Goal: Task Accomplishment & Management: Complete application form

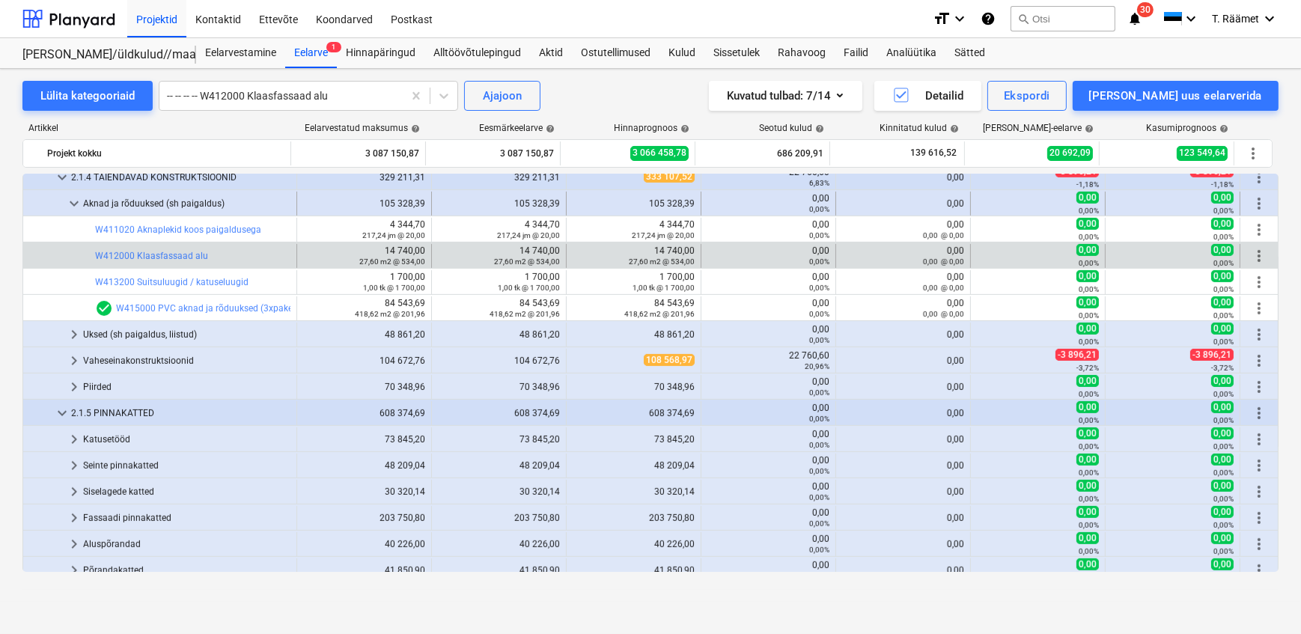
scroll to position [990, 0]
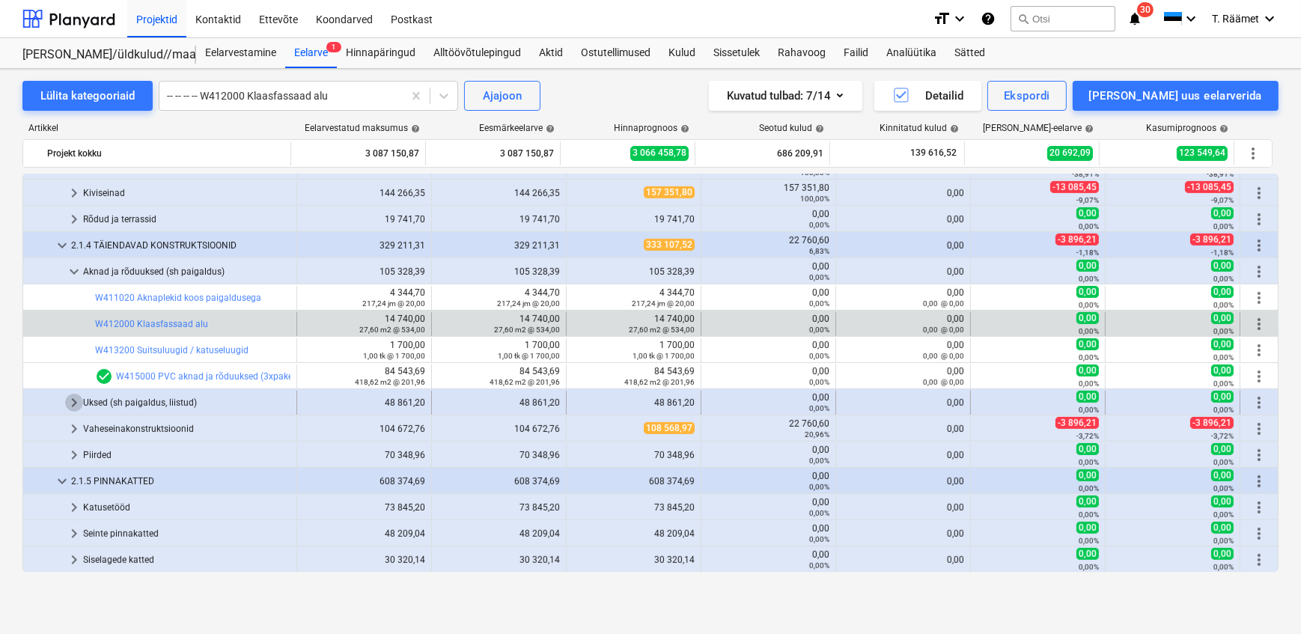
click at [78, 404] on span "keyboard_arrow_right" at bounding box center [74, 403] width 18 height 18
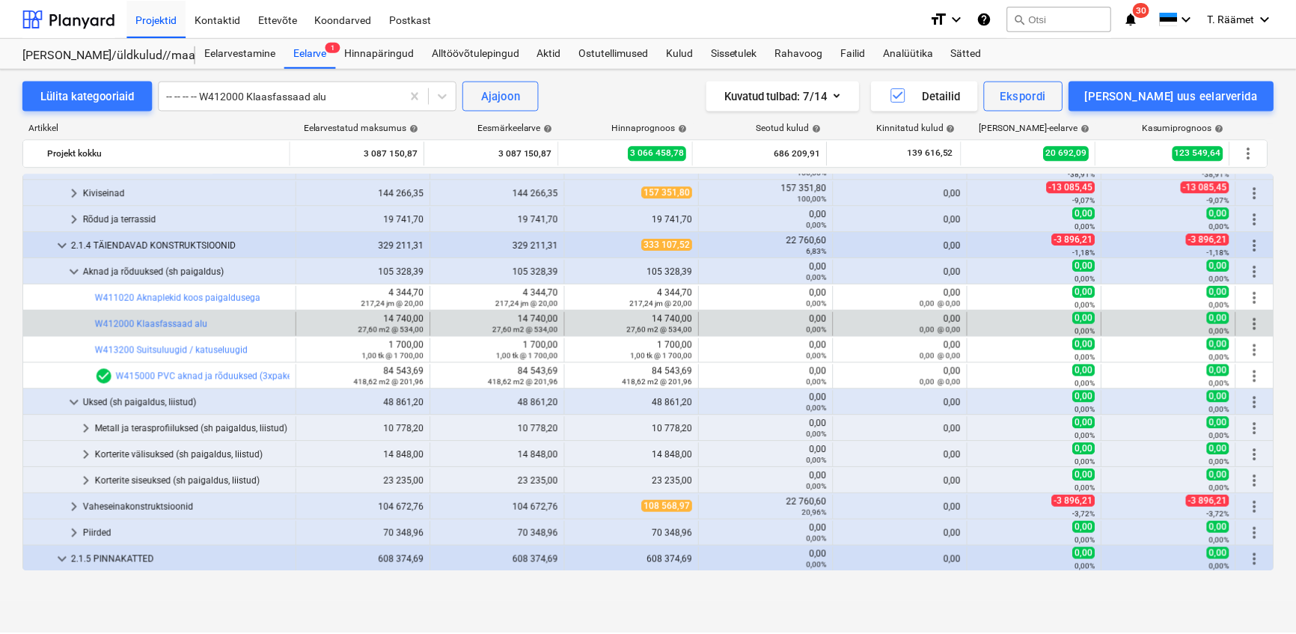
scroll to position [1058, 0]
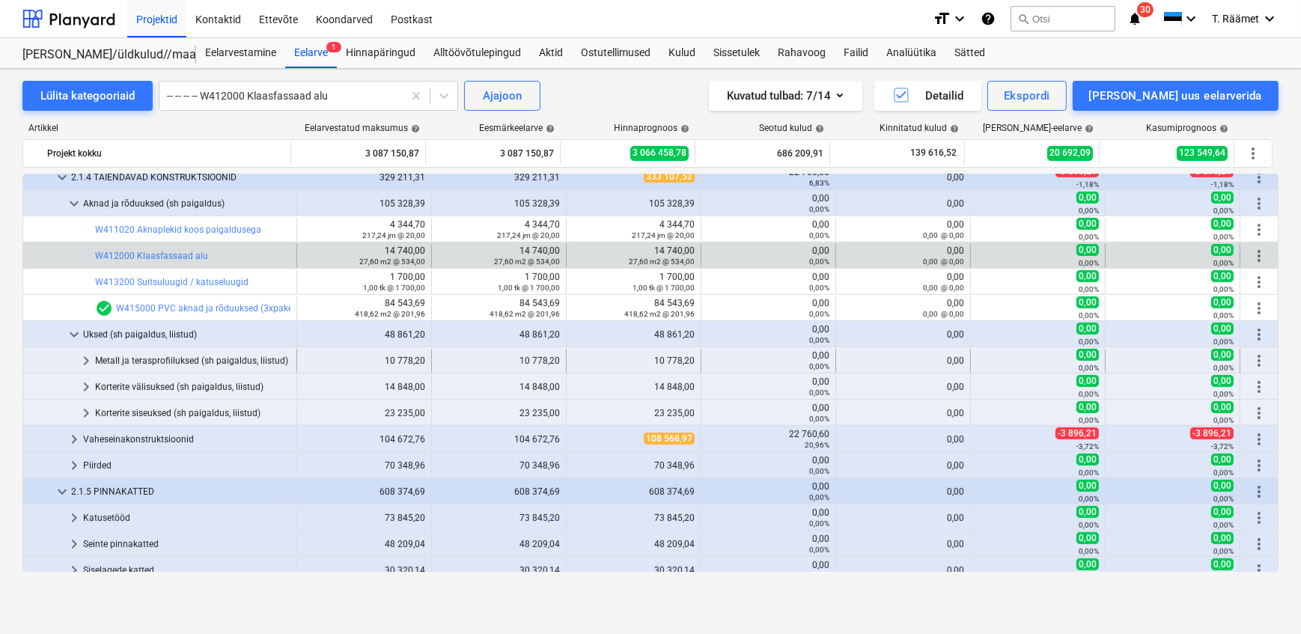
click at [245, 361] on div "Metall ja terasprofiiluksed (sh paigaldus, liistud)" at bounding box center [192, 361] width 195 height 24
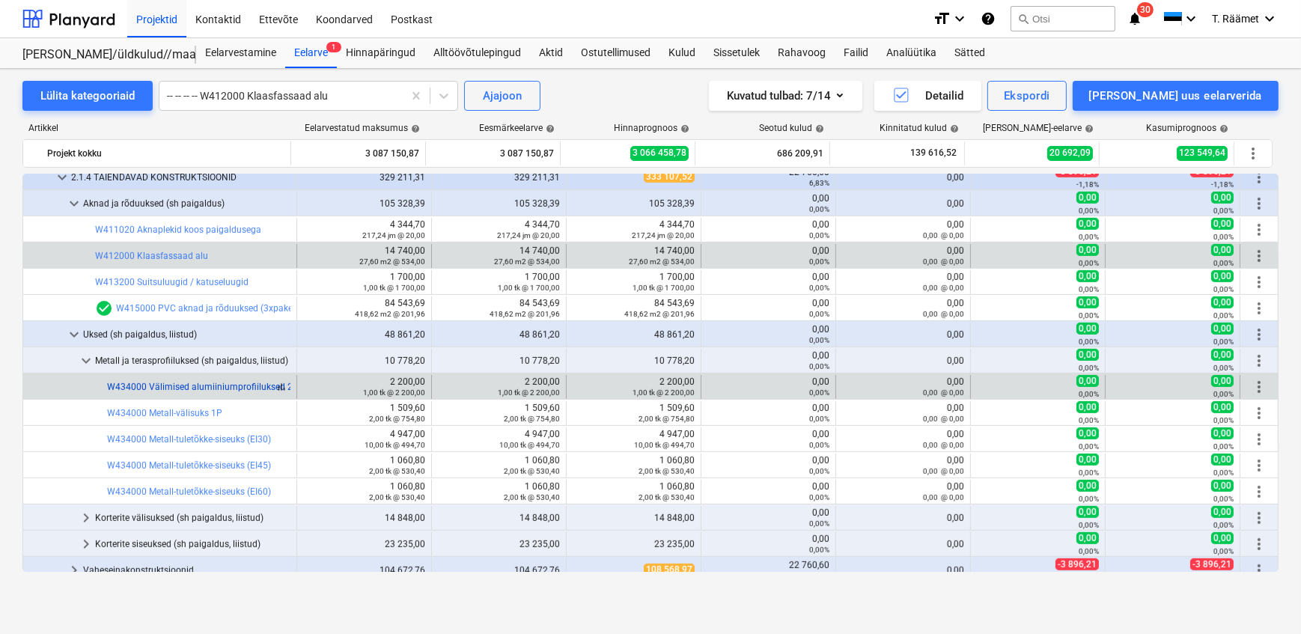
click at [272, 387] on div "bar_chart W434000 Välimised alumiiniumprofiiluksed 2P (1550x2250mm 2-poolne)" at bounding box center [198, 387] width 183 height 10
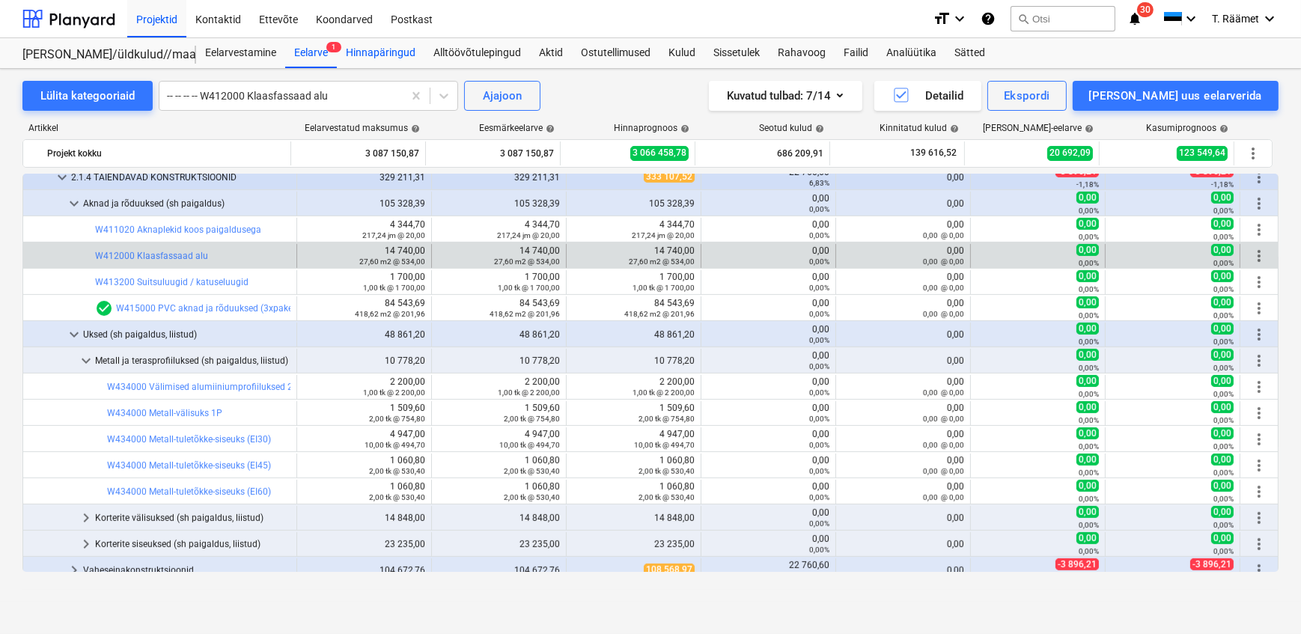
click at [396, 50] on div "Hinnapäringud" at bounding box center [381, 53] width 88 height 30
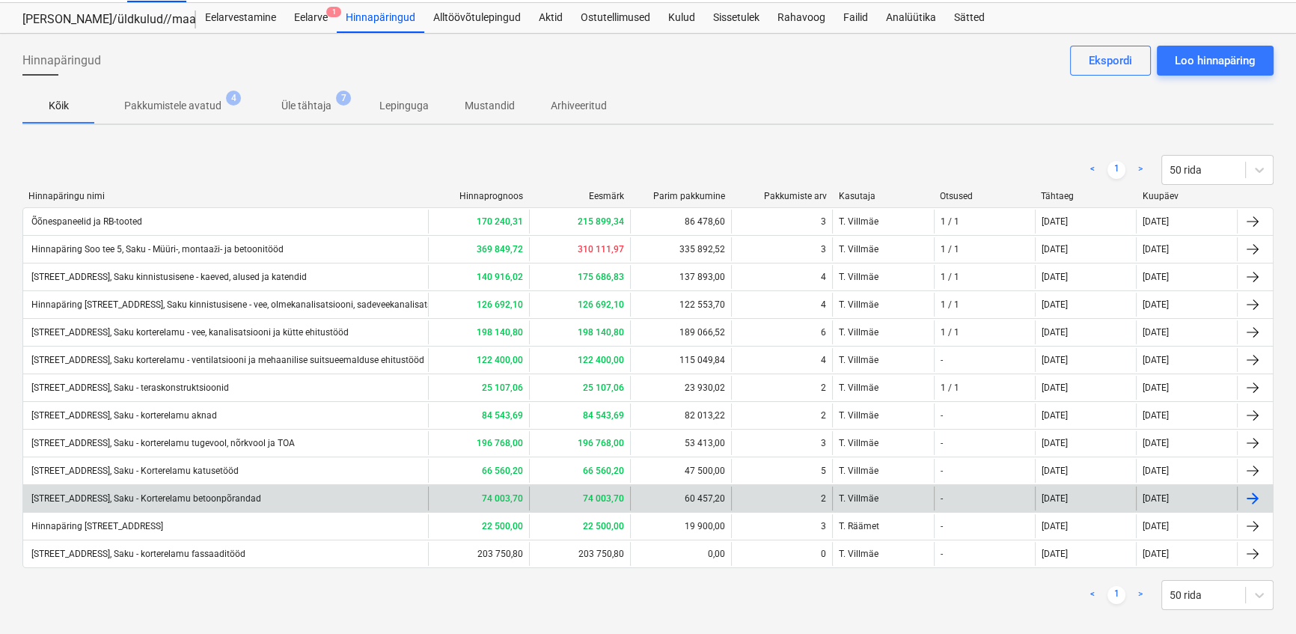
scroll to position [52, 0]
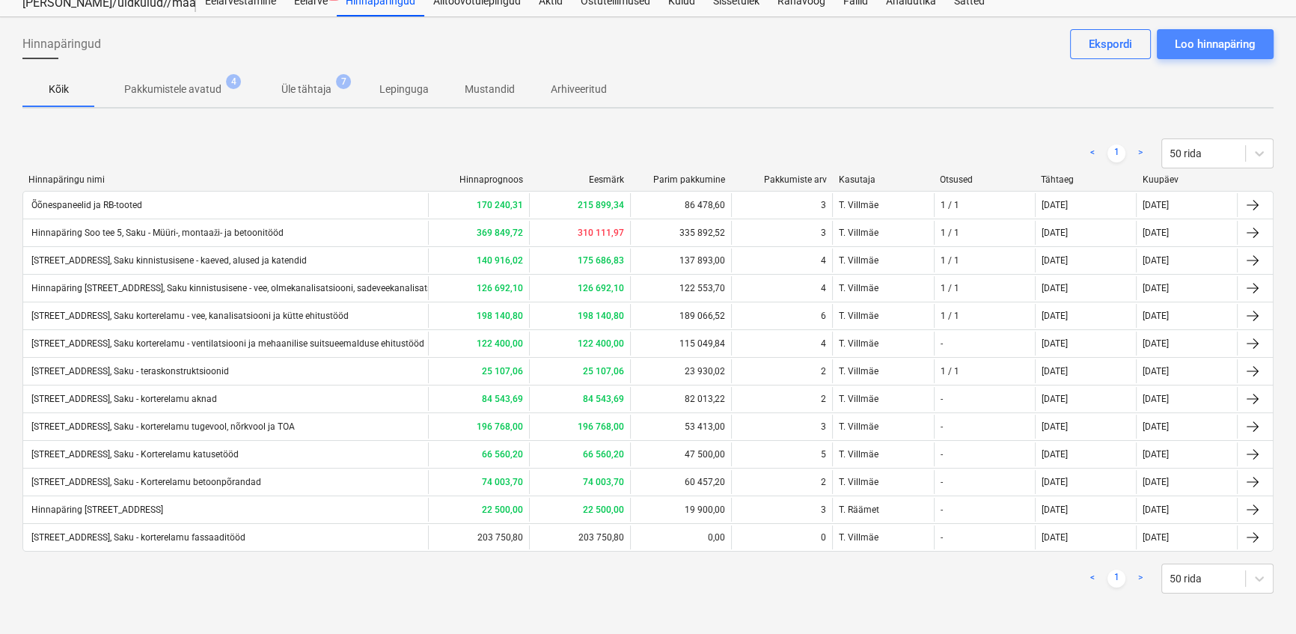
click at [1203, 43] on div "Loo hinnapäring" at bounding box center [1215, 43] width 81 height 19
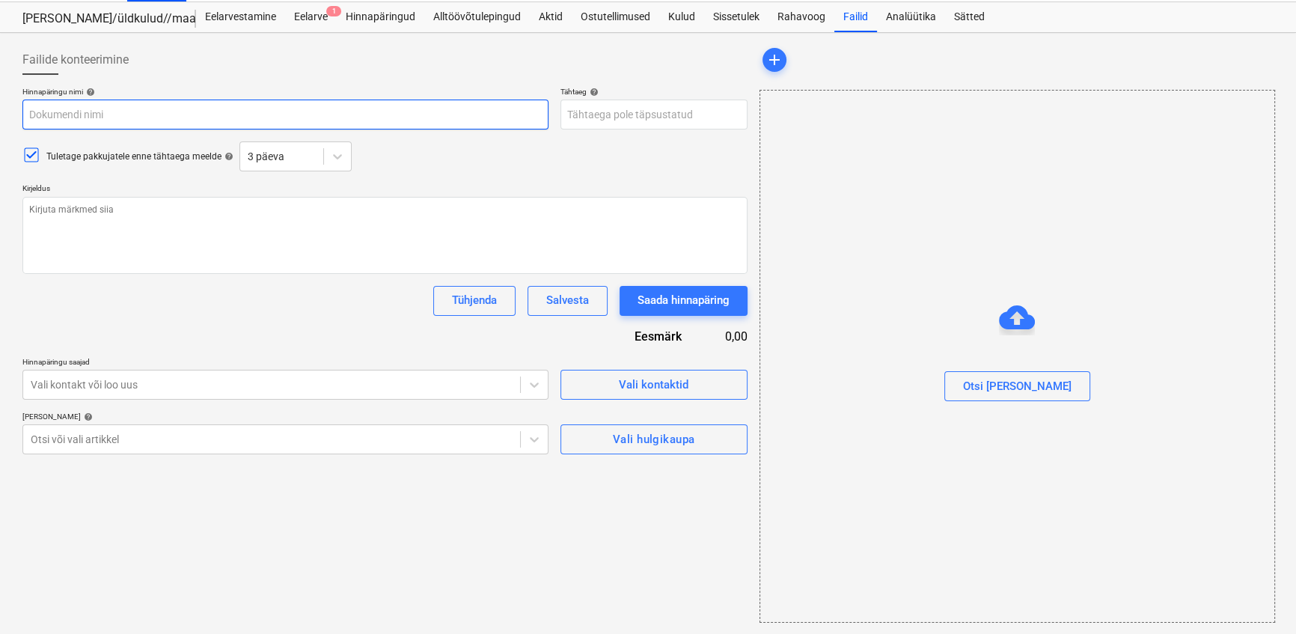
click at [98, 114] on input "text" at bounding box center [285, 115] width 526 height 30
type textarea "x"
type input "H"
type textarea "x"
type input "Hin"
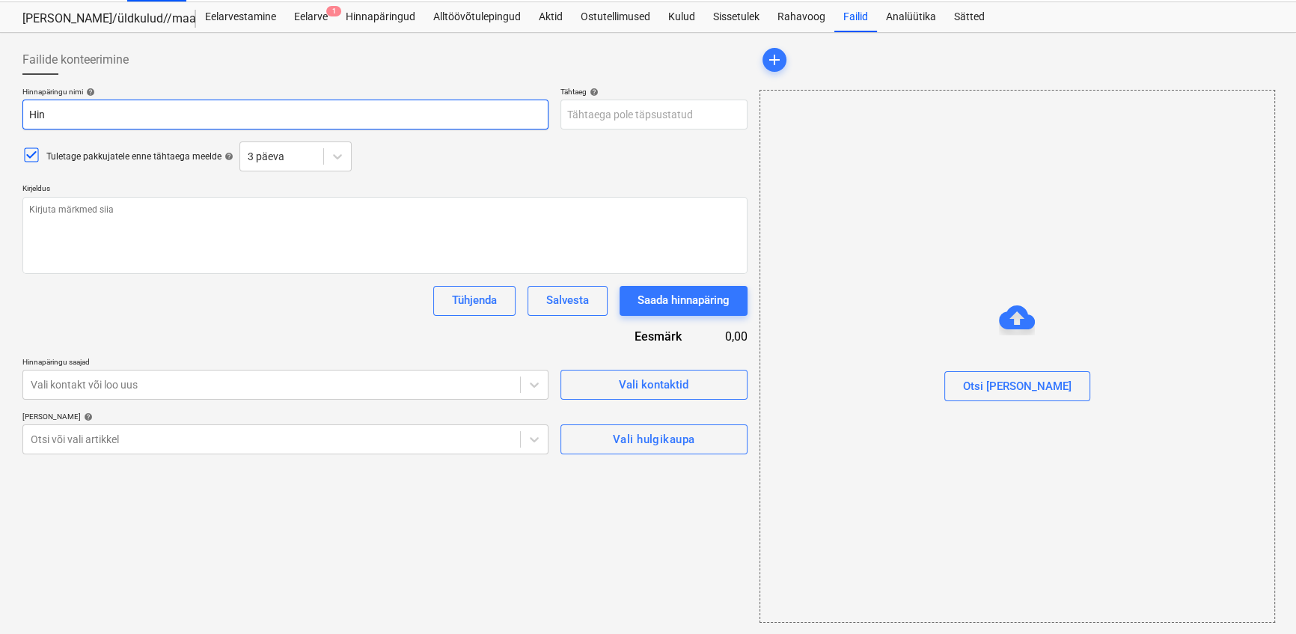
type textarea "x"
type input "[PERSON_NAME]"
type textarea "x"
type input "Hinnap"
type textarea "x"
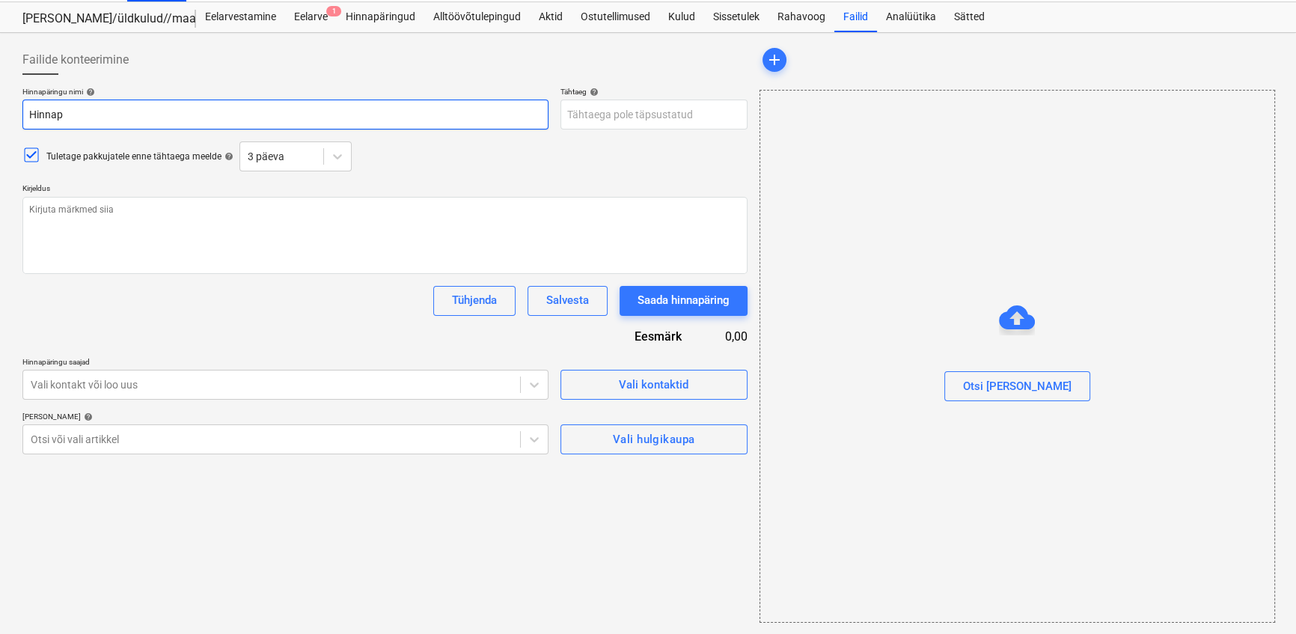
type input "Hinnapä"
type textarea "x"
type input "Hinnapär"
type textarea "x"
type input "Hinnapäri"
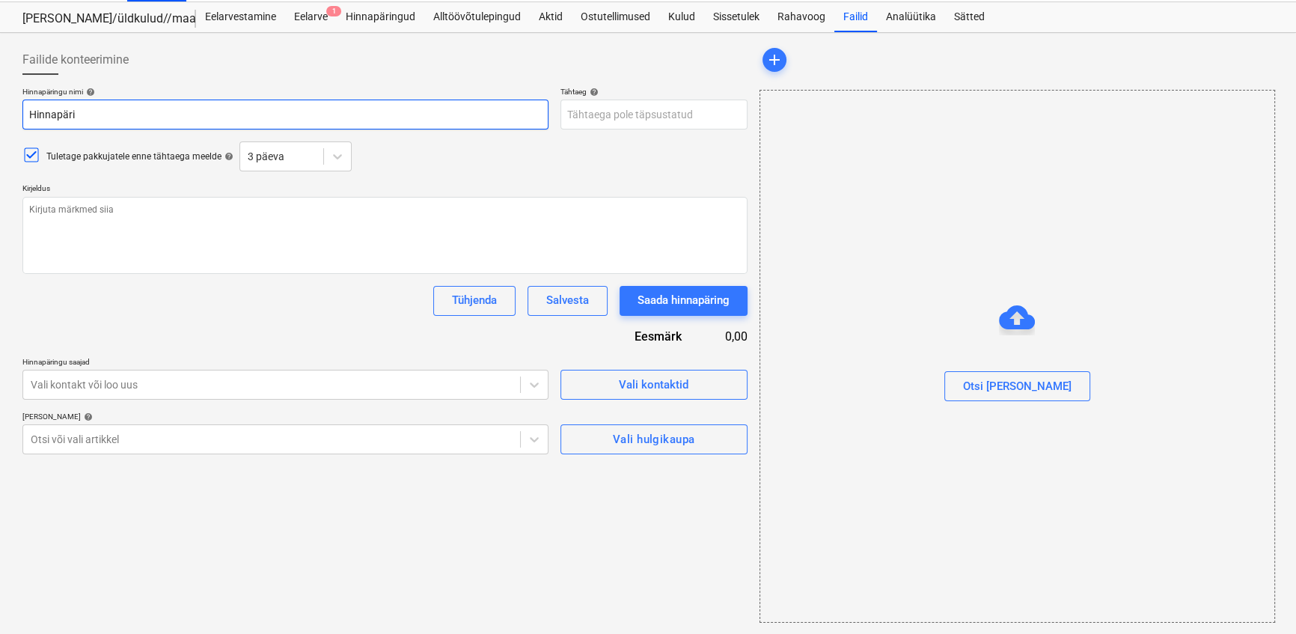
type textarea "x"
type input "Hinnapärin"
type textarea "x"
type input "Hinnapäring"
type textarea "x"
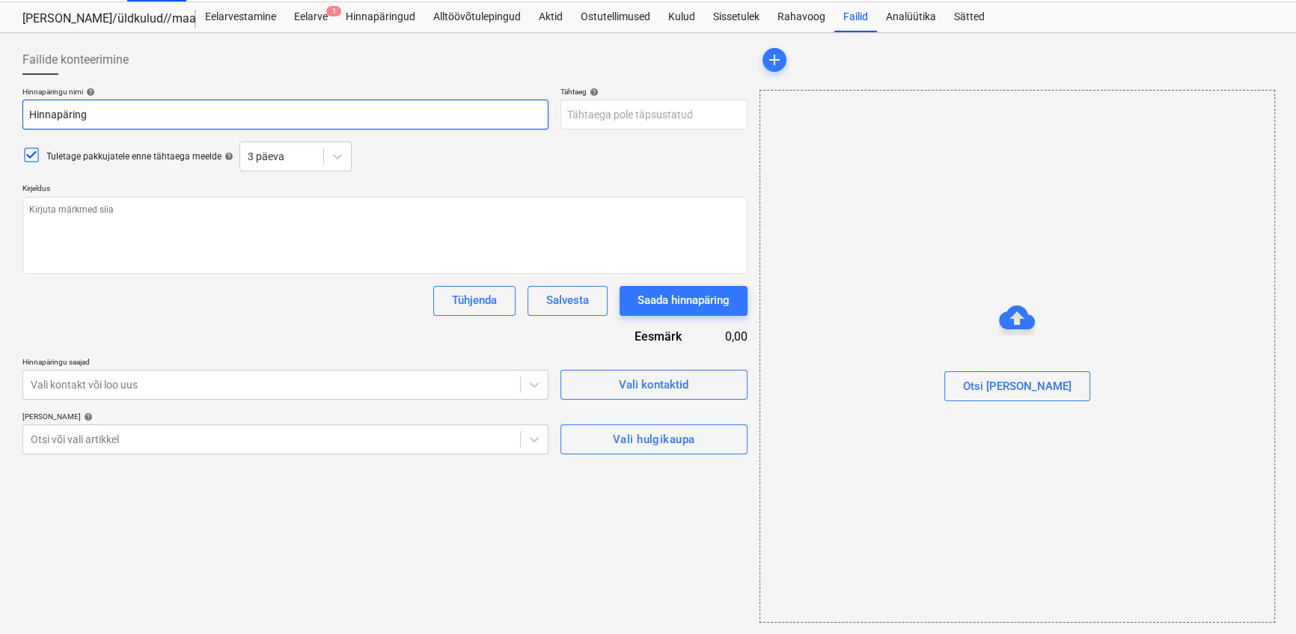
type input "Hinnapäring"
type textarea "x"
type input "Hinnapäring S"
type textarea "x"
type input "Hinnapäring So"
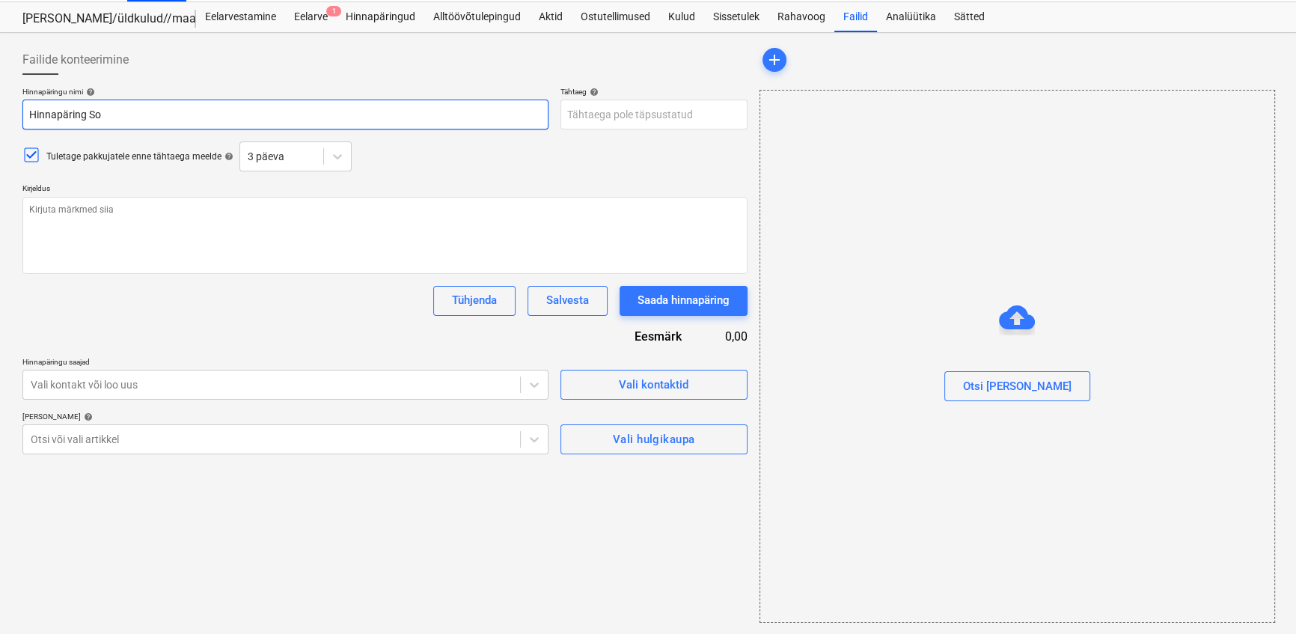
type textarea "x"
type input "Hinnapäring [PERSON_NAME]"
type textarea "x"
type input "Hinnapäring [PERSON_NAME]"
type textarea "x"
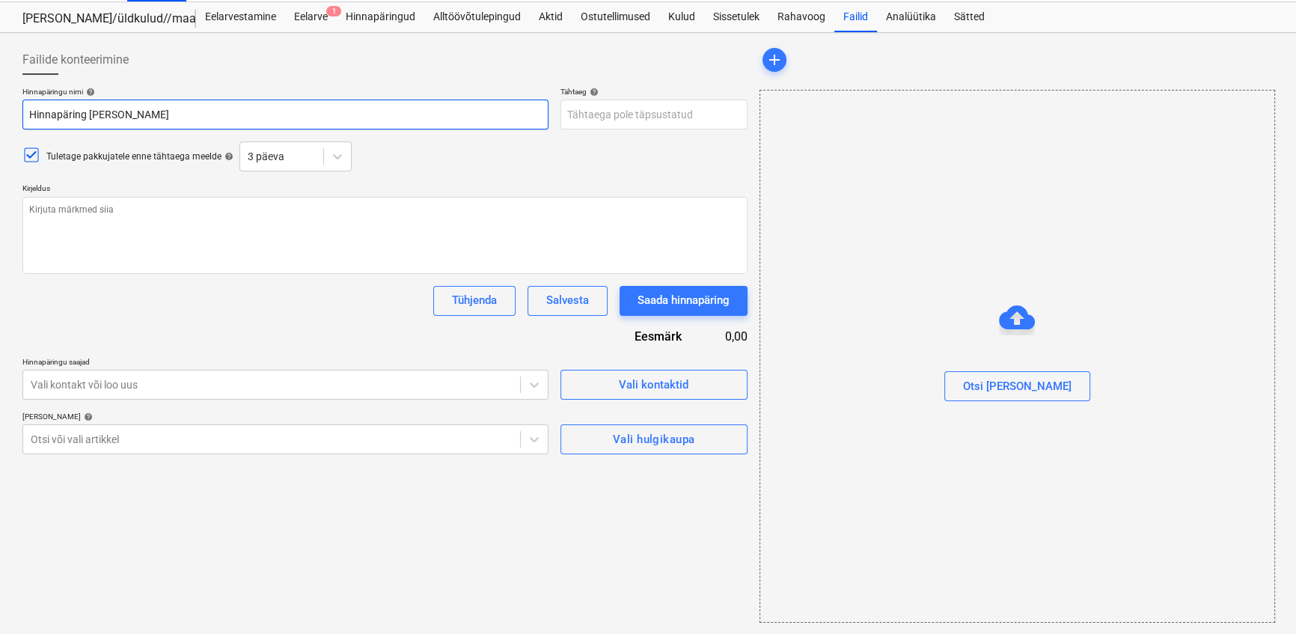
type input "Hinnapäring Soo te"
type textarea "x"
type input "Hinnapäring Soo te"
type textarea "x"
type input "Hinnapäring Soo te"
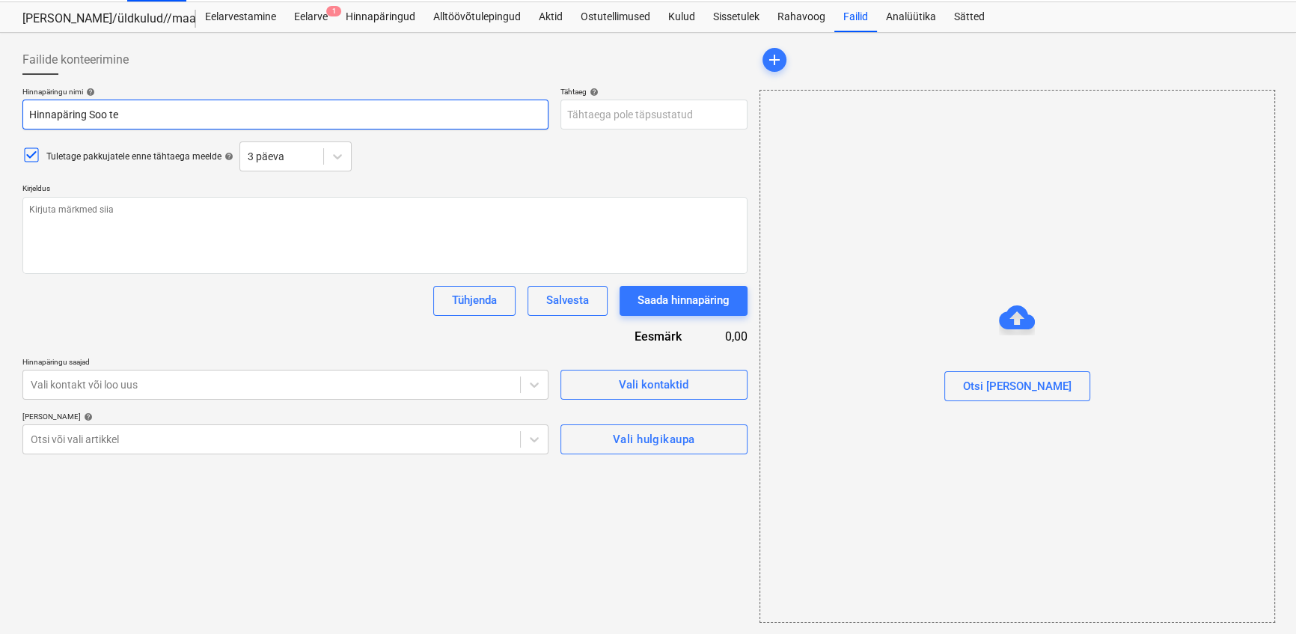
type textarea "x"
type input "Hinnapäring [PERSON_NAME]"
type textarea "x"
type input "Hinnapäring [PERSON_NAME]"
type textarea "x"
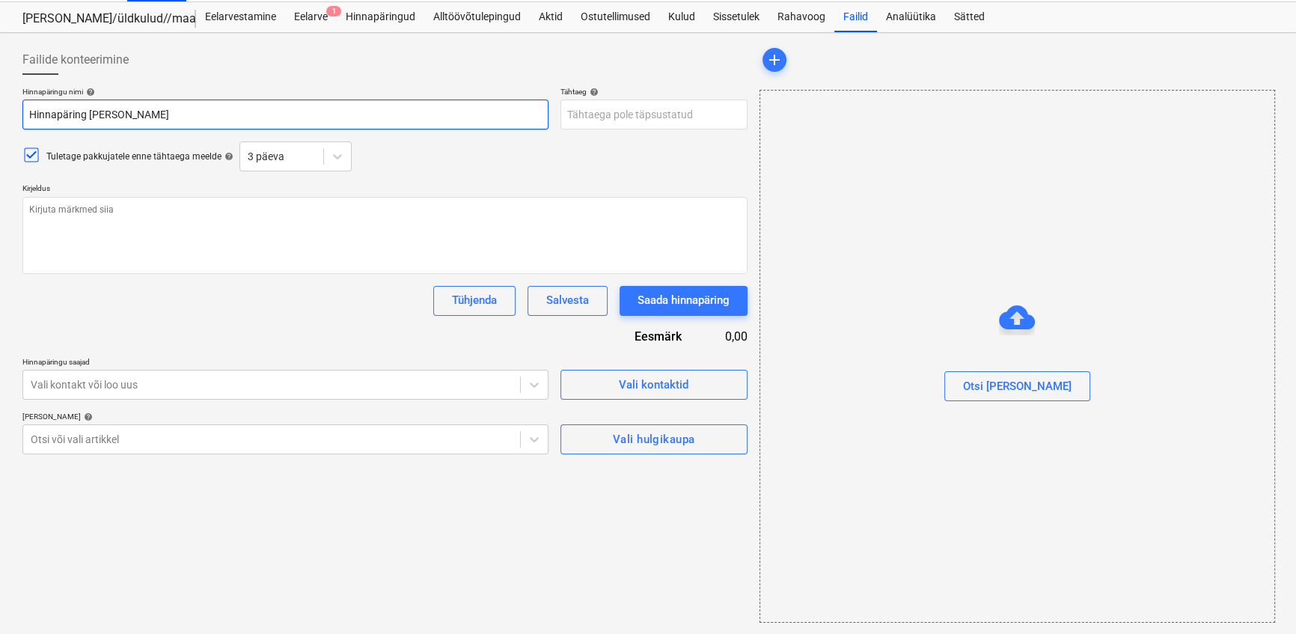
type input "Hinnapäring Soo tee 5"
type textarea "x"
type input "[STREET_ADDRESS],"
type textarea "x"
type input "[STREET_ADDRESS]"
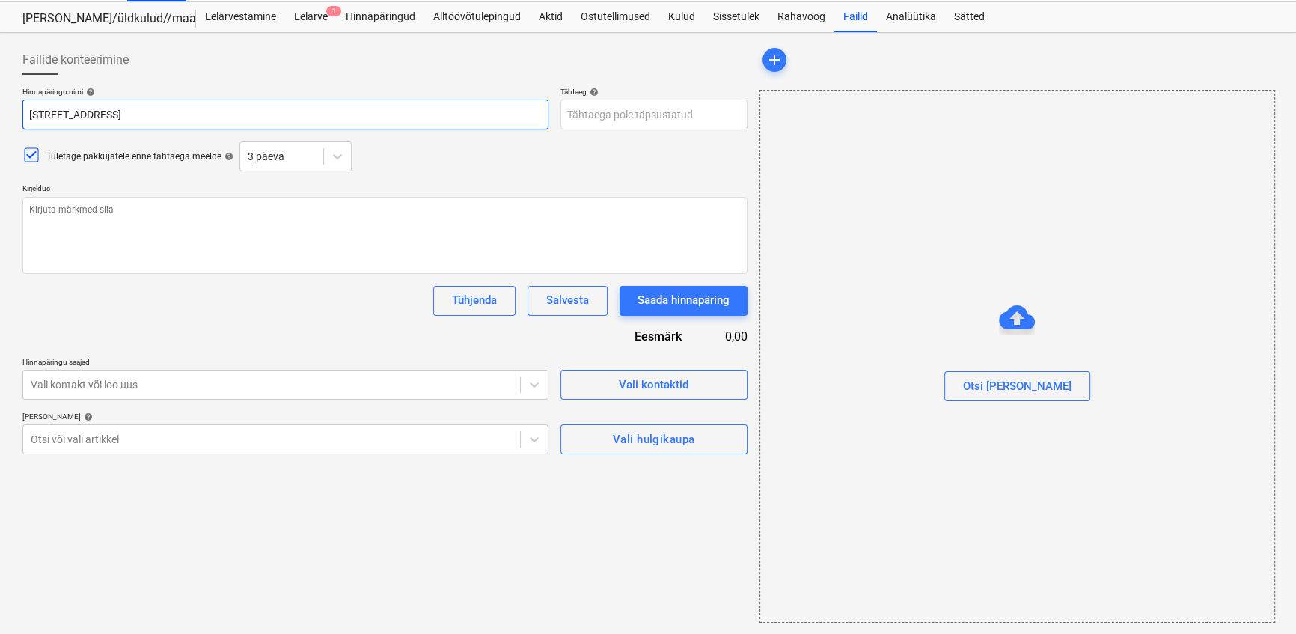
type textarea "x"
type input "[STREET_ADDRESS]"
type textarea "x"
type input "[STREET_ADDRESS]"
type textarea "x"
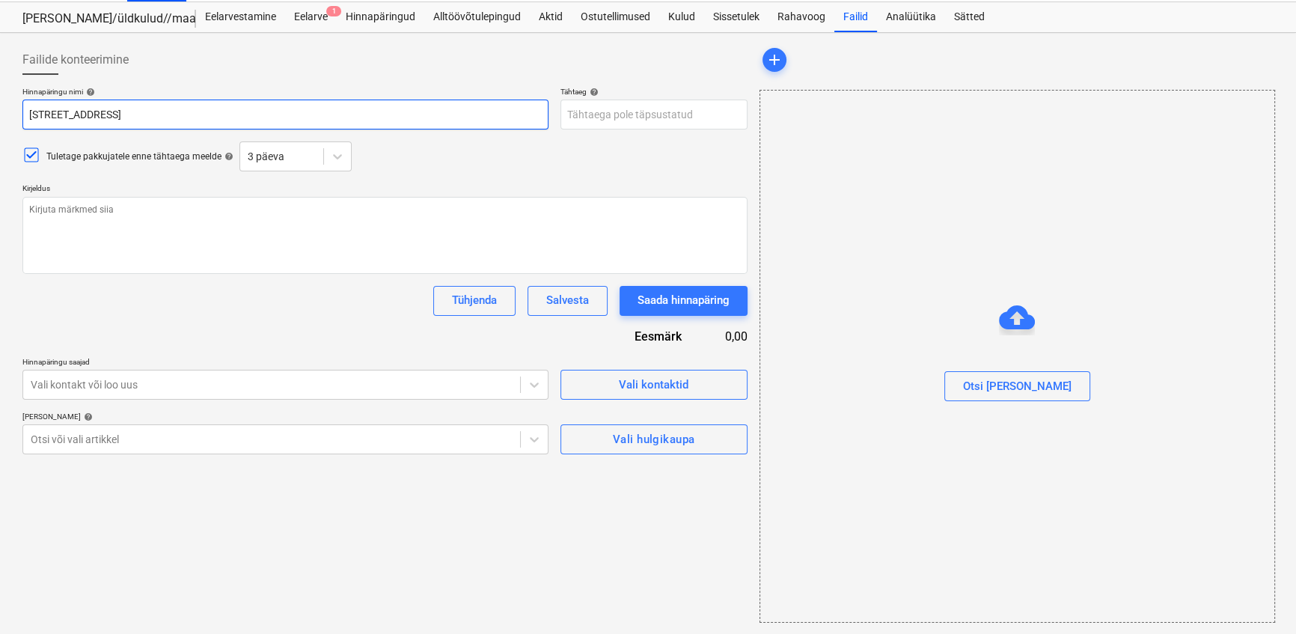
type input "[STREET_ADDRESS]"
type textarea "x"
type input "[STREET_ADDRESS]"
type textarea "x"
type input "Hinnapäring [STREET_ADDRESS] -"
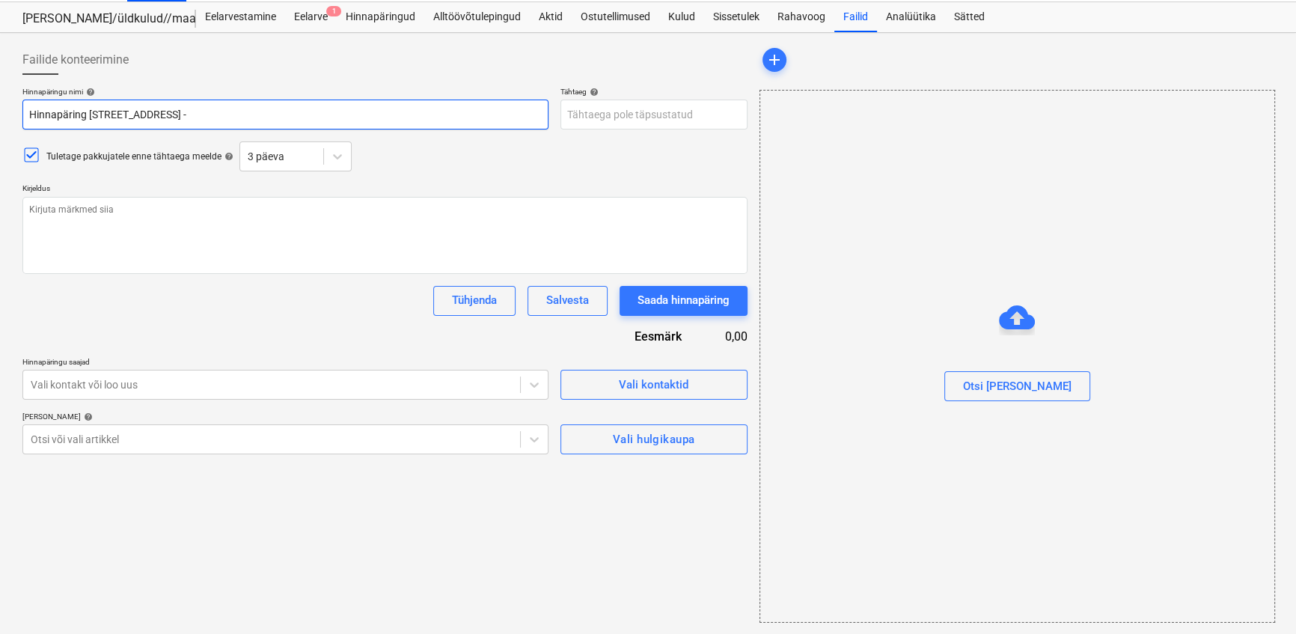
type textarea "x"
type input "Hinnapäring [STREET_ADDRESS] -"
type textarea "x"
type input "[STREET_ADDRESS]"
type textarea "x"
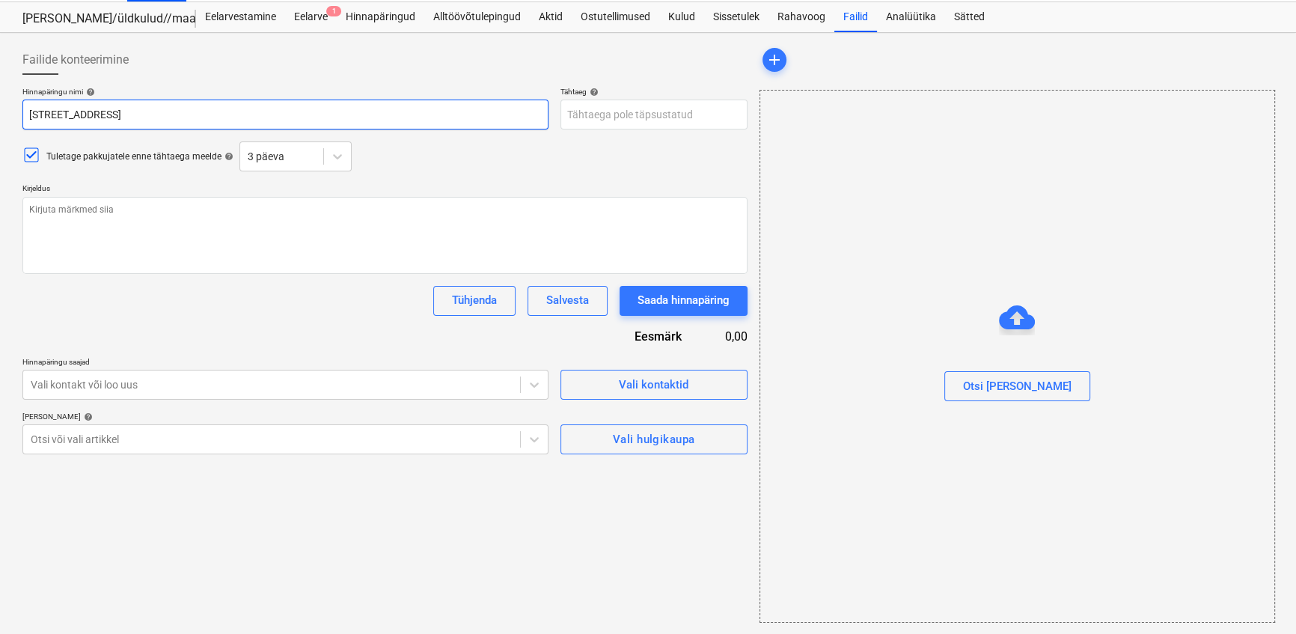
type input "Hinnapäring [STREET_ADDRESS] -"
type textarea "x"
type input "Hinnapäring [STREET_ADDRESS] -"
type textarea "x"
type input "[STREET_ADDRESS]"
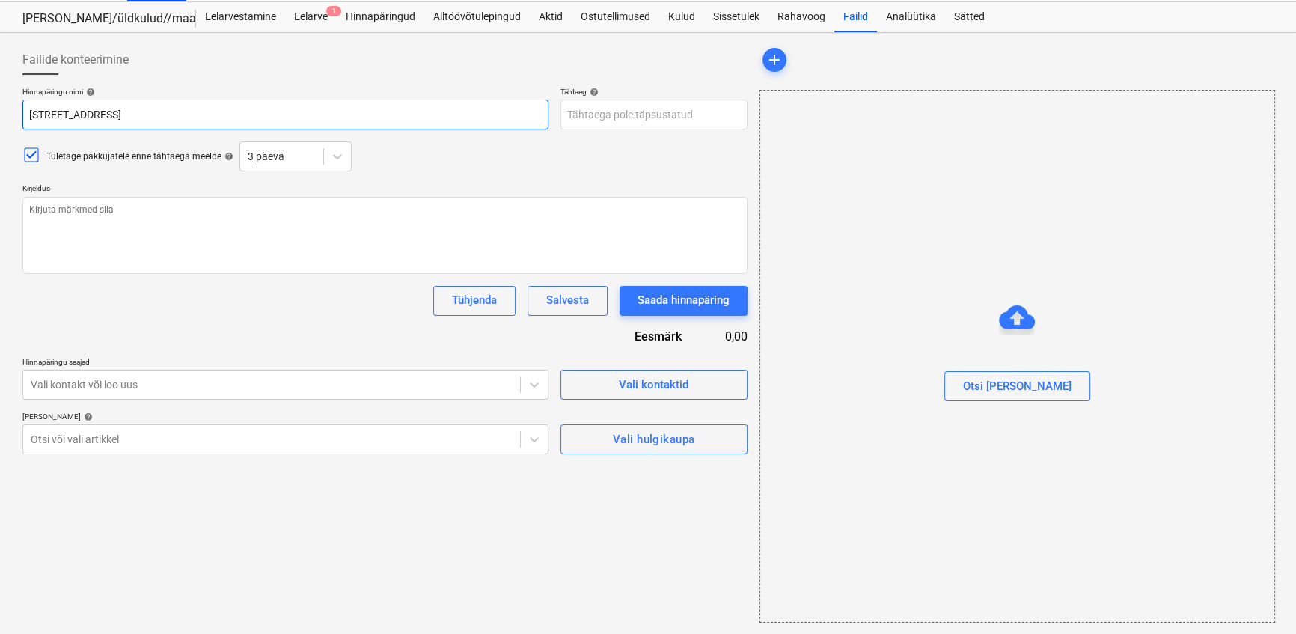
type textarea "x"
type input "Hinnapäring [STREET_ADDRESS]"
type textarea "x"
type input "Hinnapäring [STREET_ADDRESS]"
type textarea "x"
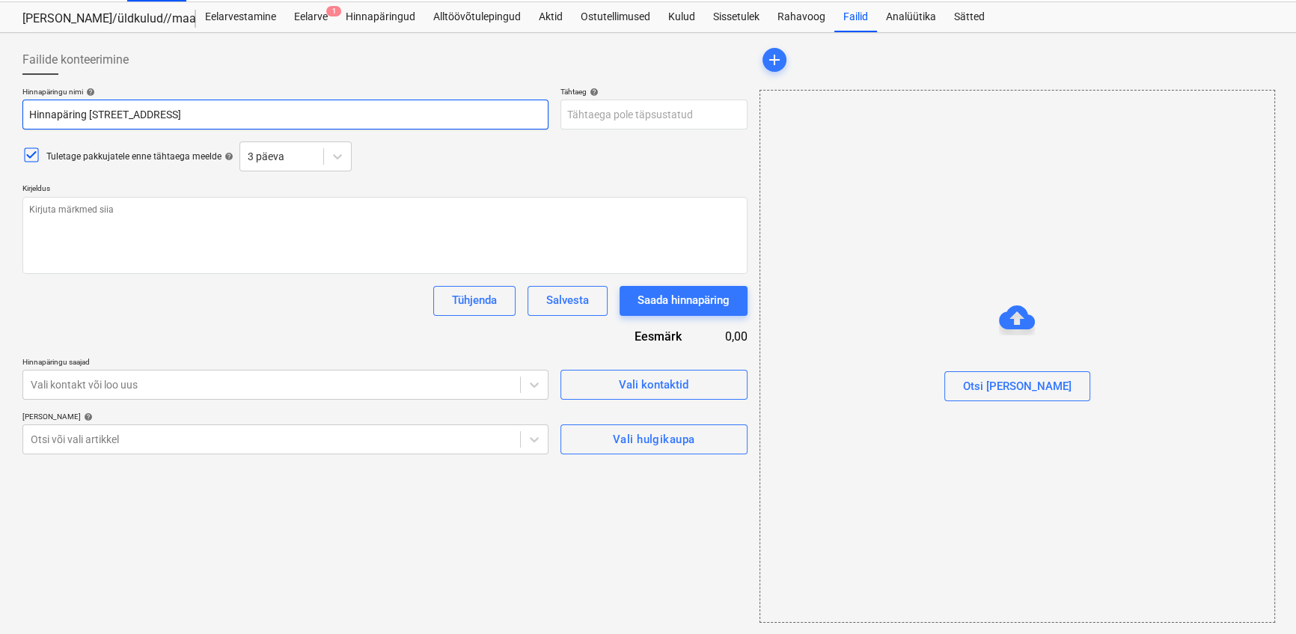
type input "Hinnapäring [STREET_ADDRESS]"
type textarea "x"
type input "Hinnapäring [STREET_ADDRESS]"
type textarea "x"
type input "Hinnapäring [STREET_ADDRESS]"
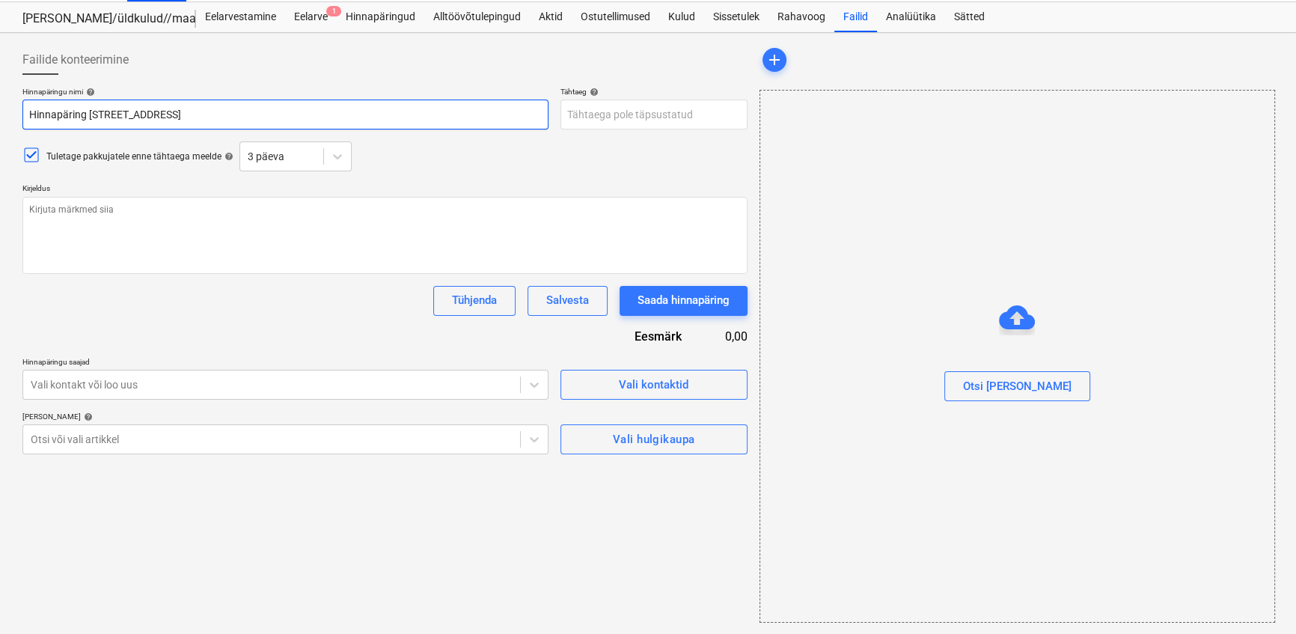
type textarea "x"
type input "Hinnapäring [STREET_ADDRESS]"
type textarea "x"
type input "[STREET_ADDRESS], Saku - Alumiinium"
type textarea "x"
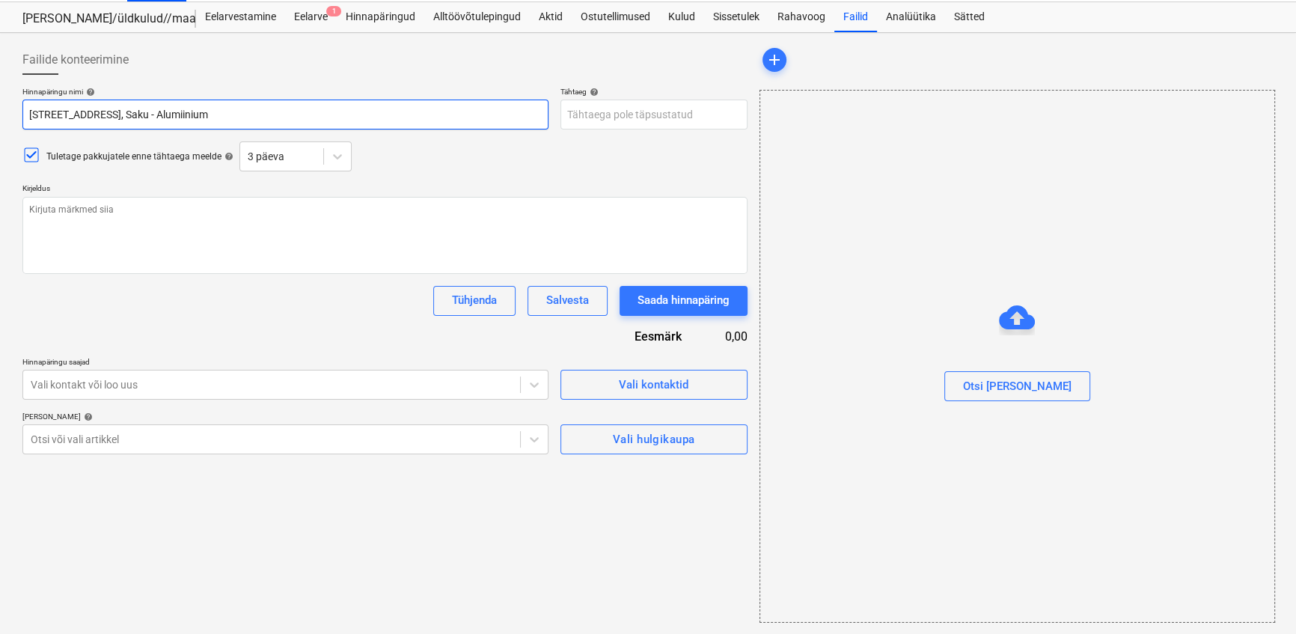
type input "[STREET_ADDRESS]"
type textarea "x"
type input "Hinnapäring [STREET_ADDRESS]"
type textarea "x"
type input "Hinnapäring [STREET_ADDRESS], Saku - Alumiiniumpro"
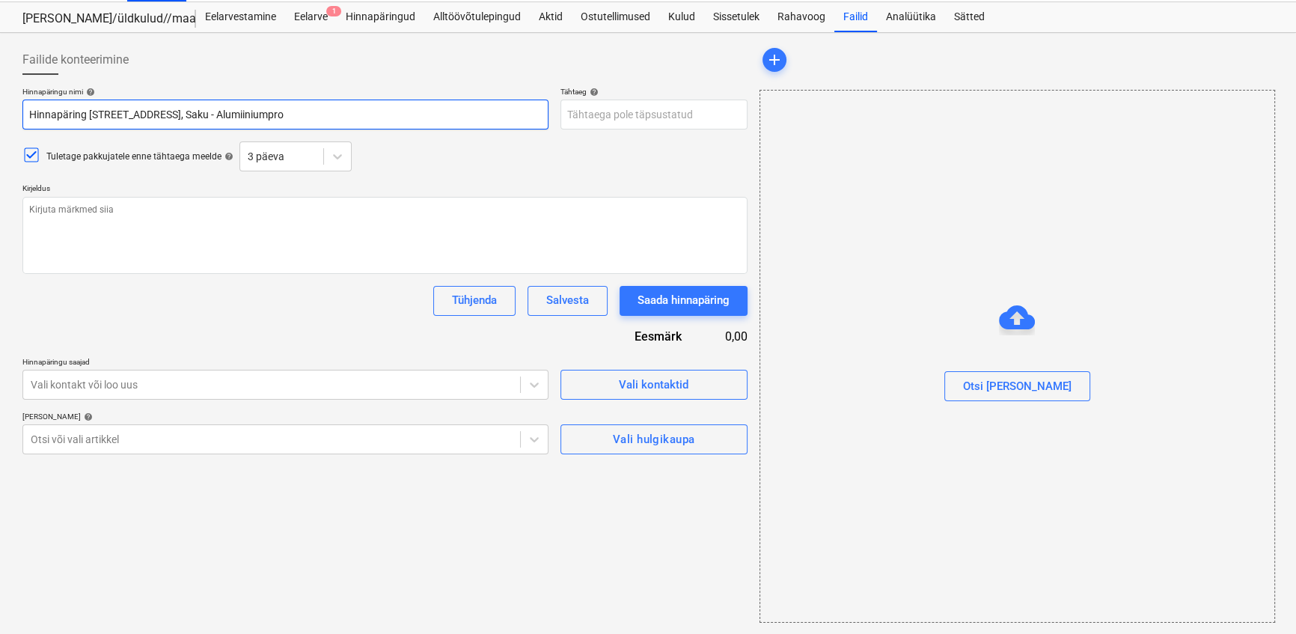
type textarea "x"
type input "Hinnapäring [STREET_ADDRESS], Saku - Alumiiniumprof"
type textarea "x"
type input "Hinnapäring [STREET_ADDRESS], Saku - Alumiiniumprofi"
type textarea "x"
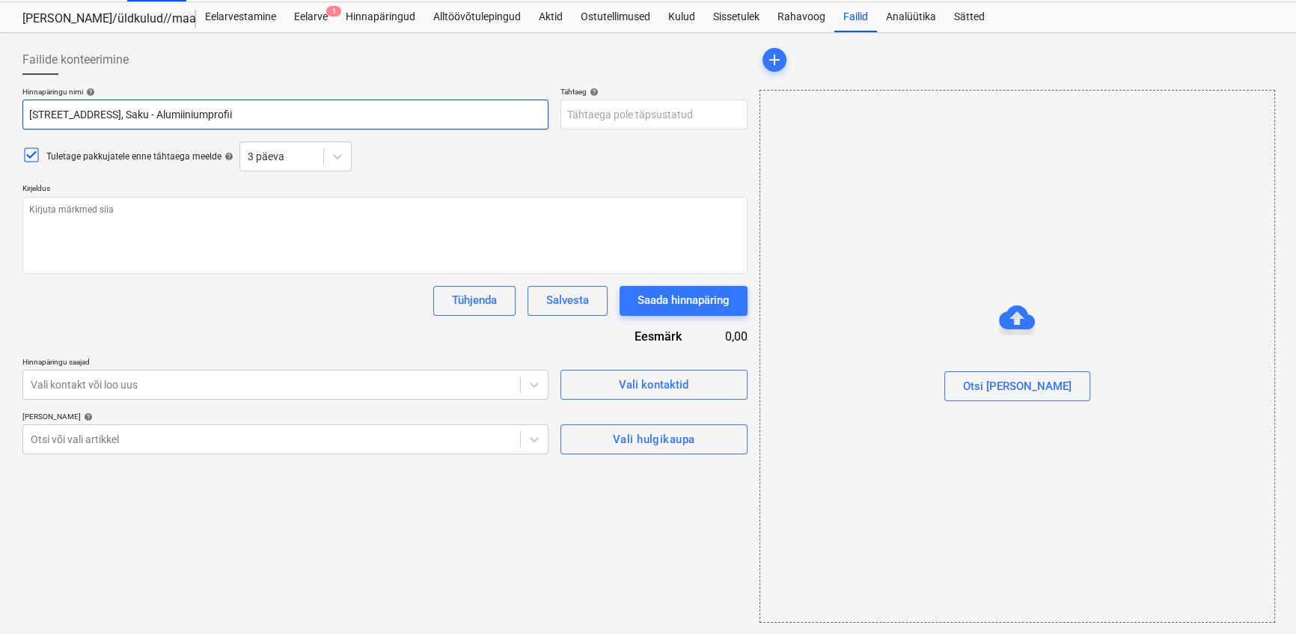
type input "[STREET_ADDRESS], Saku - Alumiiniumprofiil"
type textarea "x"
type input "Hinnapäring [STREET_ADDRESS], Saku - Alumiiniumprofiili"
type textarea "x"
type input "[STREET_ADDRESS], Saku - Alumiiniumprofiilis"
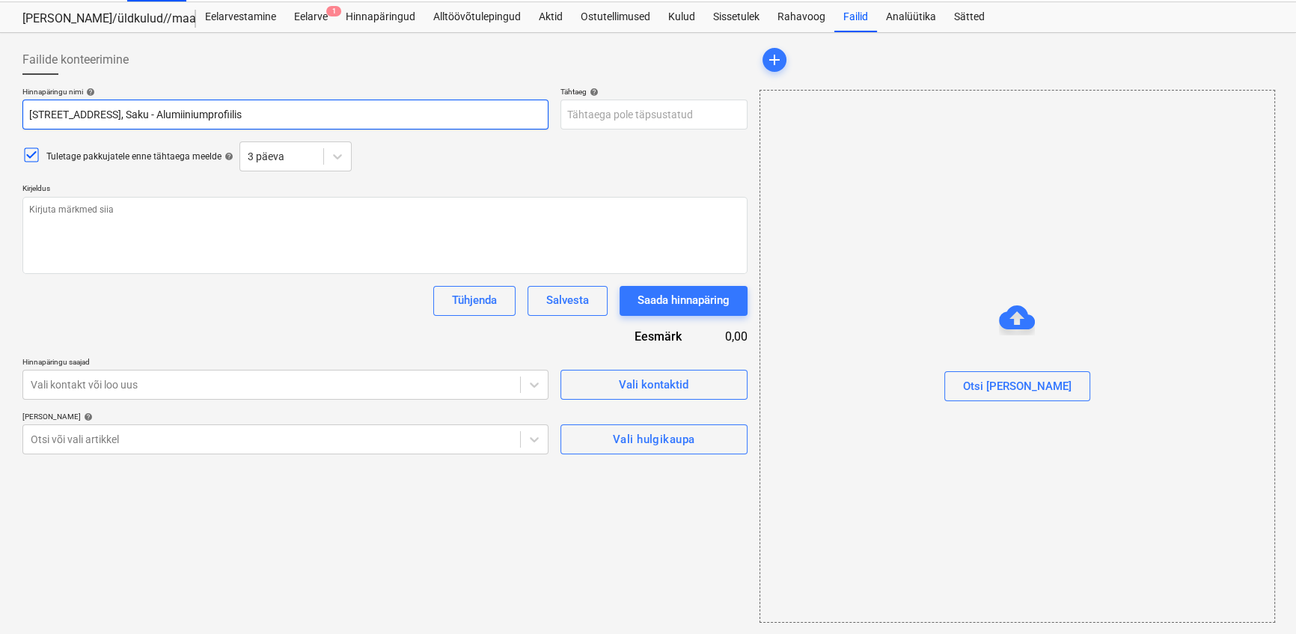
type textarea "x"
type input "[STREET_ADDRESS], Saku - Alumiiniumprofiilis"
type textarea "x"
type input "[STREET_ADDRESS], Saku - Alumiiniumprofiilis k"
type textarea "x"
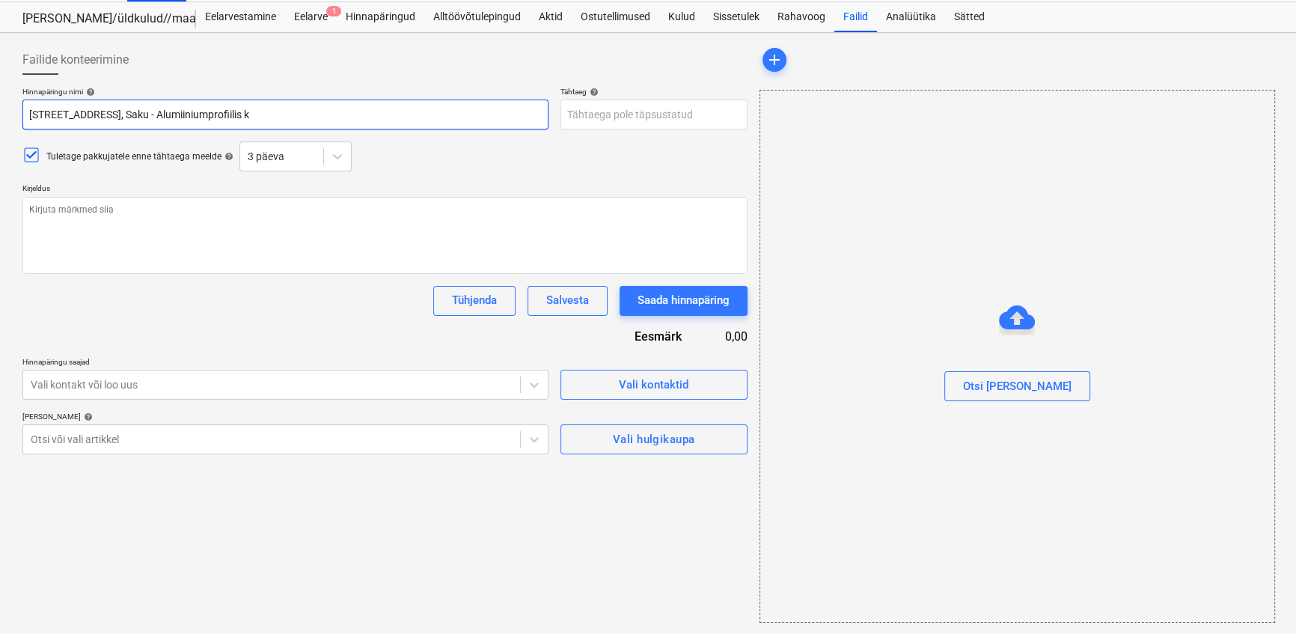
type input "[STREET_ADDRESS], Saku - Alumiiniumprofiilis kl"
type textarea "x"
type input "[STREET_ADDRESS], Saku - Alumiiniumprofiilis kla"
type textarea "x"
type input "Hinnapäring [STREET_ADDRESS], Saku - Alumiiniumprofiilis klaa"
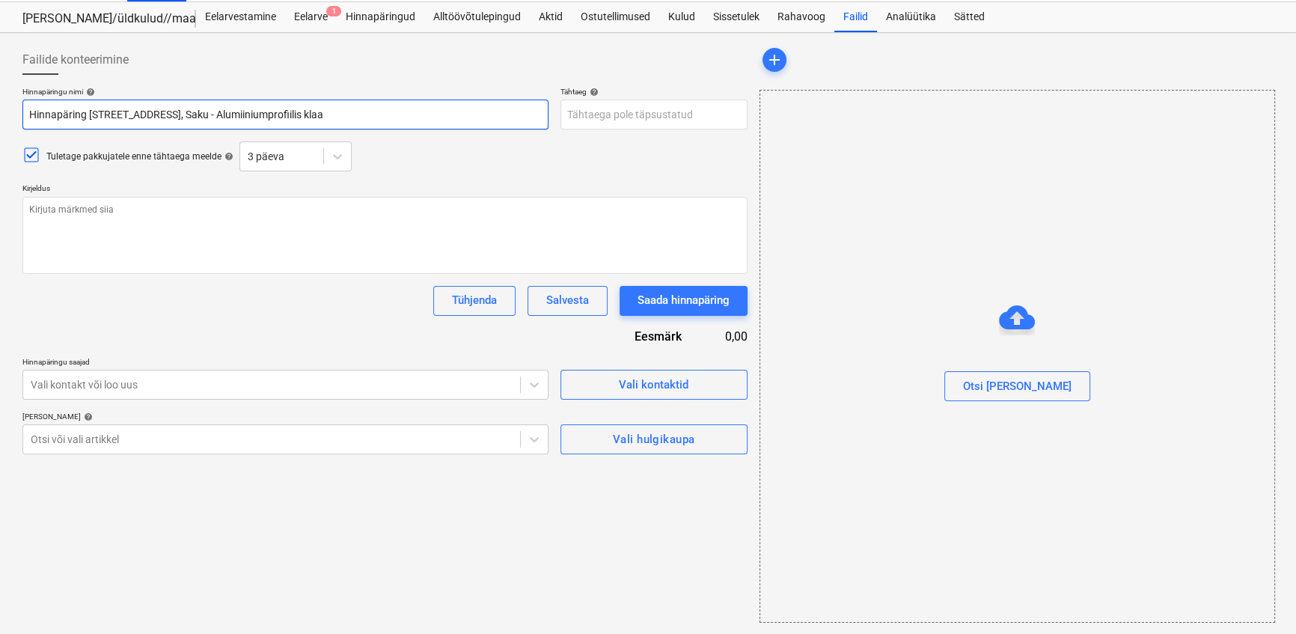
type textarea "x"
type input "Hinnapäring [STREET_ADDRESS], Saku - Alumiiniumprofiilis klaas"
type textarea "x"
type input "[STREET_ADDRESS], Saku - Alumiiniumprofiilis klaasf"
type textarea "x"
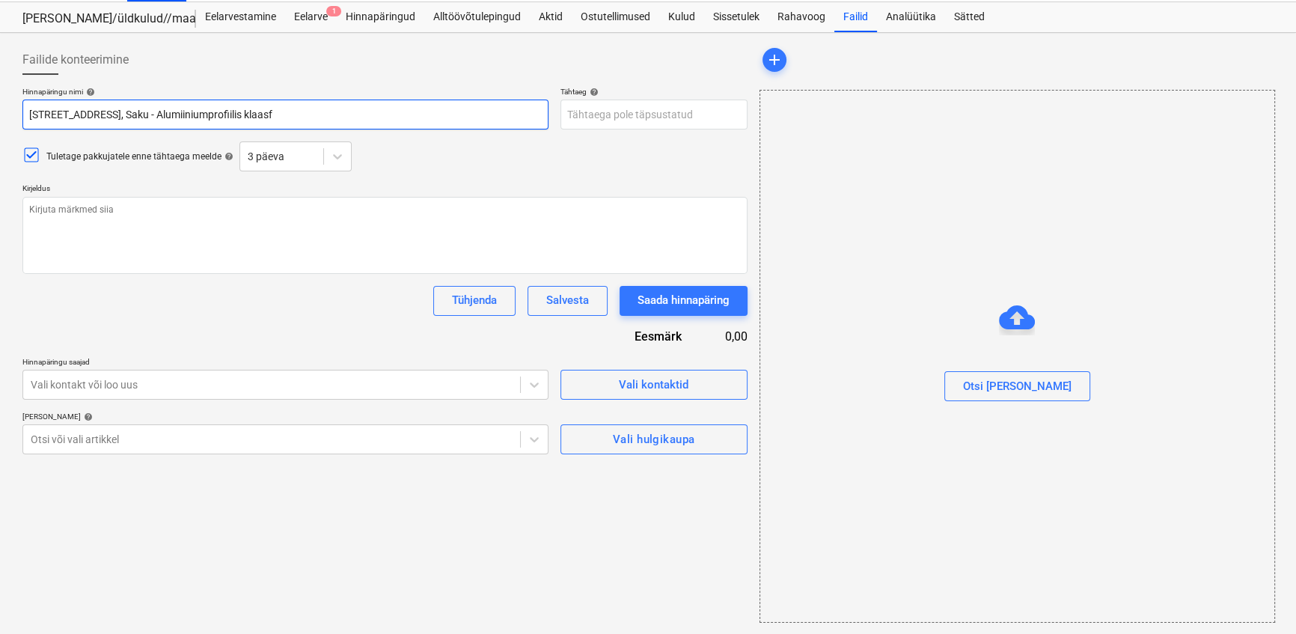
type input "Hinnapäring [STREET_ADDRESS], Saku - Alumiiniumprofiilis klaasfa"
type textarea "x"
type input "Hinnapäring [STREET_ADDRESS], Saku - Alumiiniumprofiilis klaasfas"
type textarea "x"
type input "Hinnapäring [STREET_ADDRESS], Saku - Alumiiniumprofiilis klaasfass"
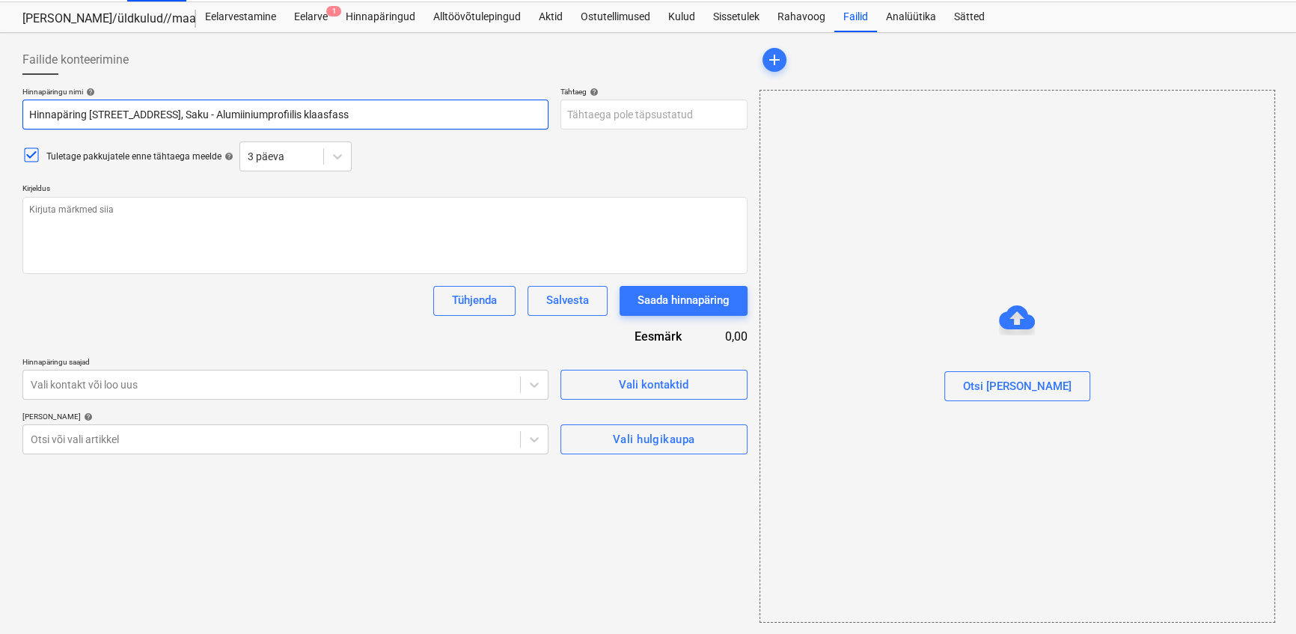
type textarea "x"
type input "[STREET_ADDRESS], Saku - Alumiiniumprofiilis klaasfassa"
type textarea "x"
type input "[STREET_ADDRESS], Saku - Alumiiniumprofiilis klaasfassaa"
type textarea "x"
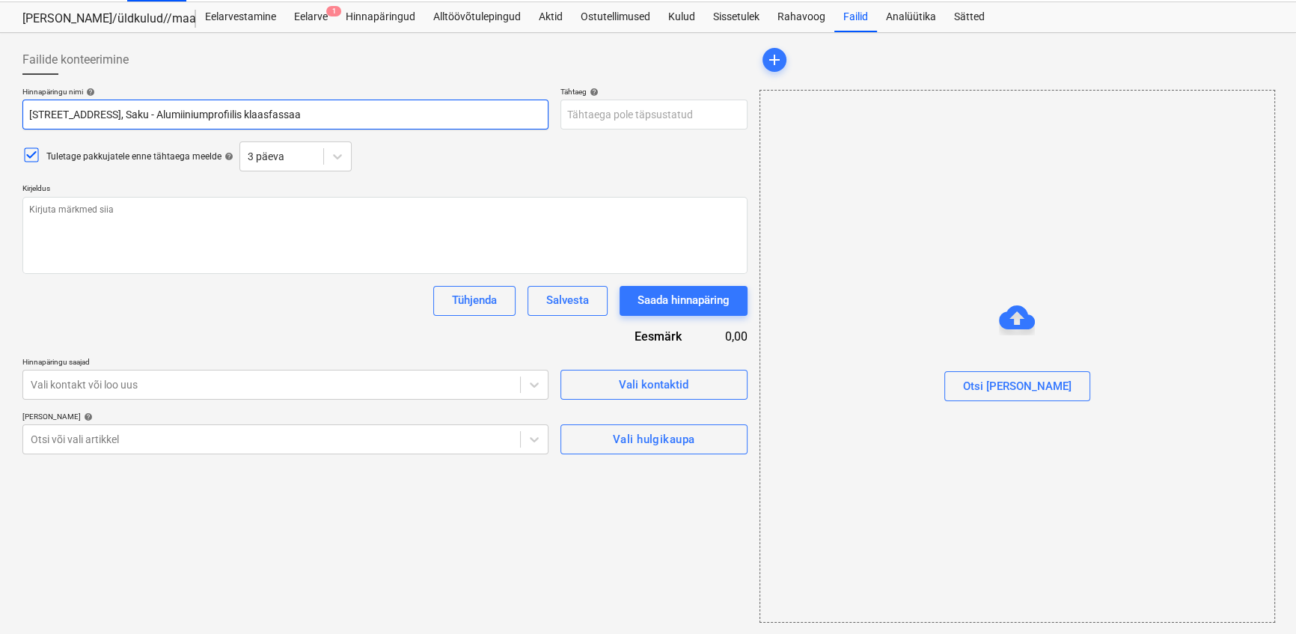
type input "Hinnapäring [STREET_ADDRESS], Saku - Alumiiniumprofiilis klaasfassaad"
type textarea "x"
type input "Hinnapäring [STREET_ADDRESS], Saku - Alumiiniumprofiilis klaasfassaad"
type textarea "x"
type input "Hinnapäring [STREET_ADDRESS], Saku - Alumiiniumprofiilis klaasfassaad j"
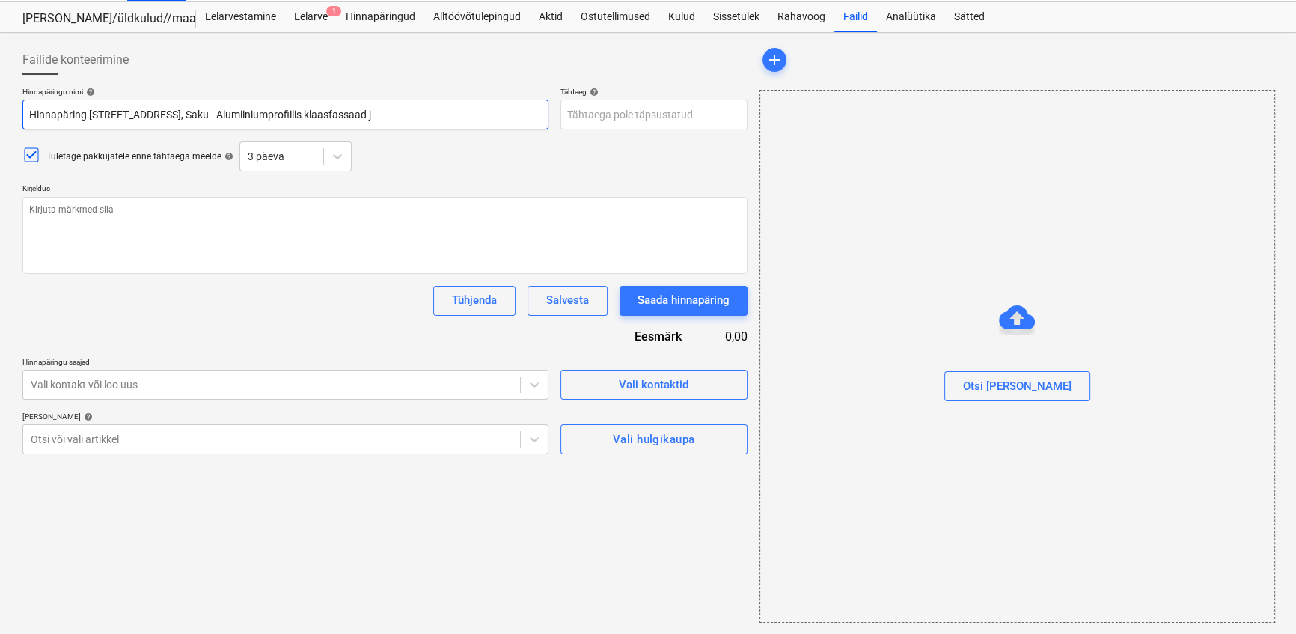
type textarea "x"
type input "[STREET_ADDRESS], Saku - Alumiiniumprofiilis klaasfassaad ja"
type textarea "x"
type input "[STREET_ADDRESS], Saku - Alumiiniumprofiilis klaasfassaad ja"
type textarea "x"
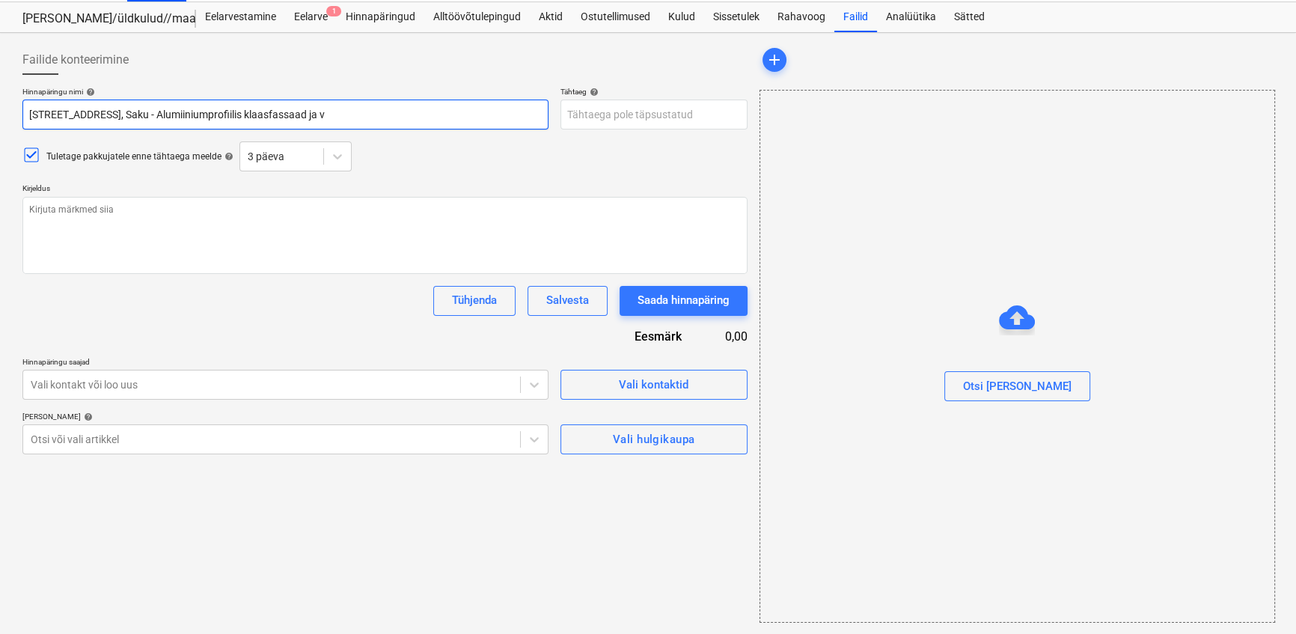
type input "[STREET_ADDRESS], Saku - Alumiiniumprofiilis klaasfassaad ja vä"
type textarea "x"
type input "Hinnapäring Soo tee 5, Saku - Alumiiniumprofiilis klaasfassaad ja väl"
type textarea "x"
type input "Hinnapäring [STREET_ADDRESS], Saku - Alumiiniumprofiilis klaasfassaad [PERSON_N…"
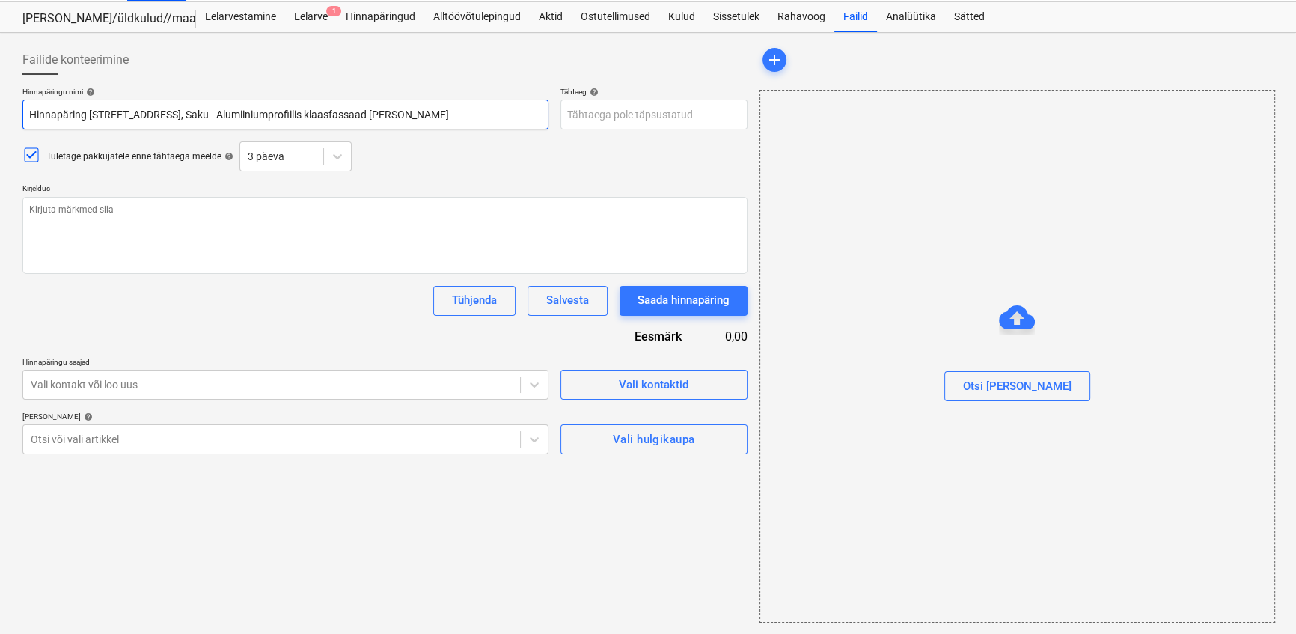
type textarea "x"
type input "[STREET_ADDRESS], Saku - Alumiiniumprofiilis klaasfassaad [PERSON_NAME]"
type textarea "x"
type input "[STREET_ADDRESS], Saku - Alumiiniumprofiilis klaasfassaad ja välisu"
type textarea "x"
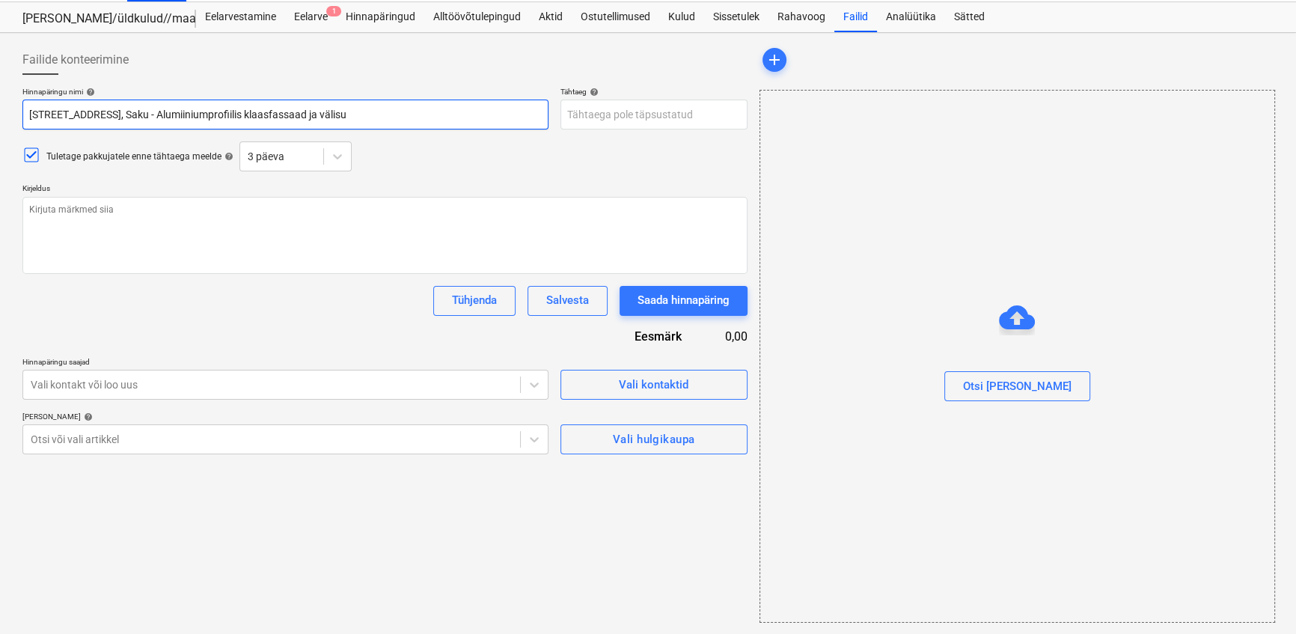
type input "[STREET_ADDRESS], Saku - Alumiiniumprofiilis klaasfassaad ja välisuk"
type textarea "x"
type input "[STREET_ADDRESS], Saku - Alumiiniumprofiilis klaasfassaad ja välisuks"
type textarea "A"
drag, startPoint x: 166, startPoint y: 114, endPoint x: 371, endPoint y: 112, distance: 205.0
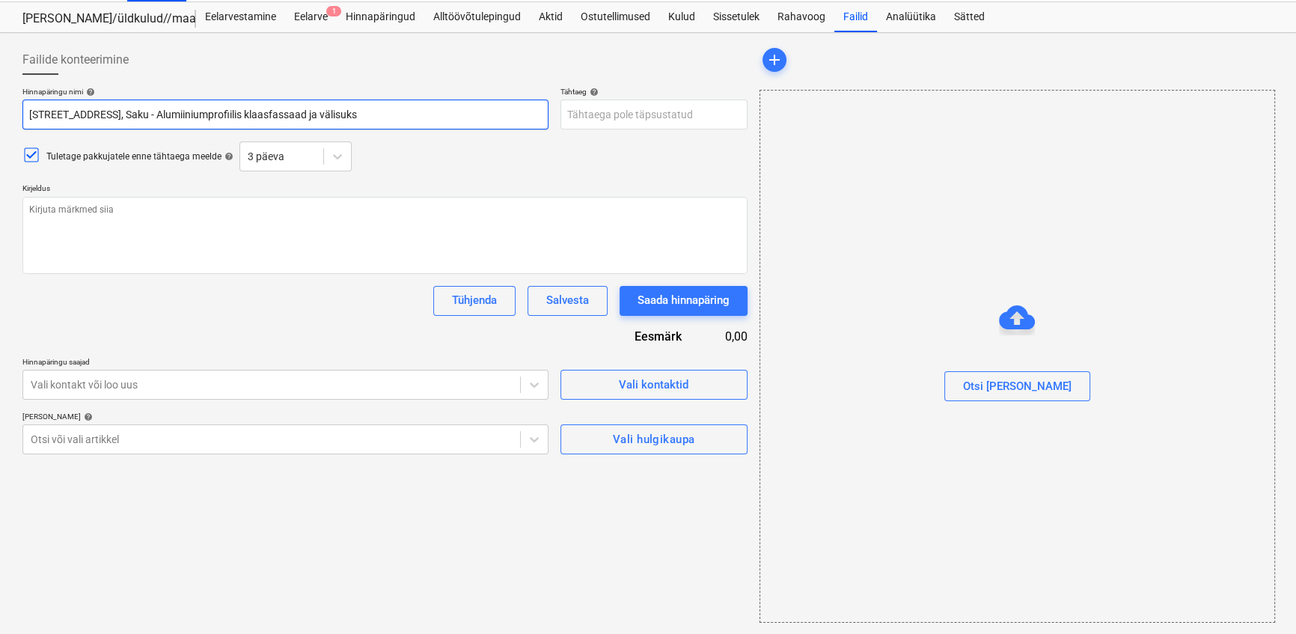
click at [371, 112] on input "[STREET_ADDRESS], Saku - Alumiiniumprofiilis klaasfassaad ja välisuks" at bounding box center [285, 115] width 526 height 30
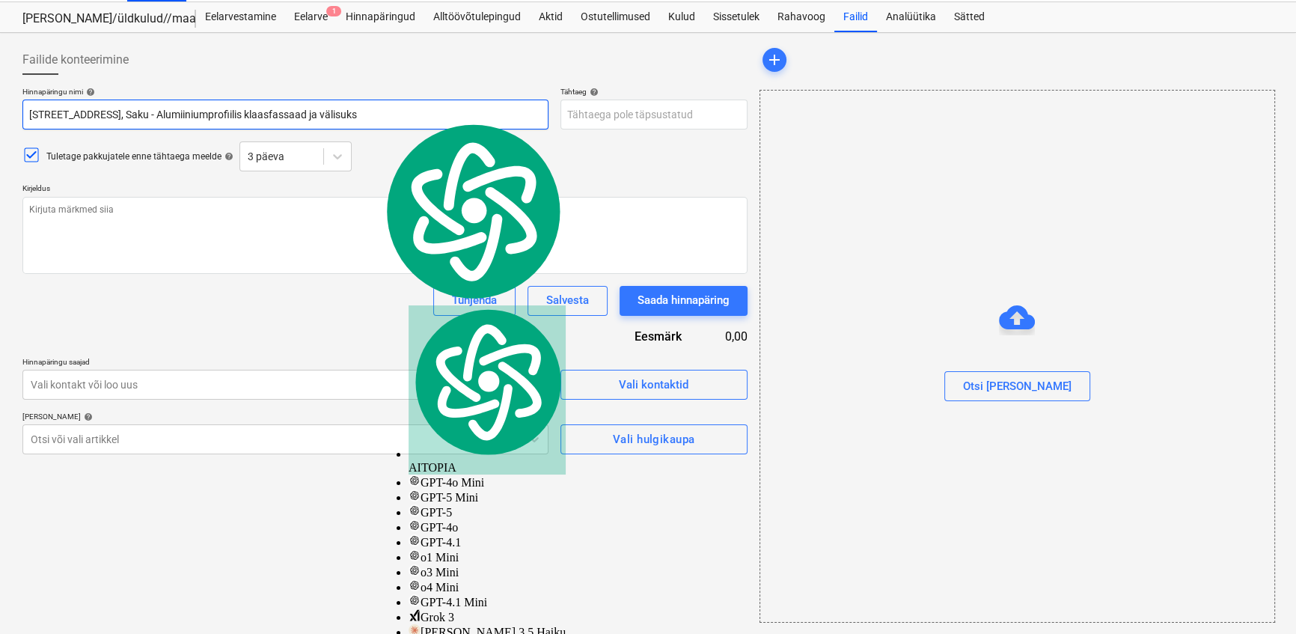
type input "[STREET_ADDRESS], Saku - Alumiiniumprofiilis klaasfassaad ja välisuks"
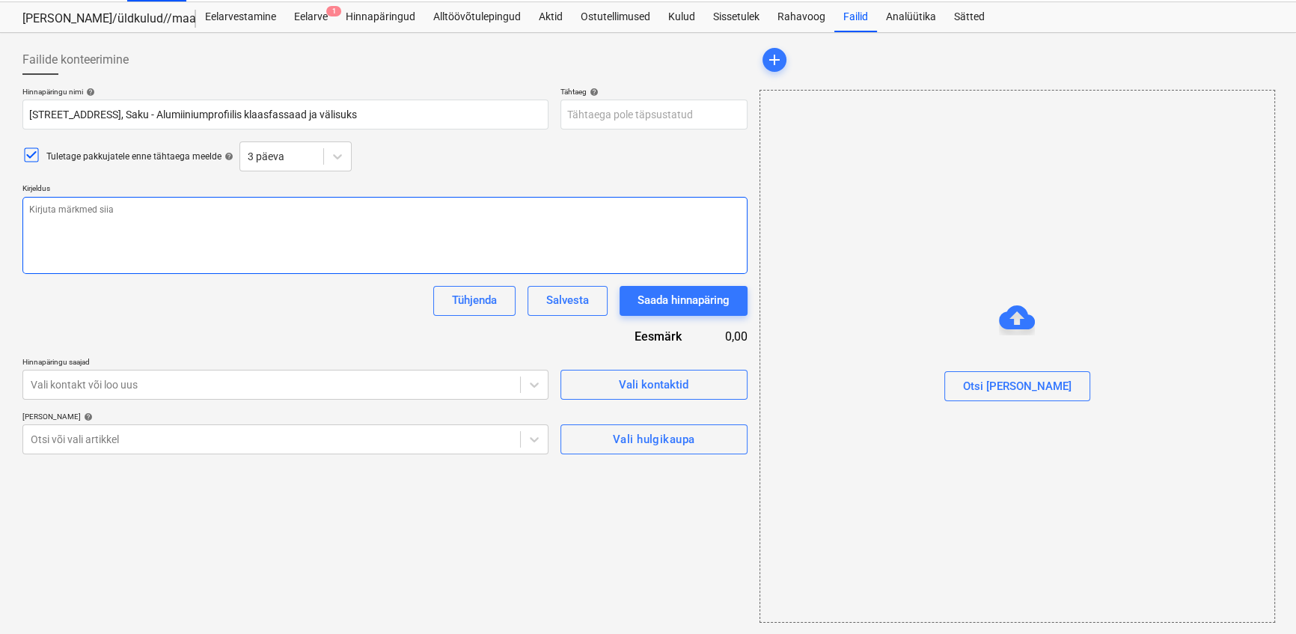
click at [198, 240] on textarea at bounding box center [384, 235] width 725 height 77
type textarea "x"
type textarea "Te"
type textarea "x"
type textarea "Ter"
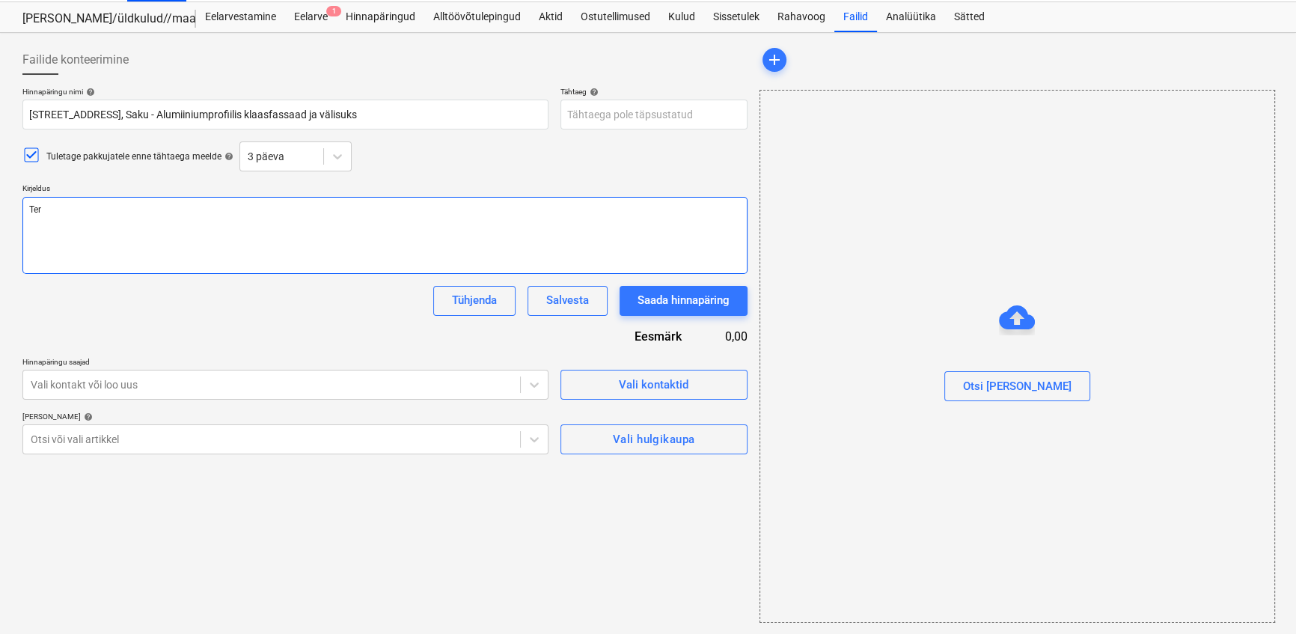
type textarea "x"
type textarea "Tere"
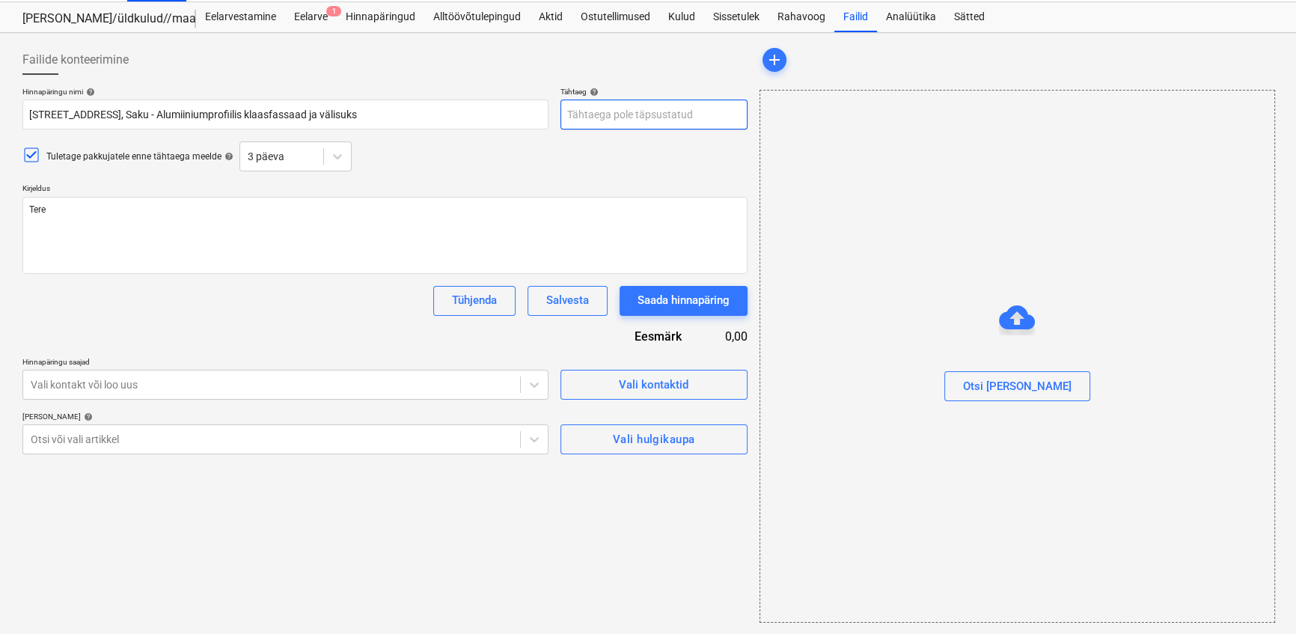
click at [587, 117] on body "Projektid Kontaktid Ettevõte Koondarved Postkast format_size keyboard_arrow_dow…" at bounding box center [648, 281] width 1296 height 634
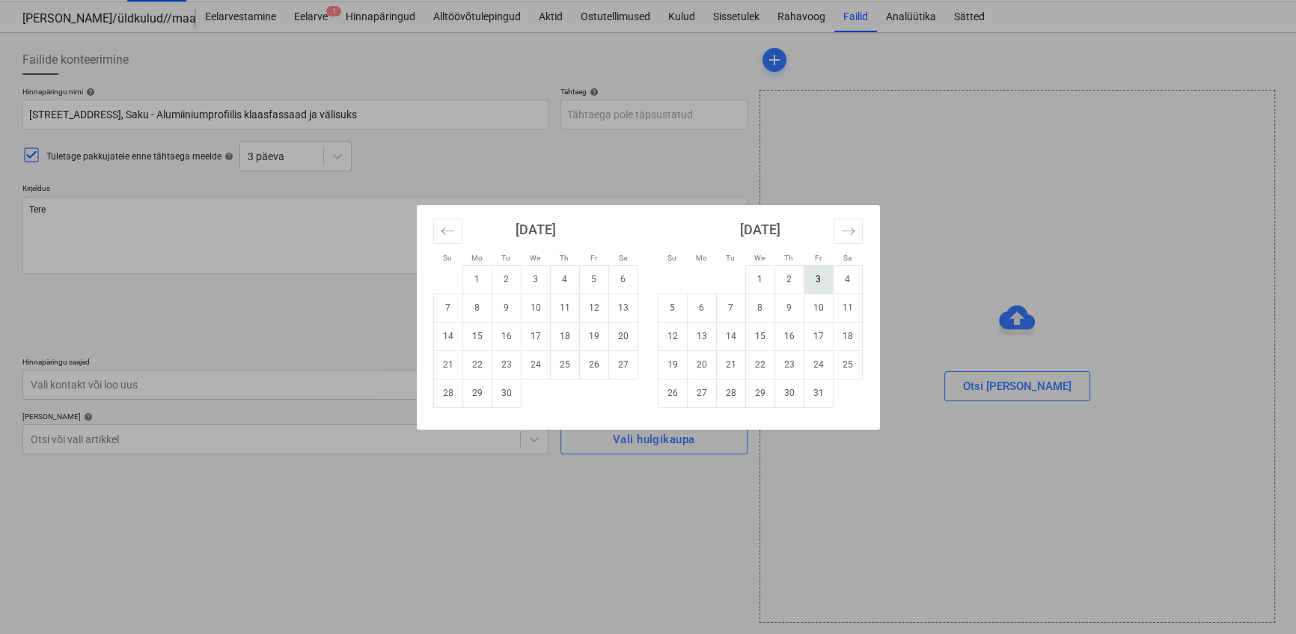
click at [817, 279] on td "3" at bounding box center [818, 279] width 29 height 28
type textarea "x"
type input "[DATE]"
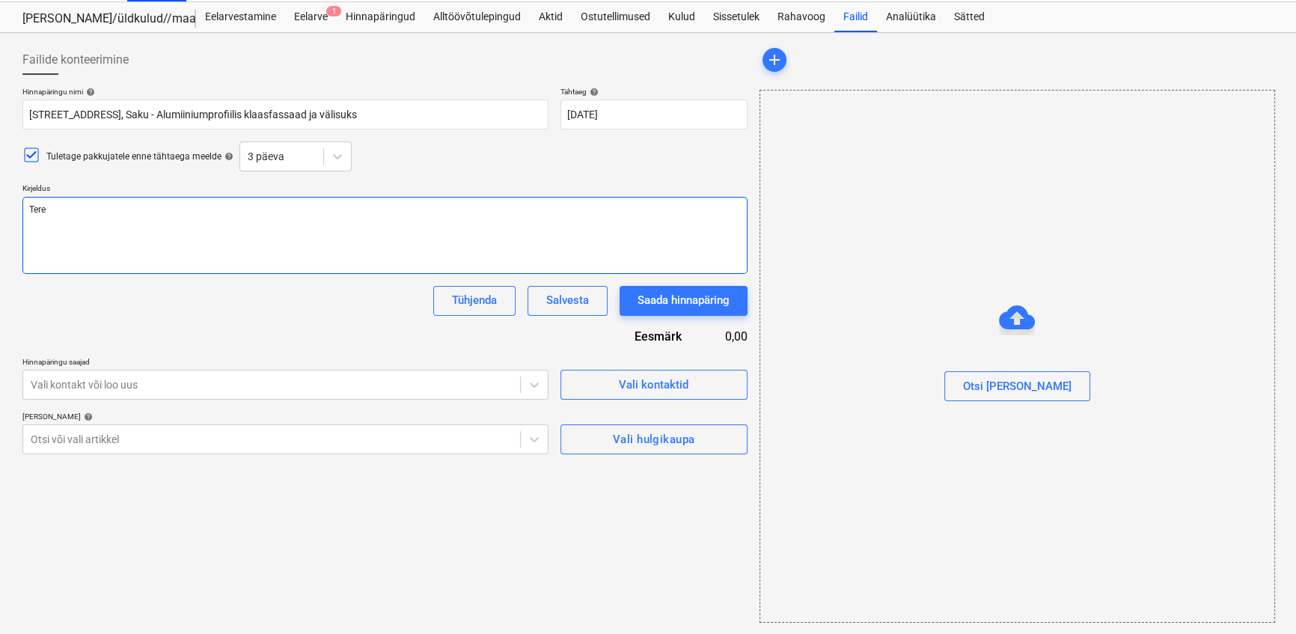
click at [120, 222] on textarea "Tere" at bounding box center [384, 235] width 725 height 77
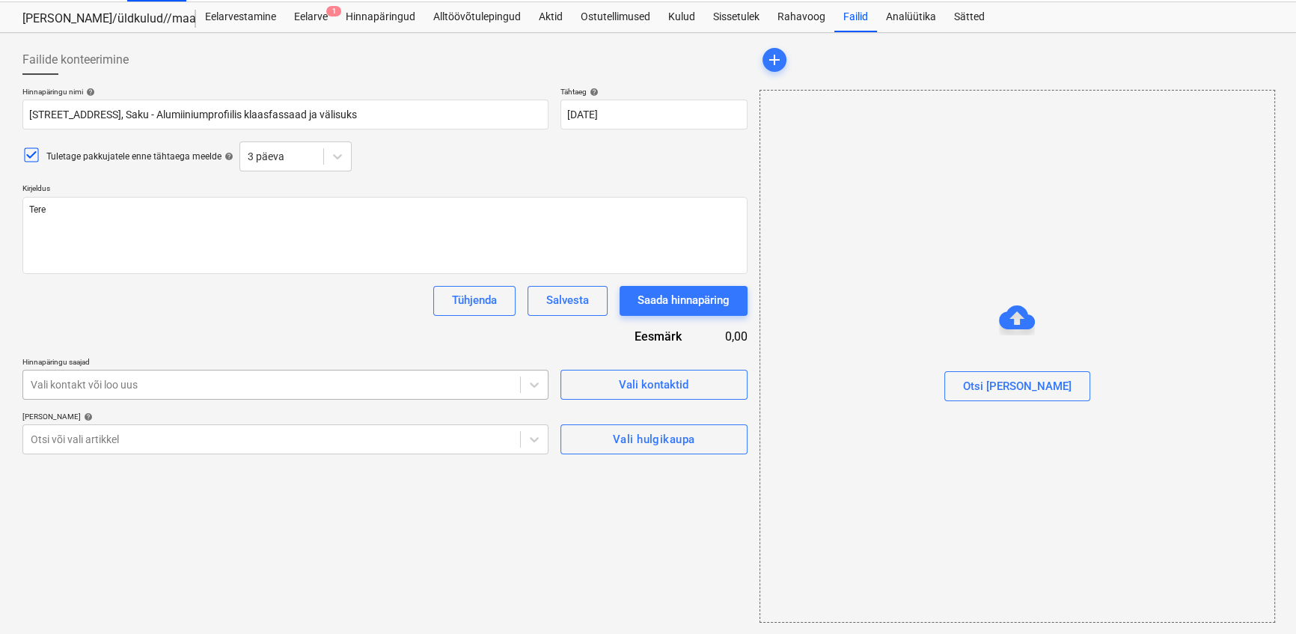
click at [117, 388] on div at bounding box center [272, 384] width 482 height 15
type textarea "x"
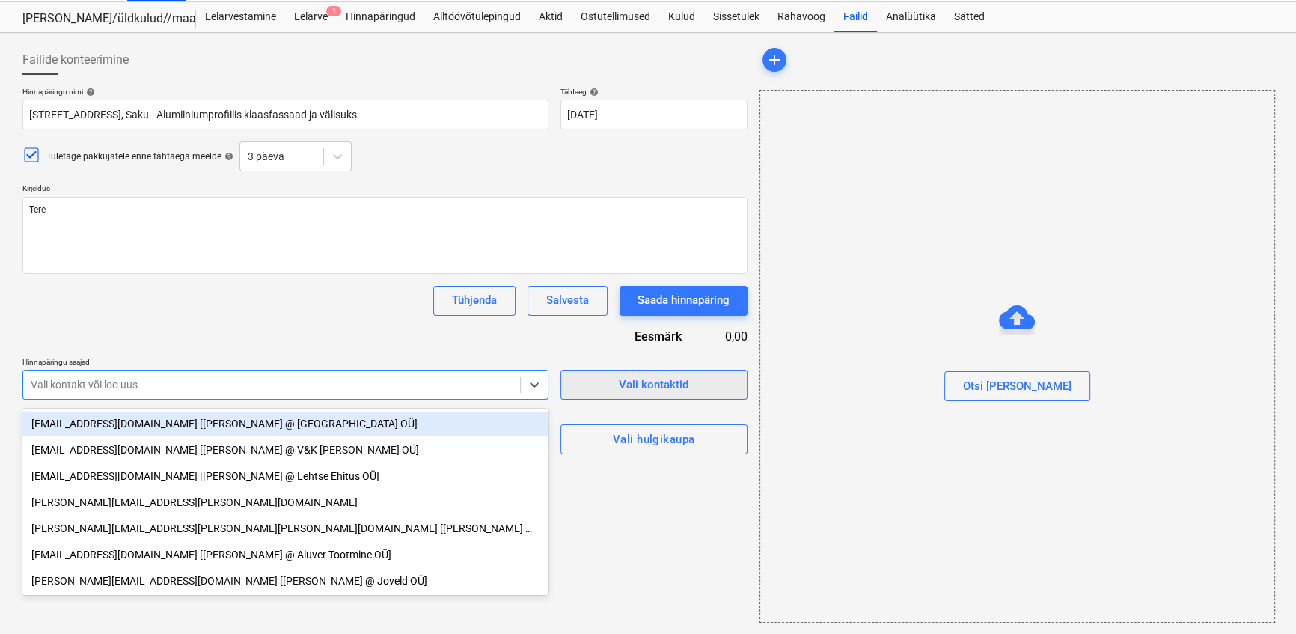
click at [588, 391] on span "Vali kontaktid" at bounding box center [654, 384] width 150 height 19
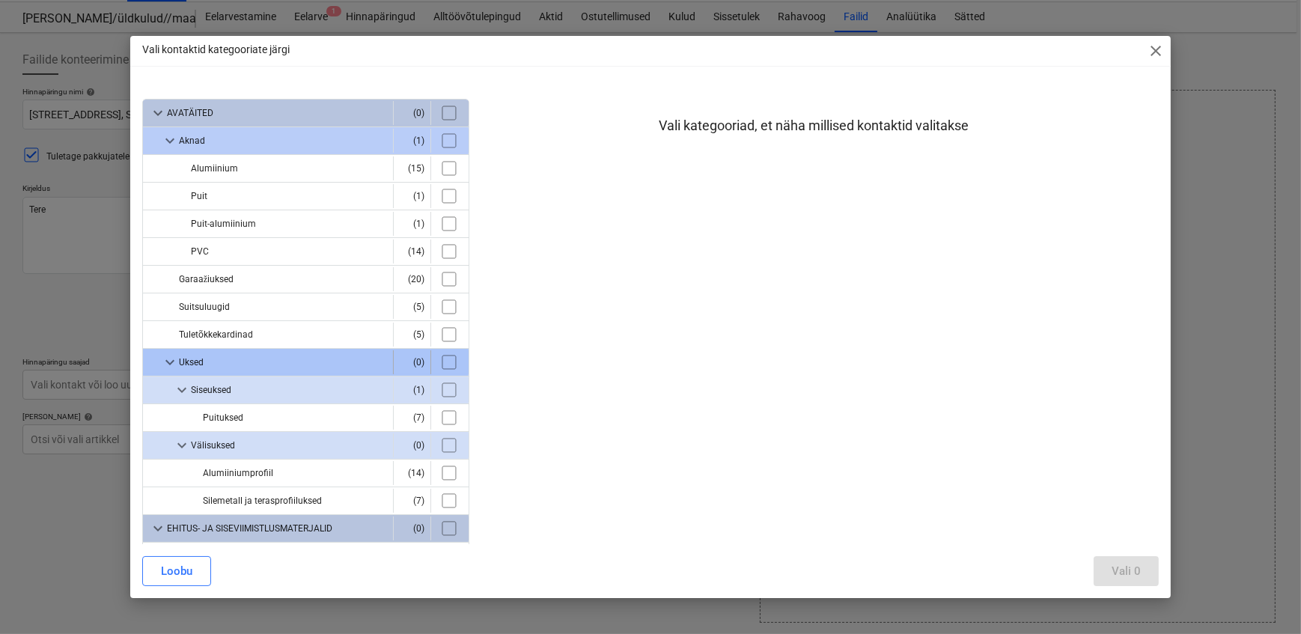
click at [171, 360] on span "keyboard_arrow_down" at bounding box center [170, 362] width 18 height 18
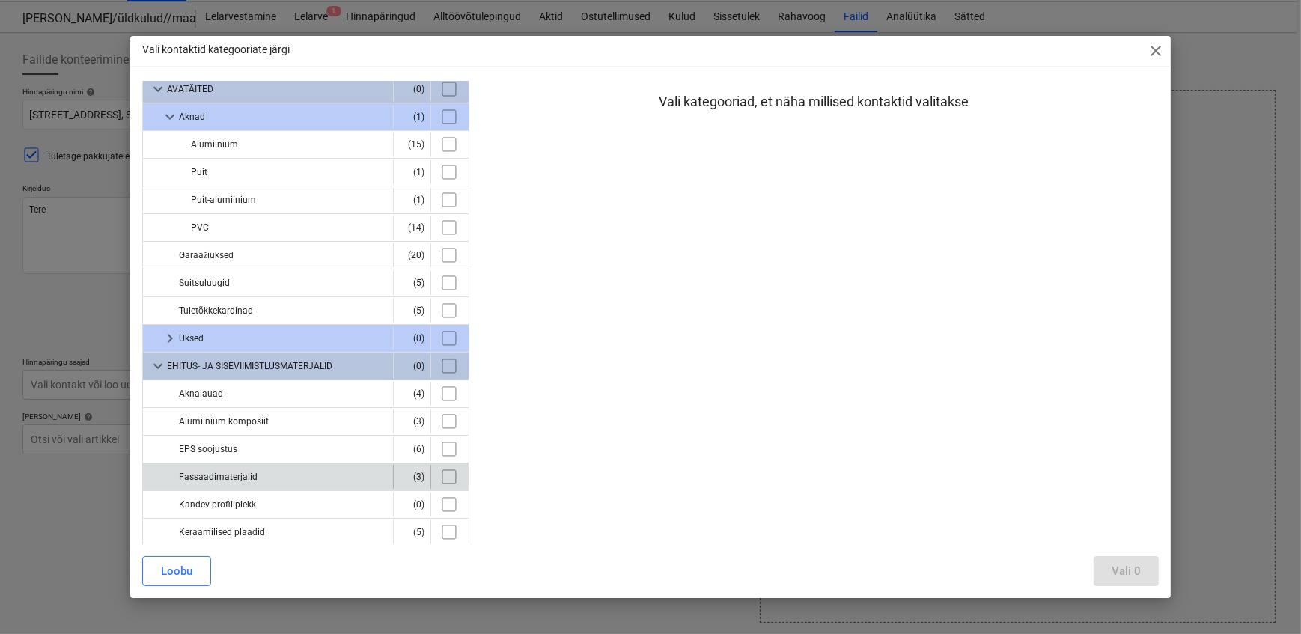
scroll to position [0, 0]
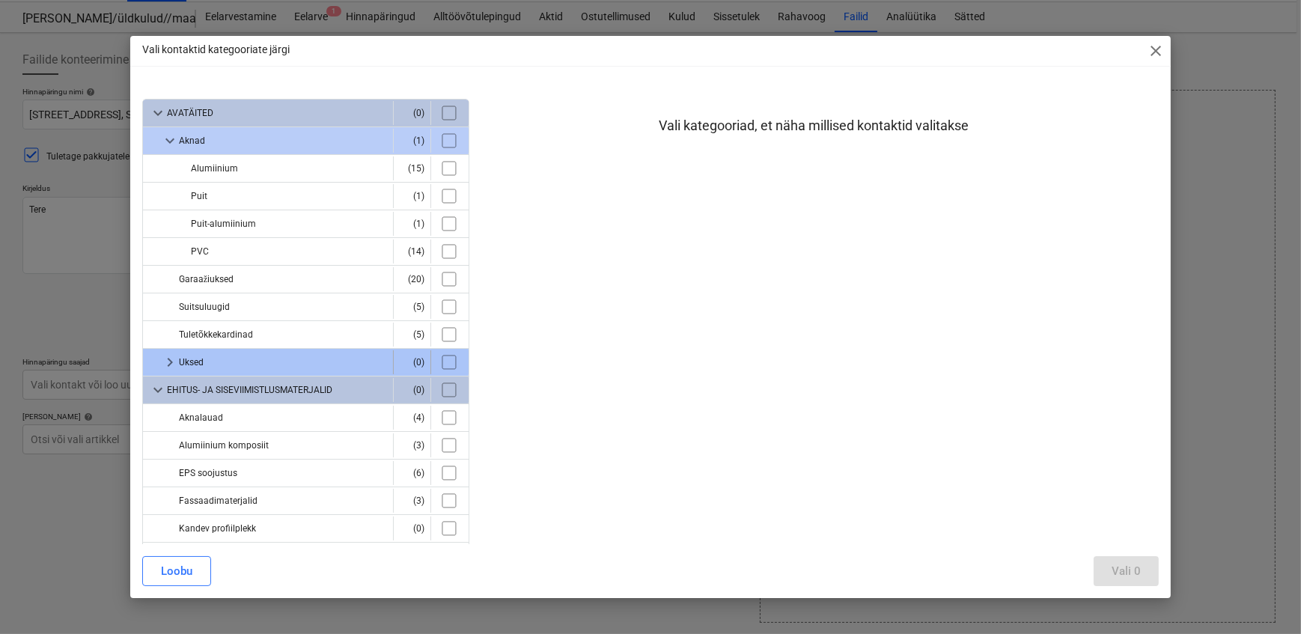
click at [165, 355] on span "keyboard_arrow_right" at bounding box center [170, 362] width 18 height 18
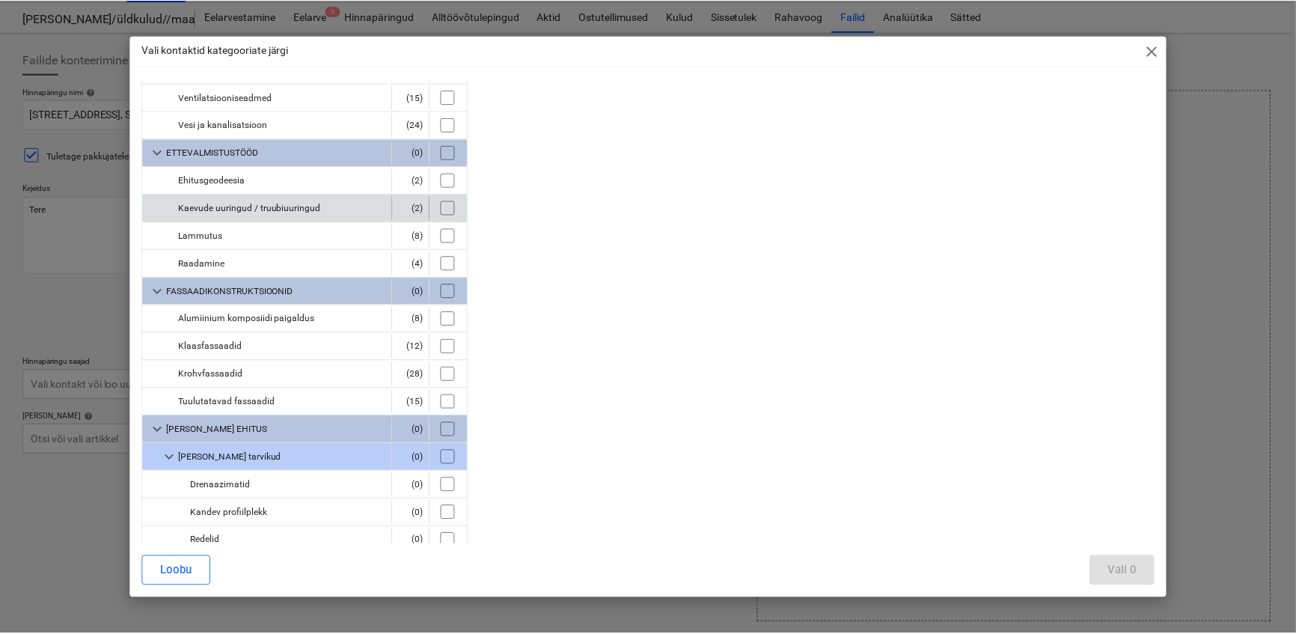
scroll to position [1020, 0]
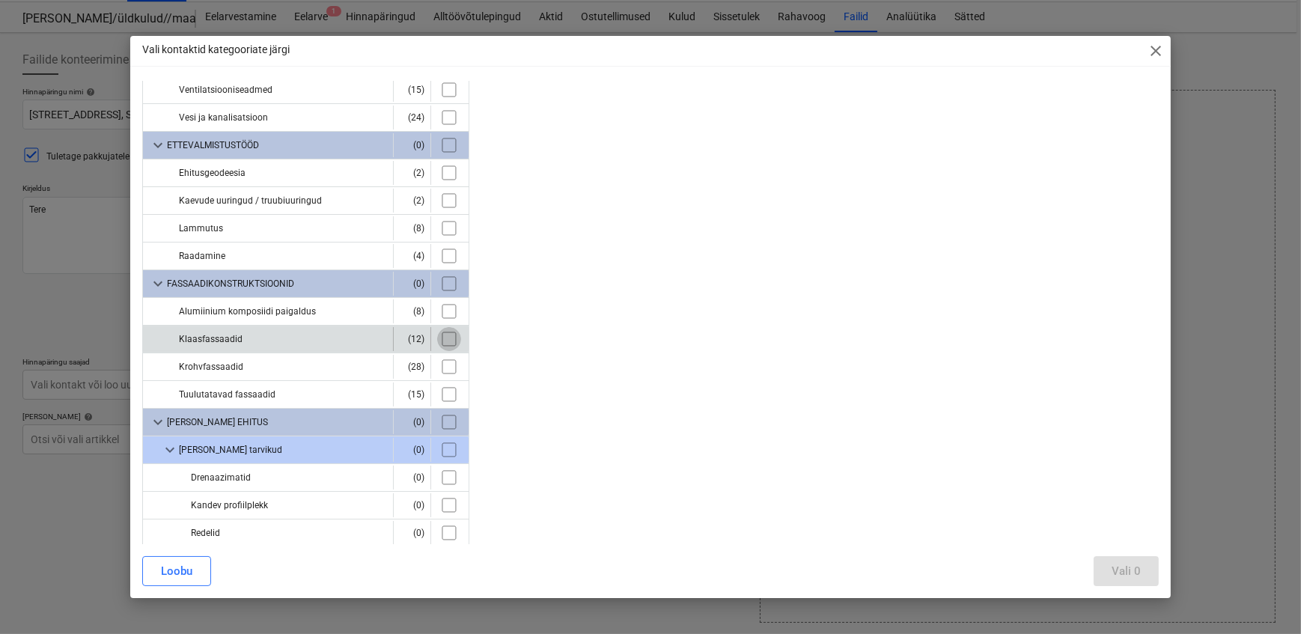
click at [447, 331] on input "checkbox" at bounding box center [449, 339] width 24 height 24
checkbox input "true"
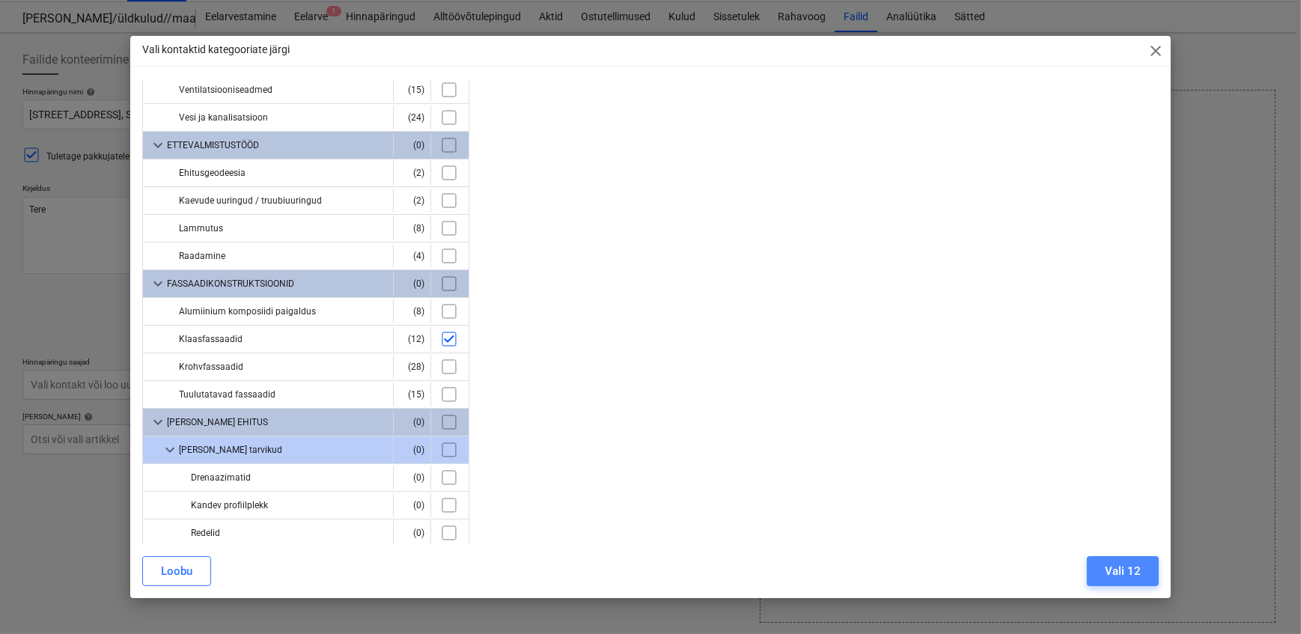
click at [1119, 568] on div "Vali 12" at bounding box center [1122, 570] width 36 height 19
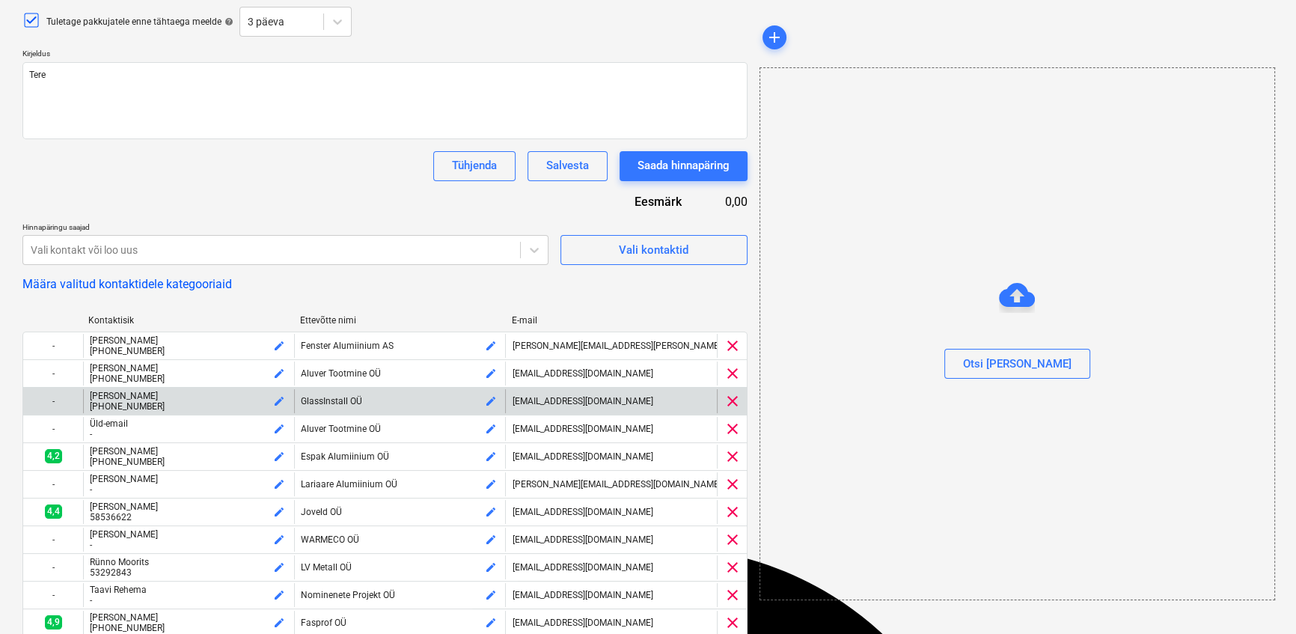
scroll to position [172, 0]
click at [736, 409] on span "clear" at bounding box center [733, 400] width 18 height 18
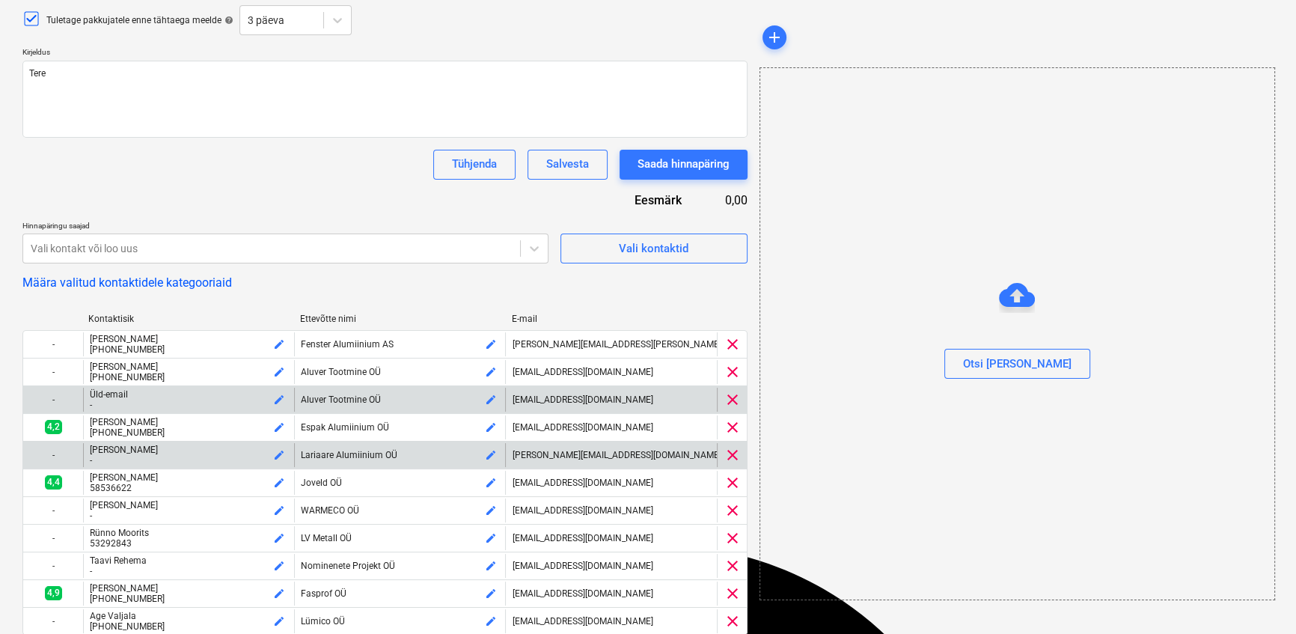
scroll to position [239, 0]
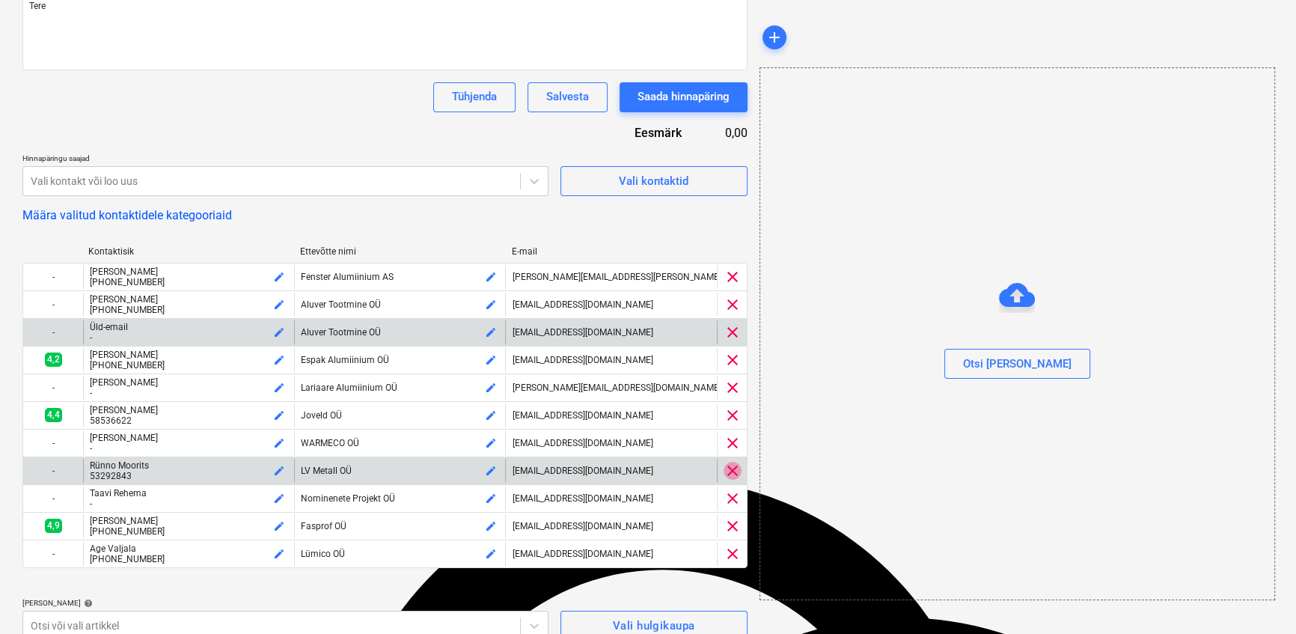
click at [733, 480] on span "clear" at bounding box center [733, 471] width 18 height 18
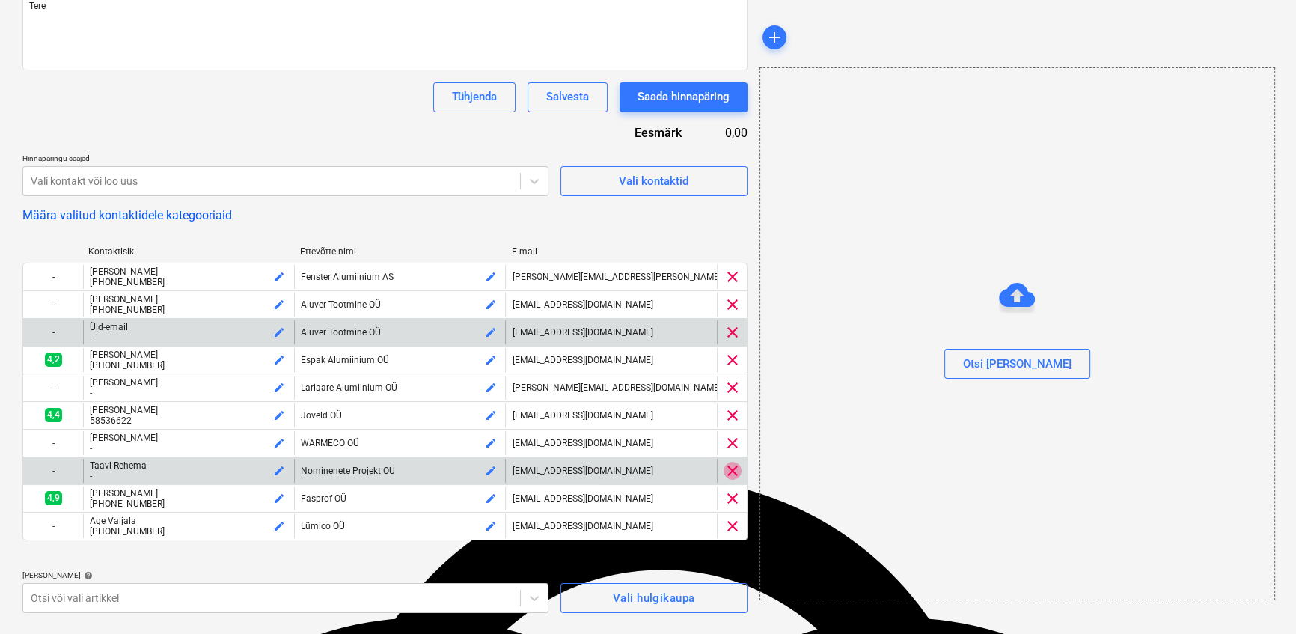
click at [733, 480] on span "clear" at bounding box center [733, 471] width 18 height 18
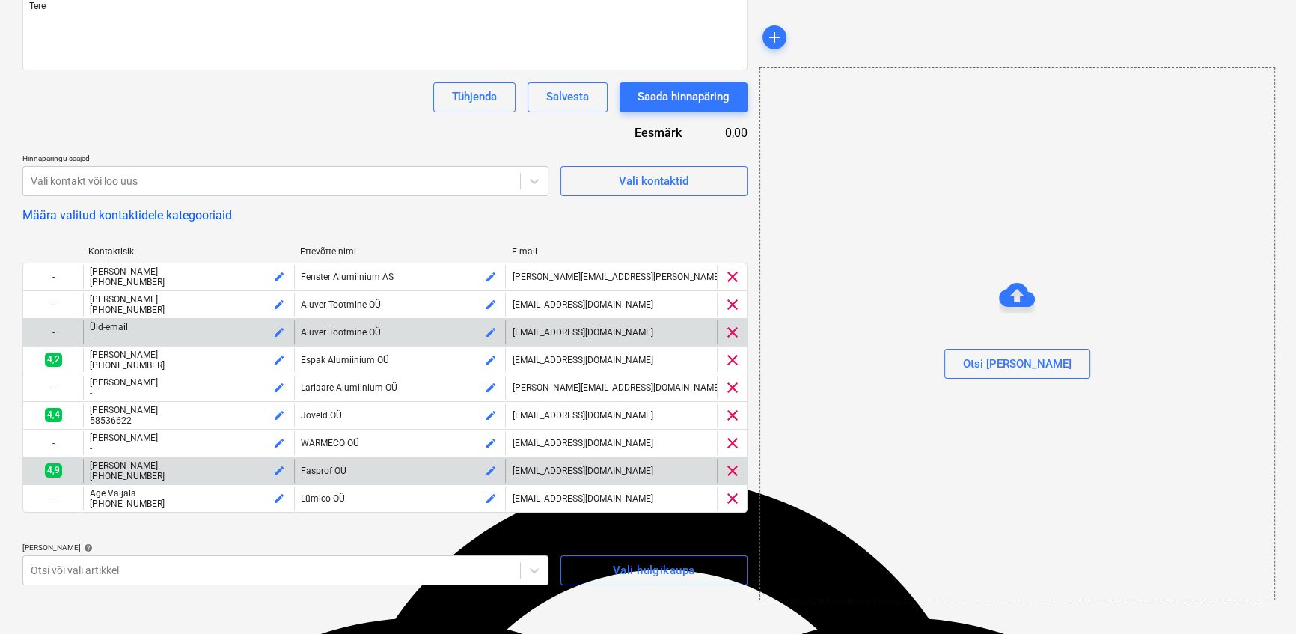
scroll to position [235, 0]
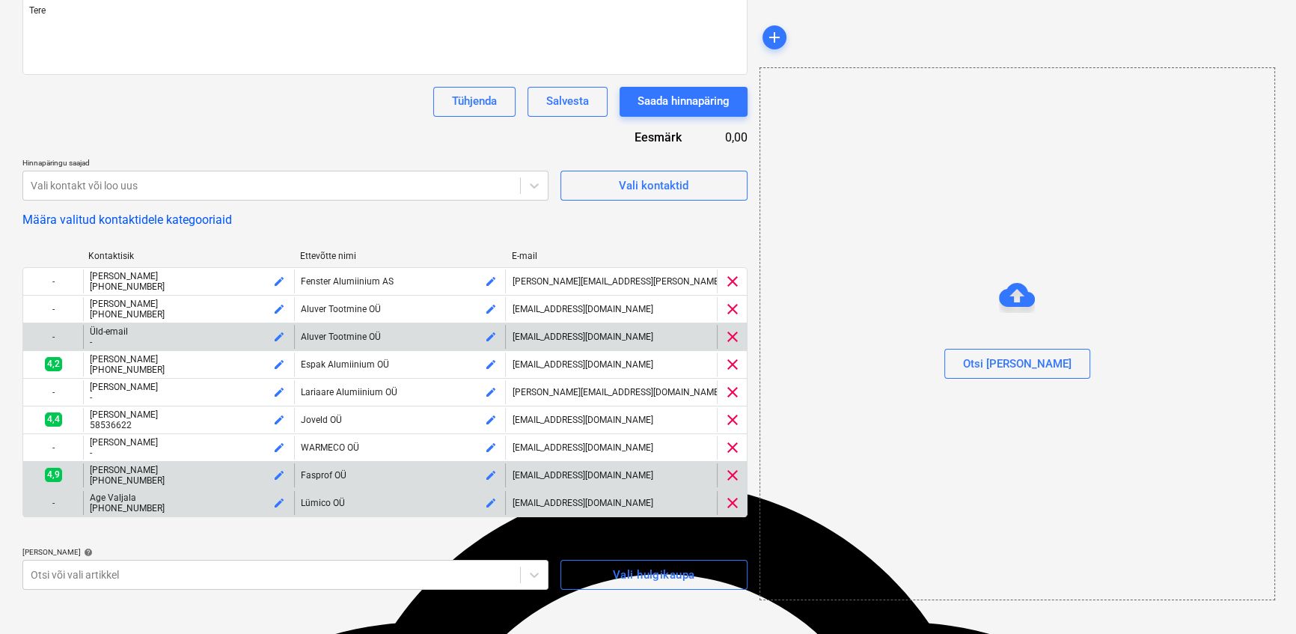
click at [735, 512] on span "clear" at bounding box center [733, 503] width 18 height 18
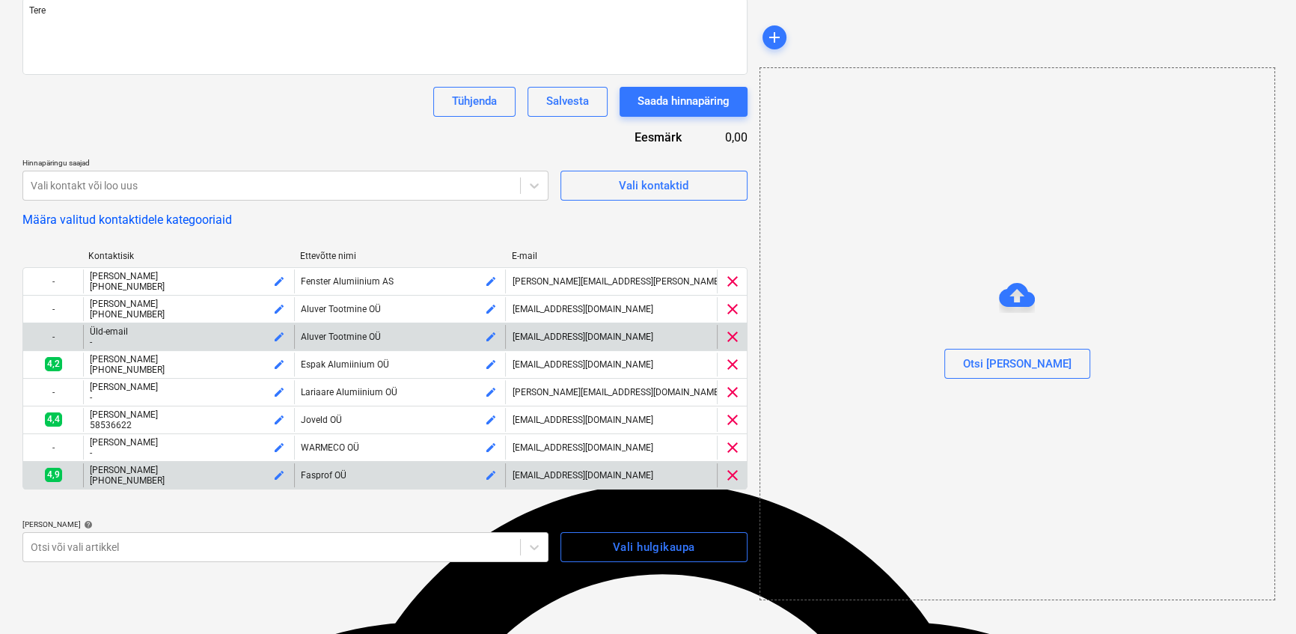
scroll to position [205, 0]
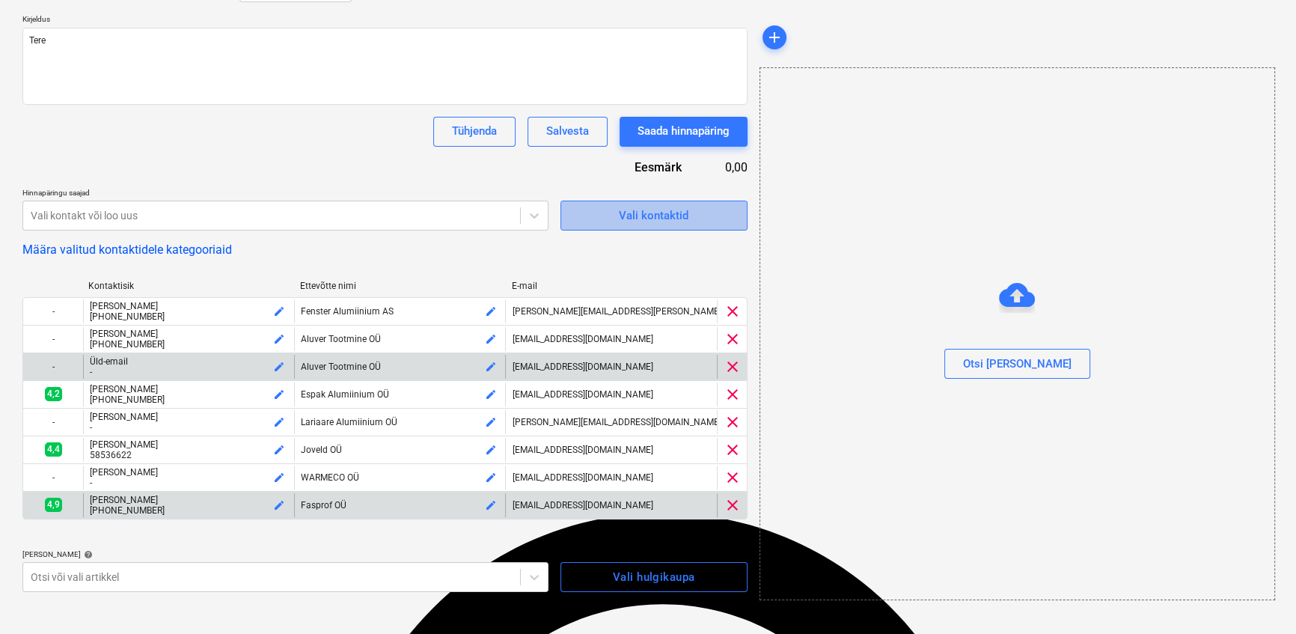
click at [643, 215] on div "Vali kontaktid" at bounding box center [654, 215] width 70 height 19
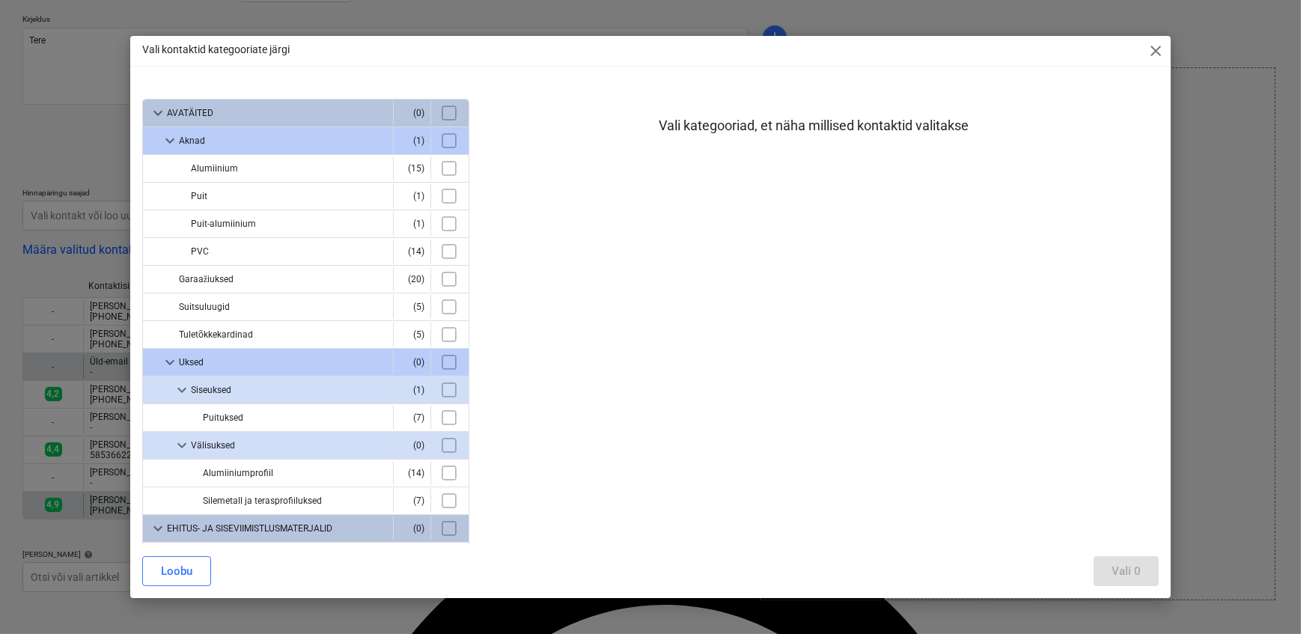
click at [1150, 46] on span "close" at bounding box center [1155, 51] width 18 height 18
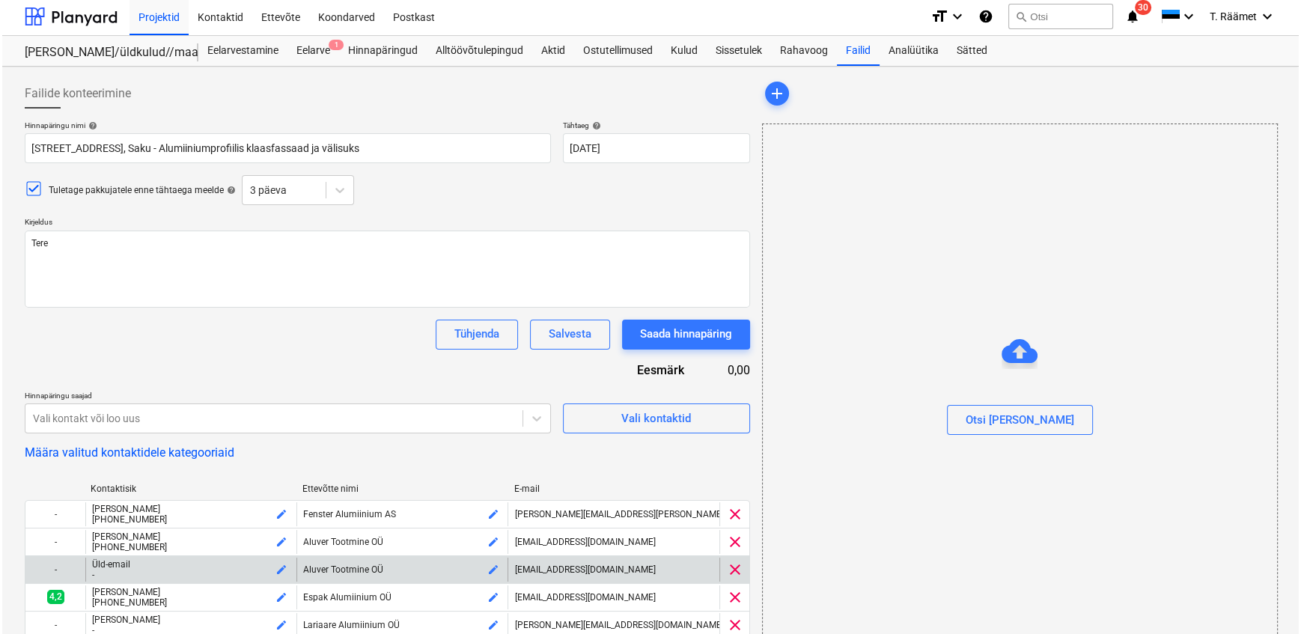
scroll to position [0, 0]
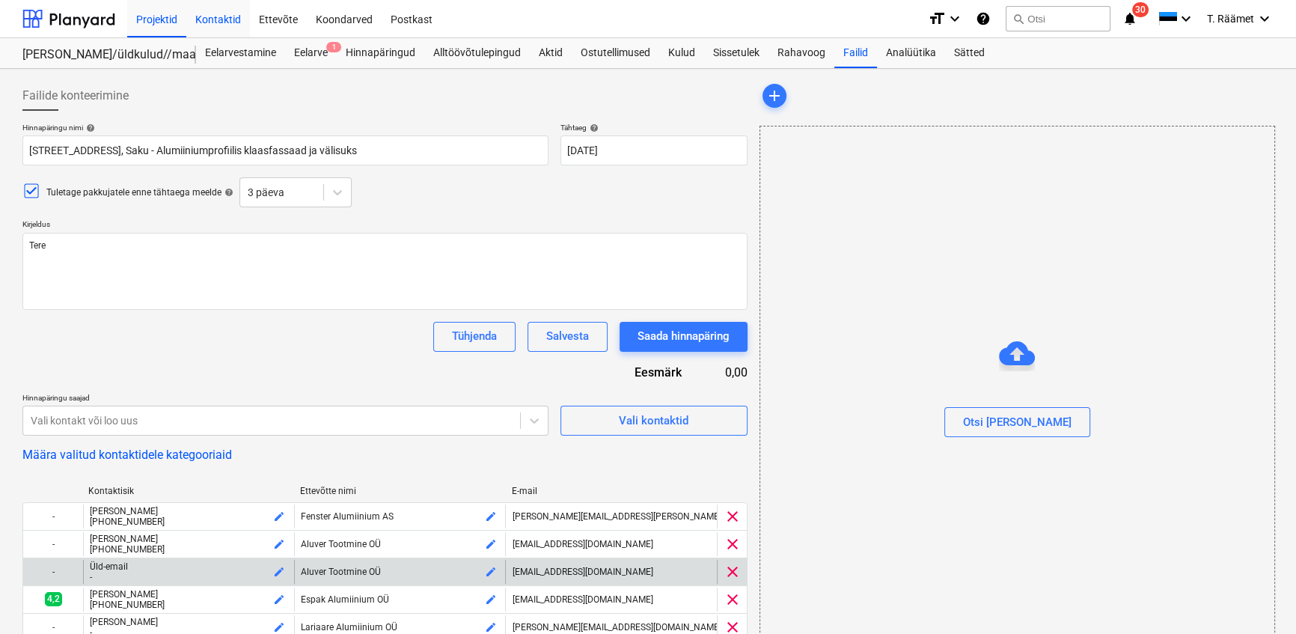
click at [217, 15] on div "Kontaktid" at bounding box center [218, 18] width 64 height 38
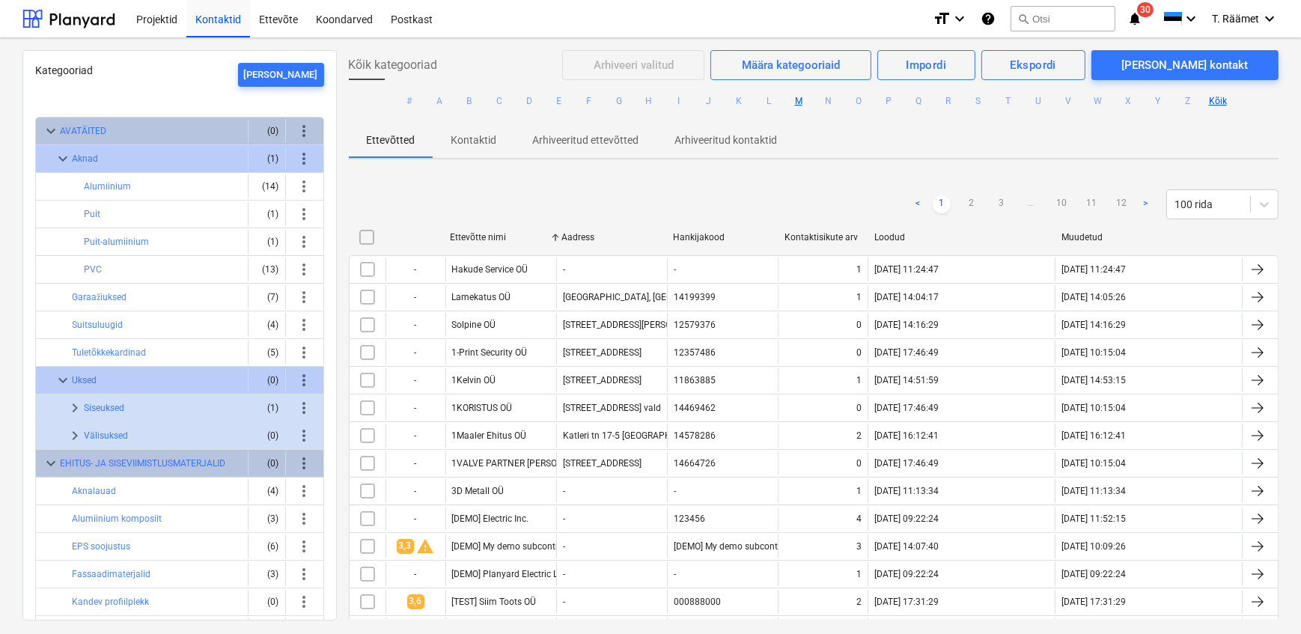
click at [794, 99] on button "M" at bounding box center [798, 101] width 18 height 18
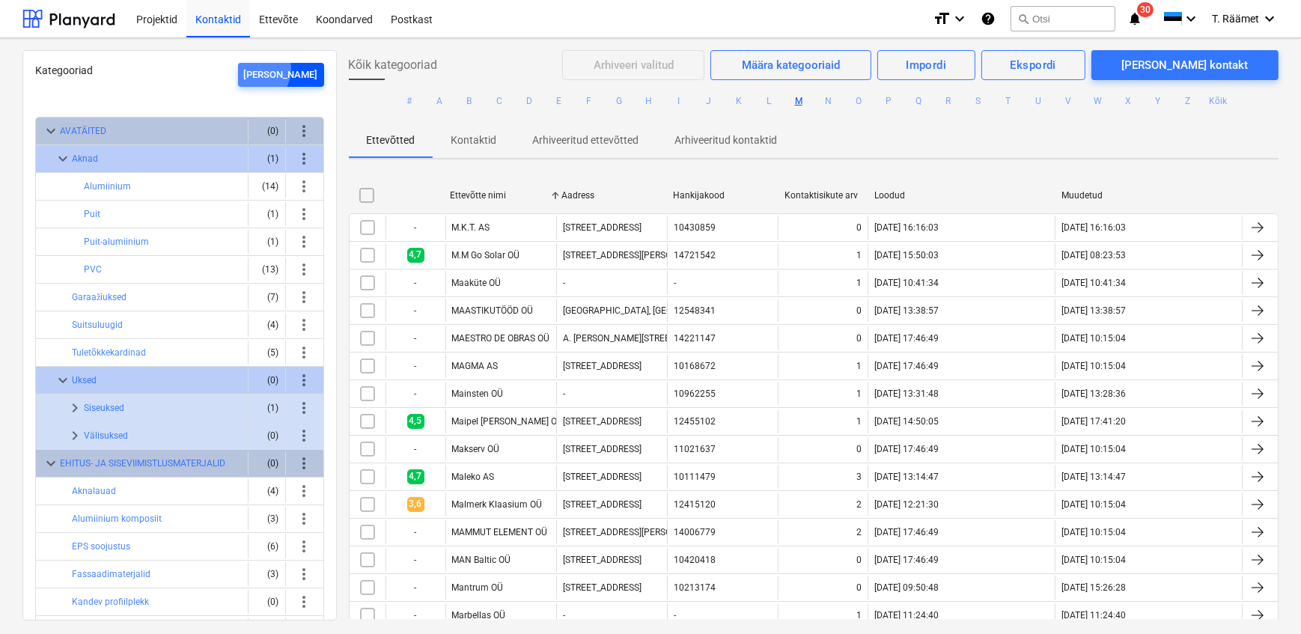
click at [285, 69] on div "[PERSON_NAME]" at bounding box center [281, 75] width 74 height 17
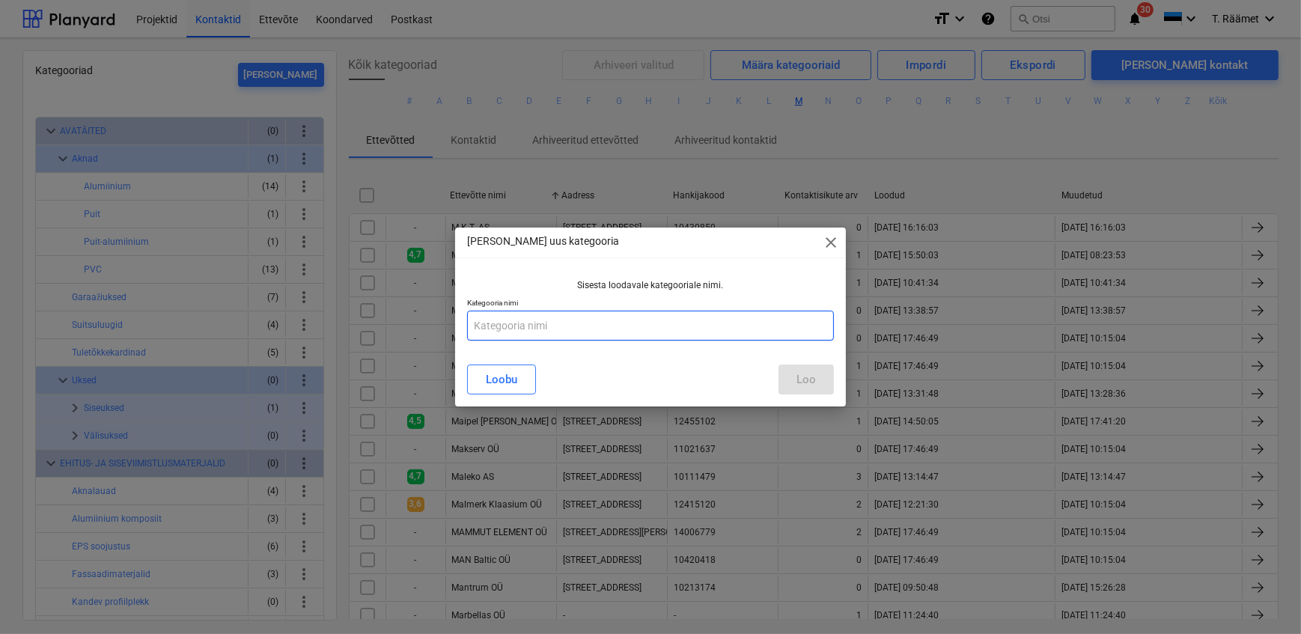
click at [545, 323] on input "text" at bounding box center [650, 326] width 366 height 30
click at [829, 240] on span "close" at bounding box center [831, 242] width 18 height 18
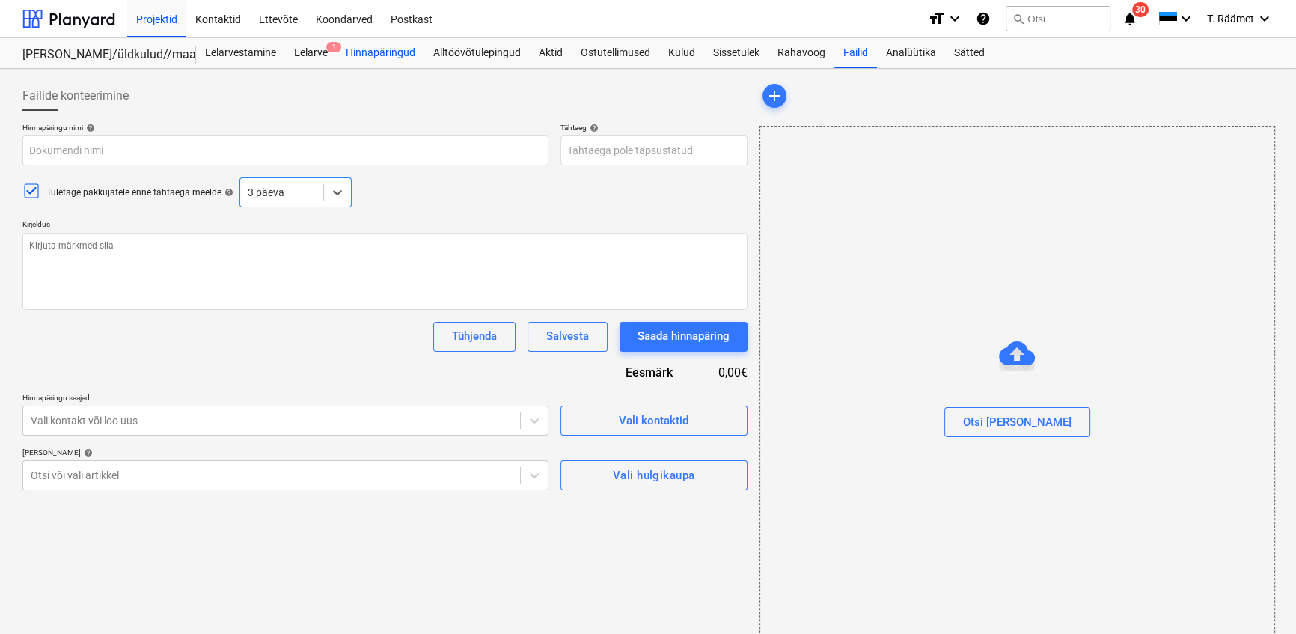
click at [395, 55] on div "Hinnapäringud" at bounding box center [381, 53] width 88 height 30
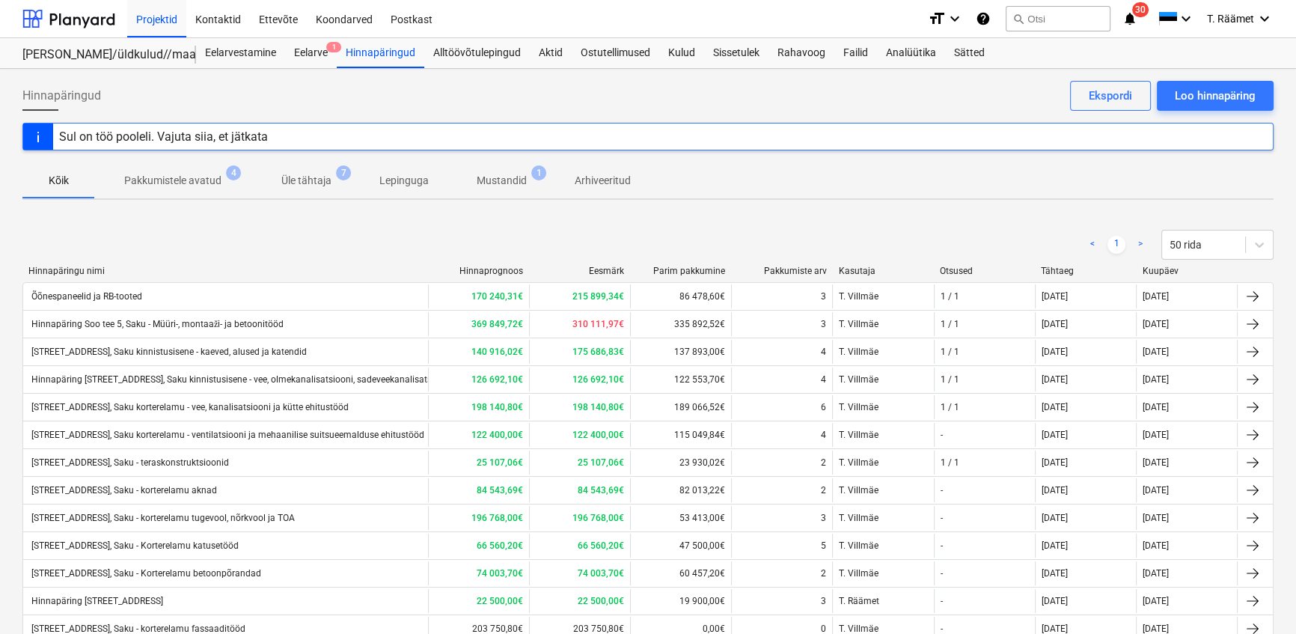
click at [483, 186] on p "Mustandid" at bounding box center [502, 181] width 50 height 16
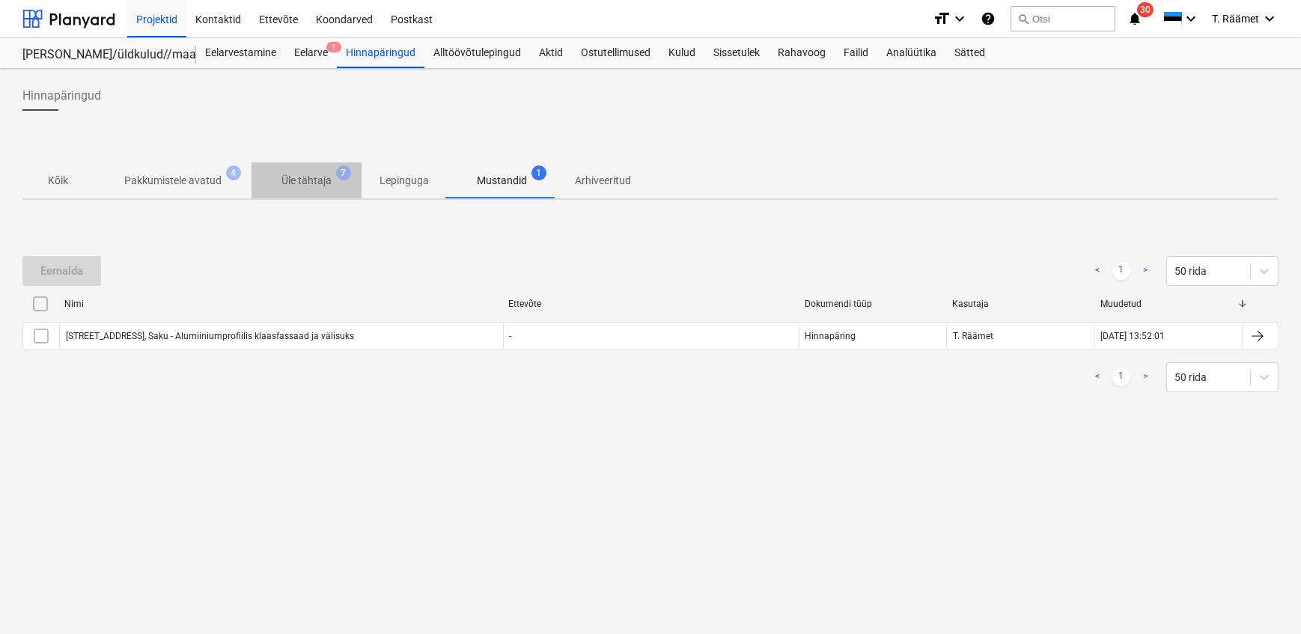
click at [320, 181] on p "Üle tähtaja" at bounding box center [306, 181] width 50 height 16
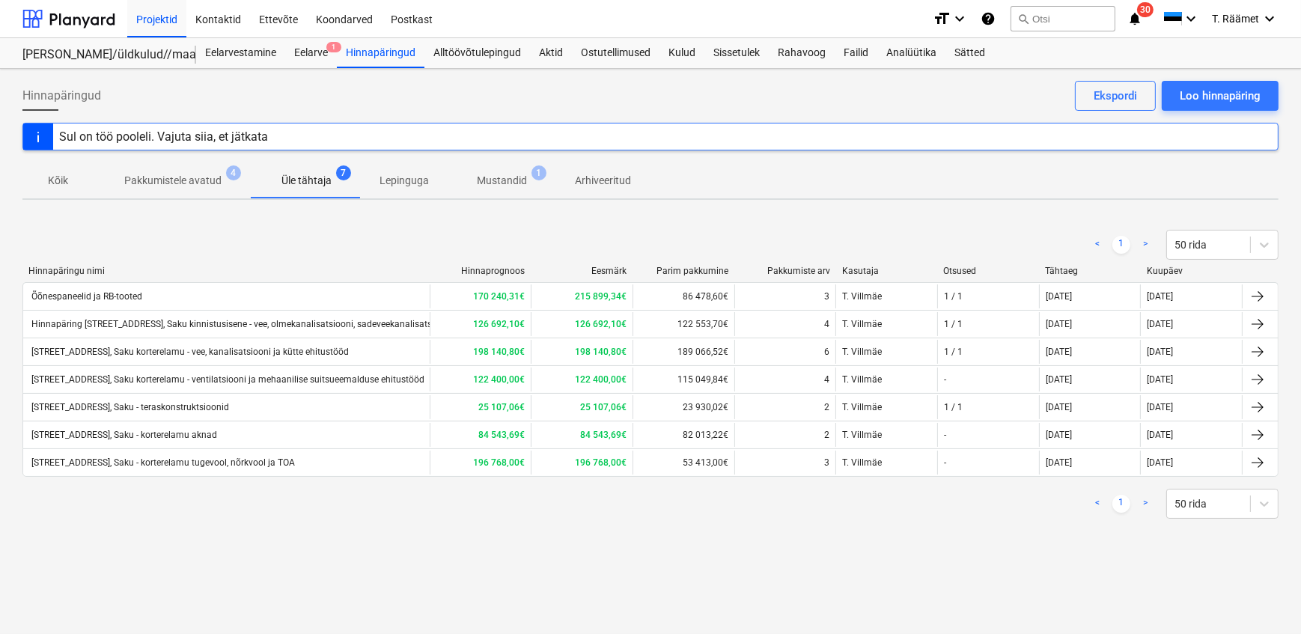
click at [193, 182] on p "Pakkumistele avatud" at bounding box center [172, 181] width 97 height 16
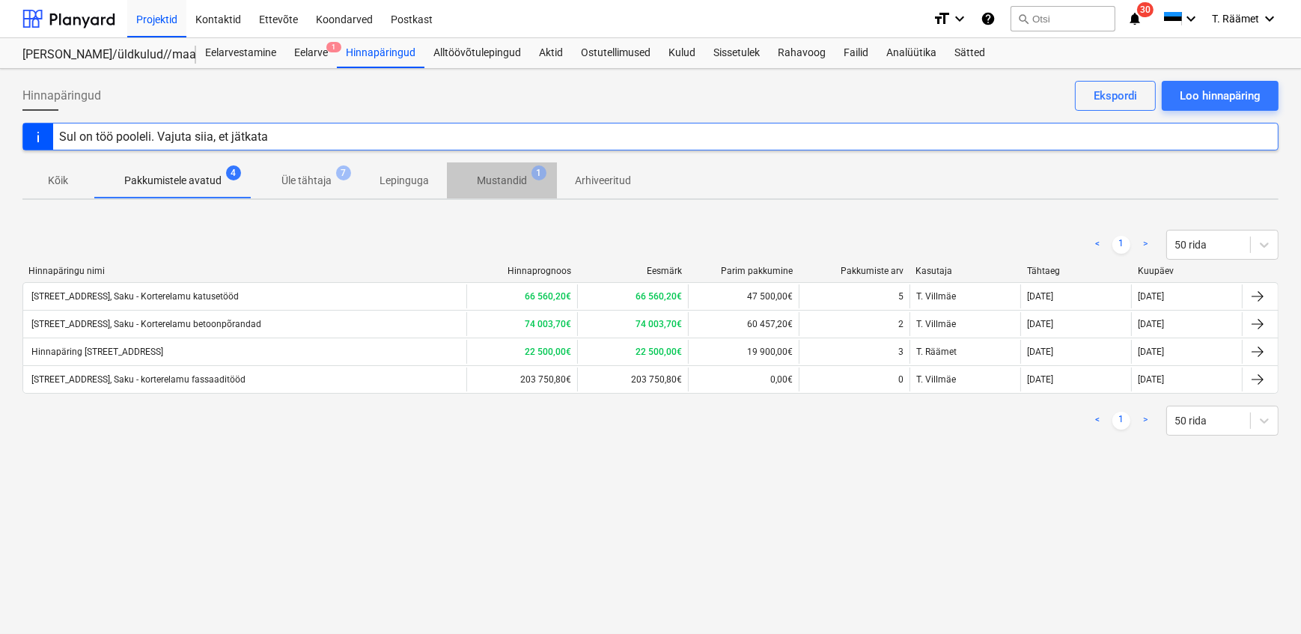
click at [473, 181] on span "Mustandid 1" at bounding box center [502, 181] width 74 height 16
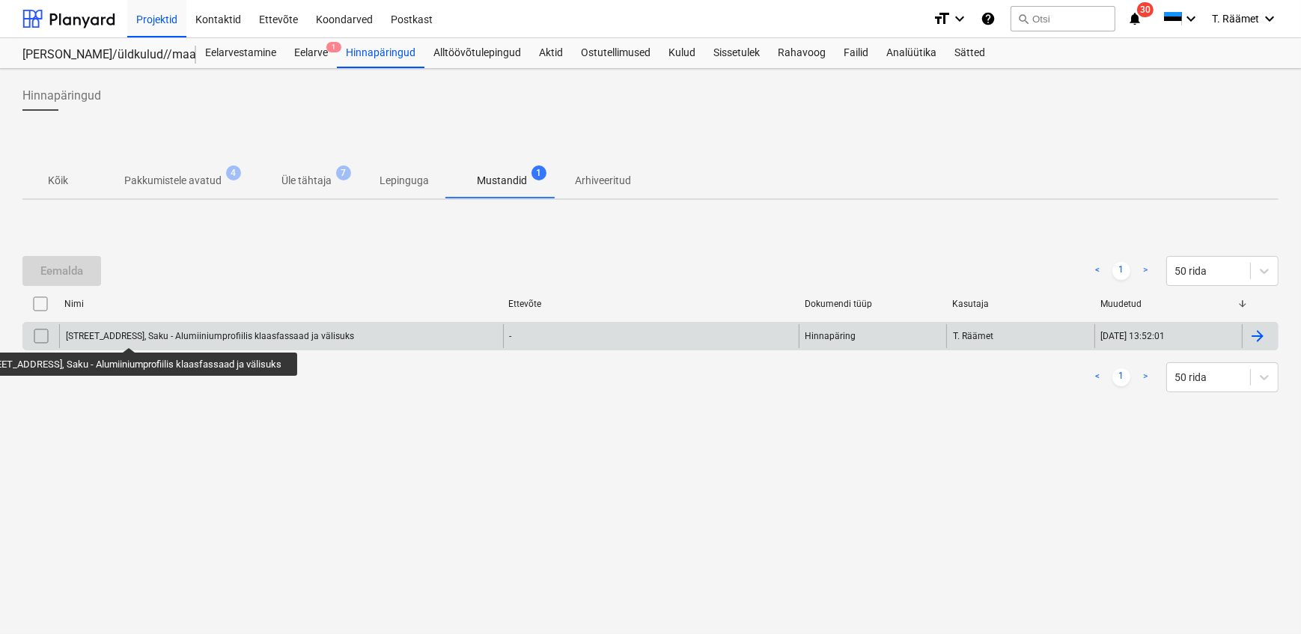
click at [134, 334] on div "[STREET_ADDRESS], Saku - Alumiiniumprofiilis klaasfassaad ja välisuks" at bounding box center [210, 336] width 288 height 10
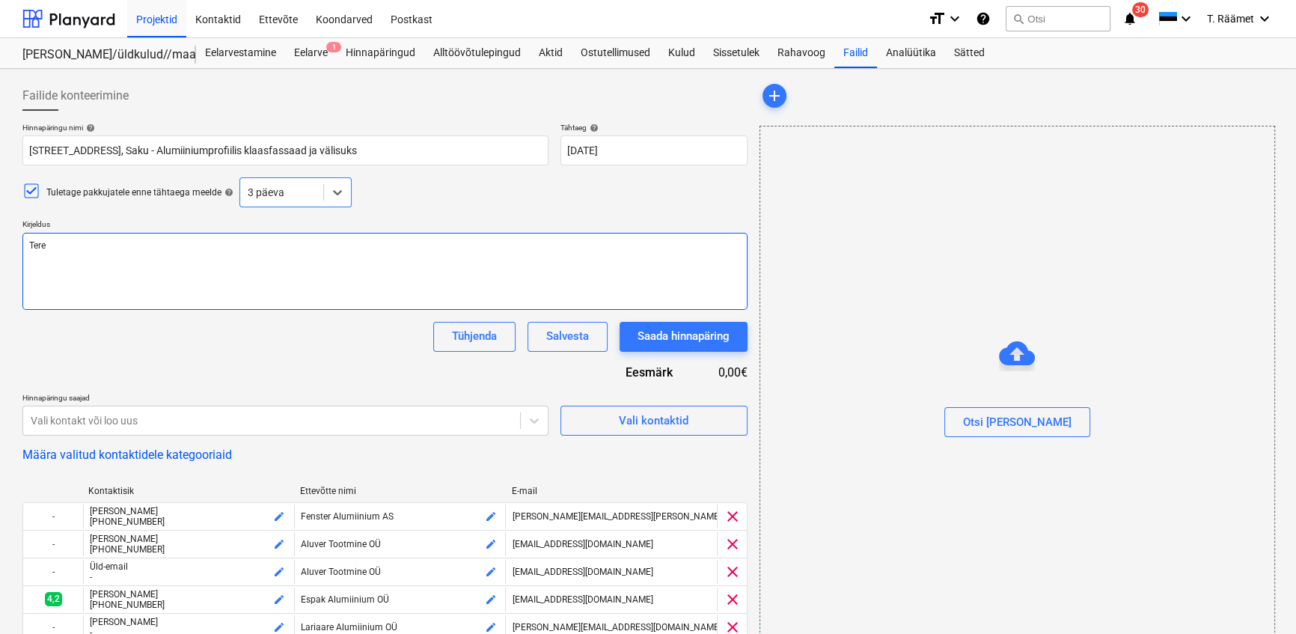
click at [151, 252] on textarea "Tere" at bounding box center [384, 271] width 725 height 77
click at [44, 266] on textarea "Tere" at bounding box center [384, 271] width 725 height 77
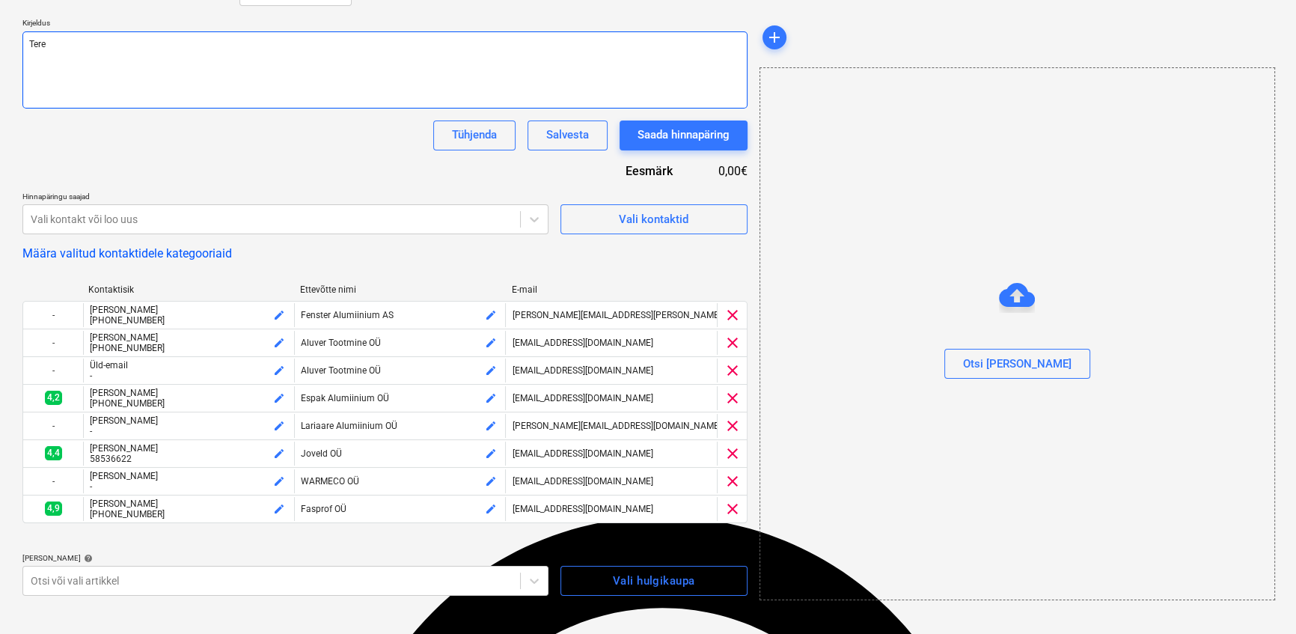
scroll to position [204, 0]
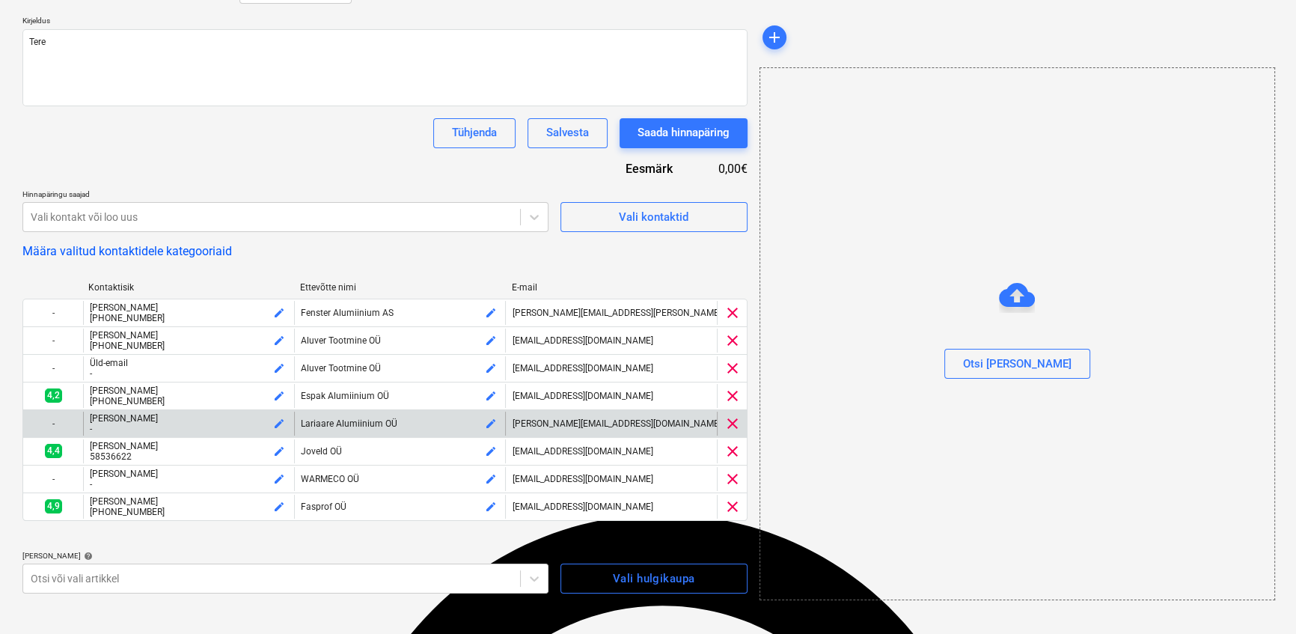
type textarea "x"
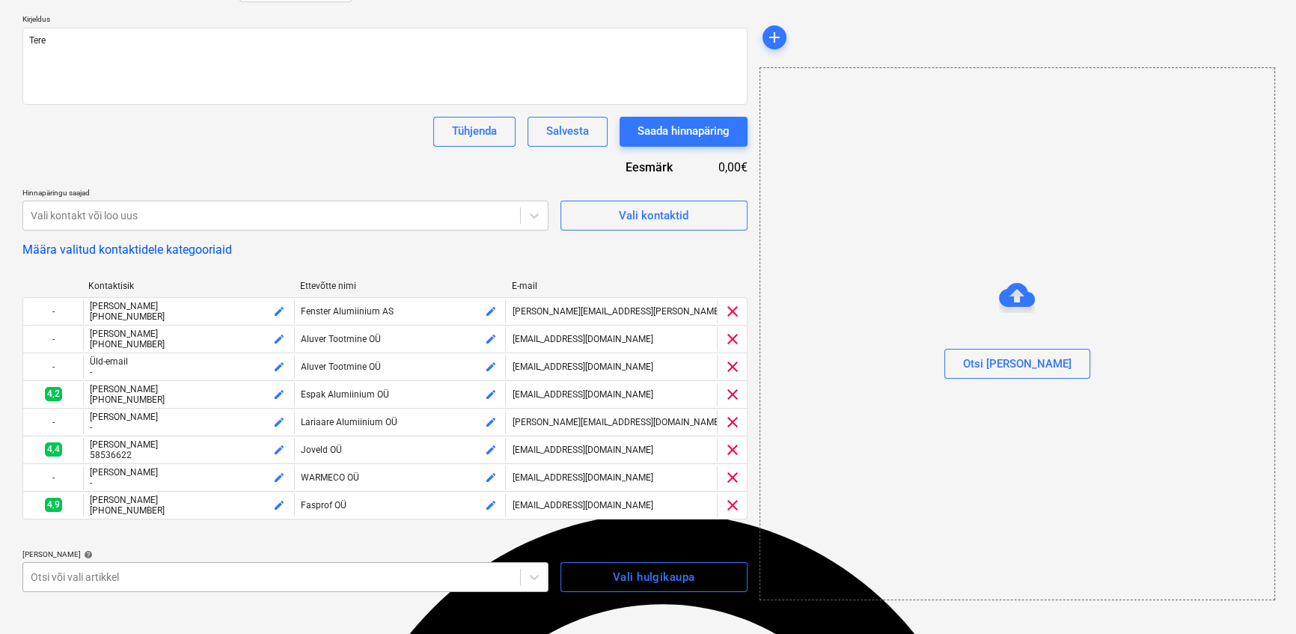
click at [186, 429] on body "Projektid Kontaktid Ettevõte Koondarved Postkast format_size keyboard_arrow_dow…" at bounding box center [648, 112] width 1296 height 634
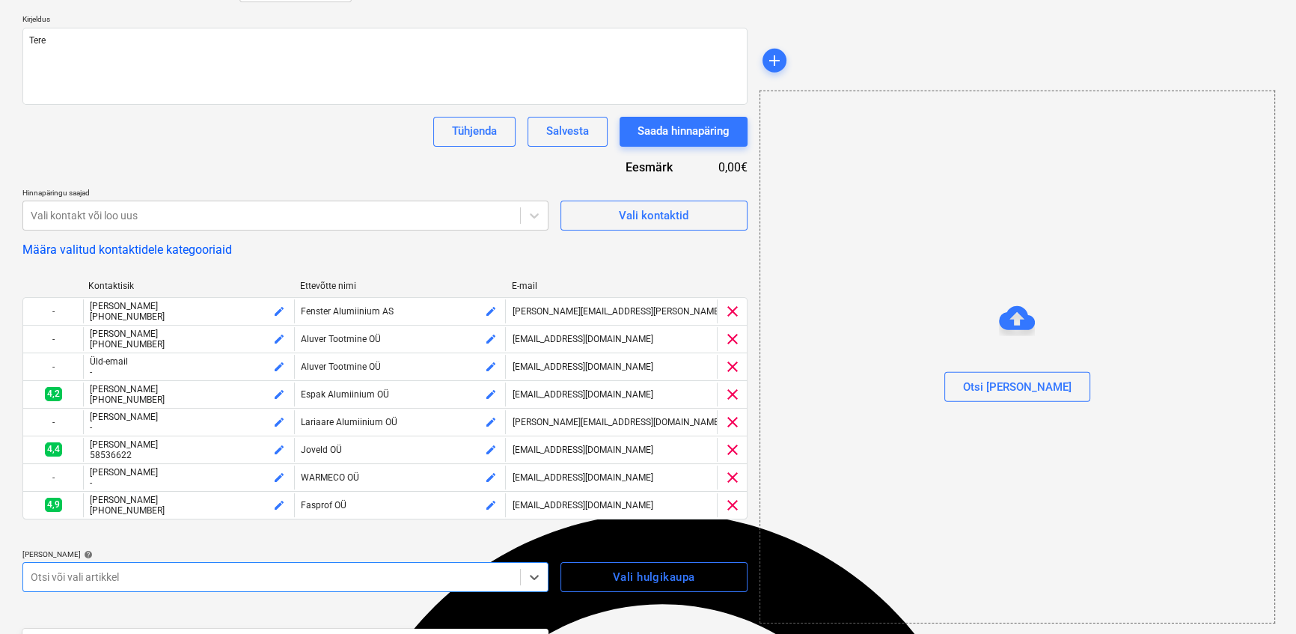
scroll to position [427, 0]
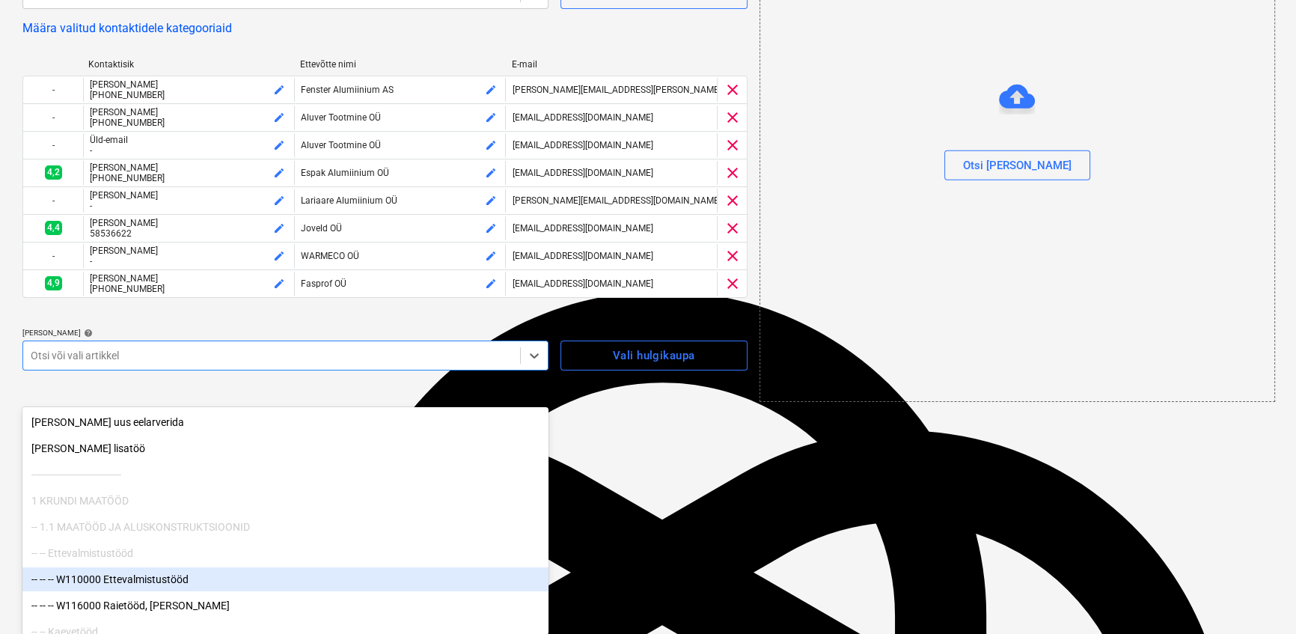
click at [344, 370] on div "Hinnapäringu nimi help Hinnapäring [STREET_ADDRESS], Saku - Alumiiniumprofiilis…" at bounding box center [384, 33] width 725 height 674
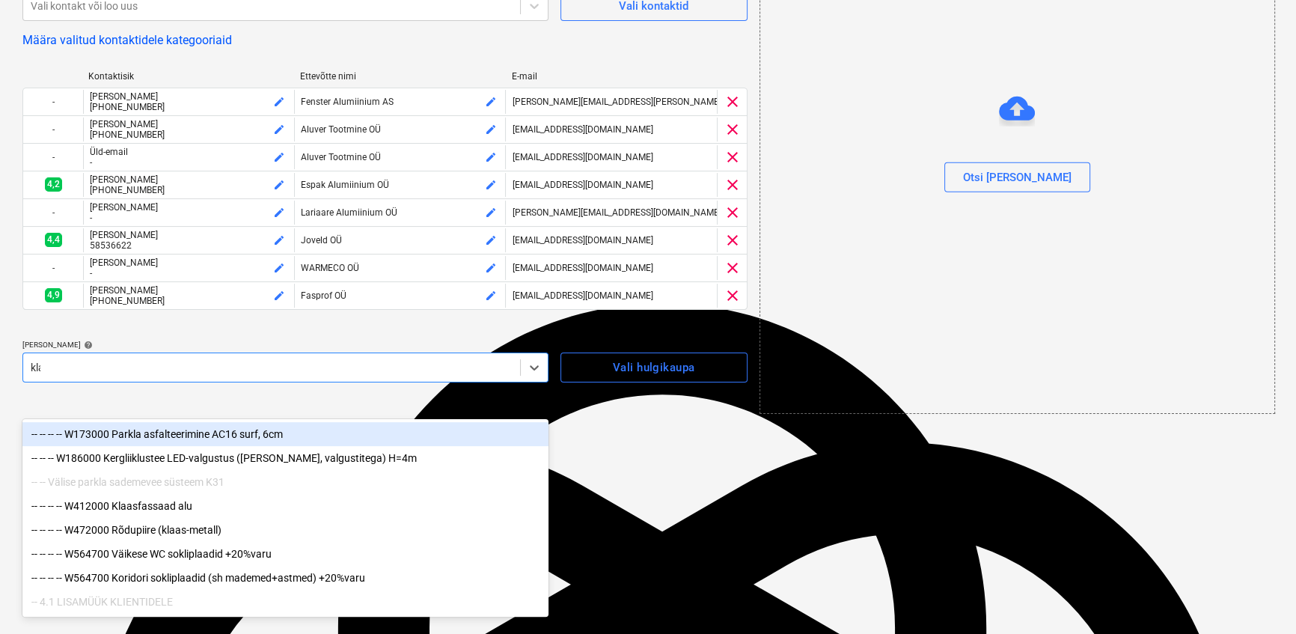
scroll to position [310, 0]
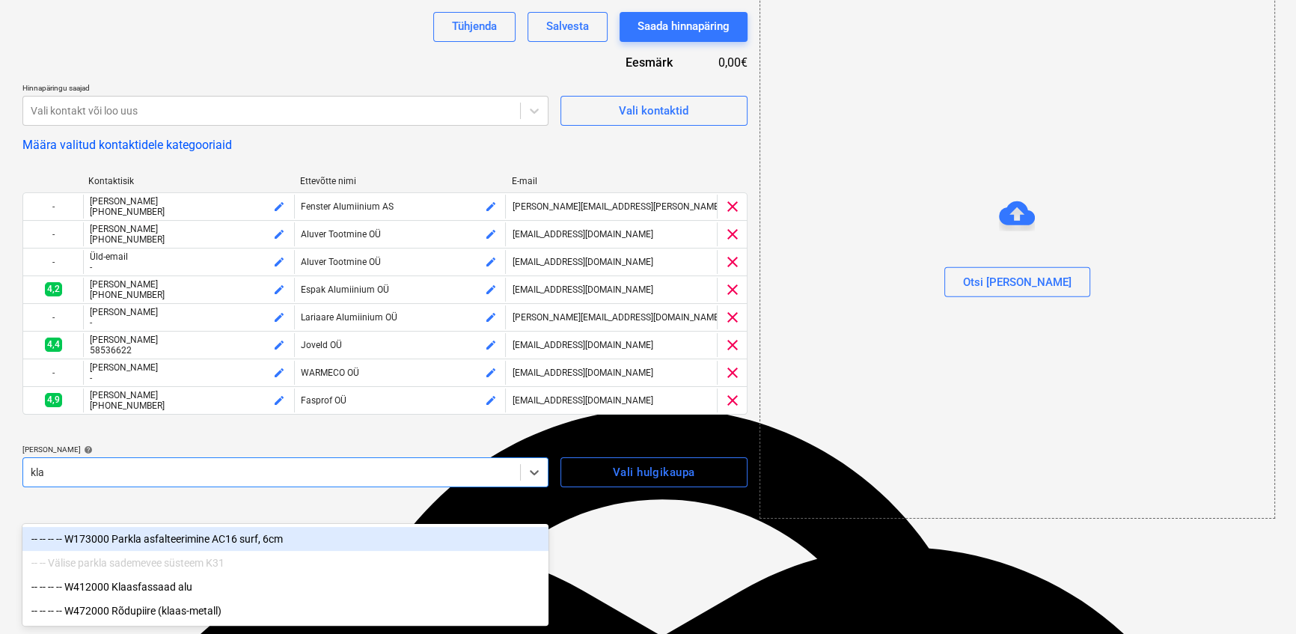
type input "klaa"
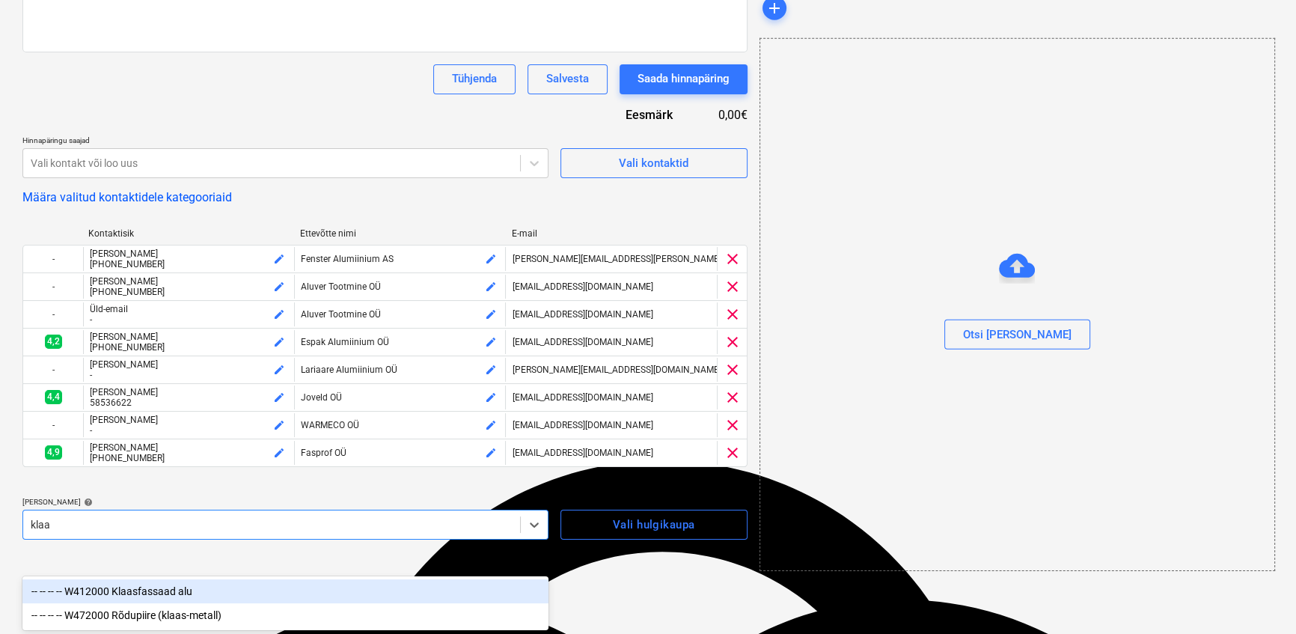
click at [189, 592] on div "-- -- -- -- W412000 Klaasfassaad alu" at bounding box center [285, 591] width 526 height 24
type textarea "x"
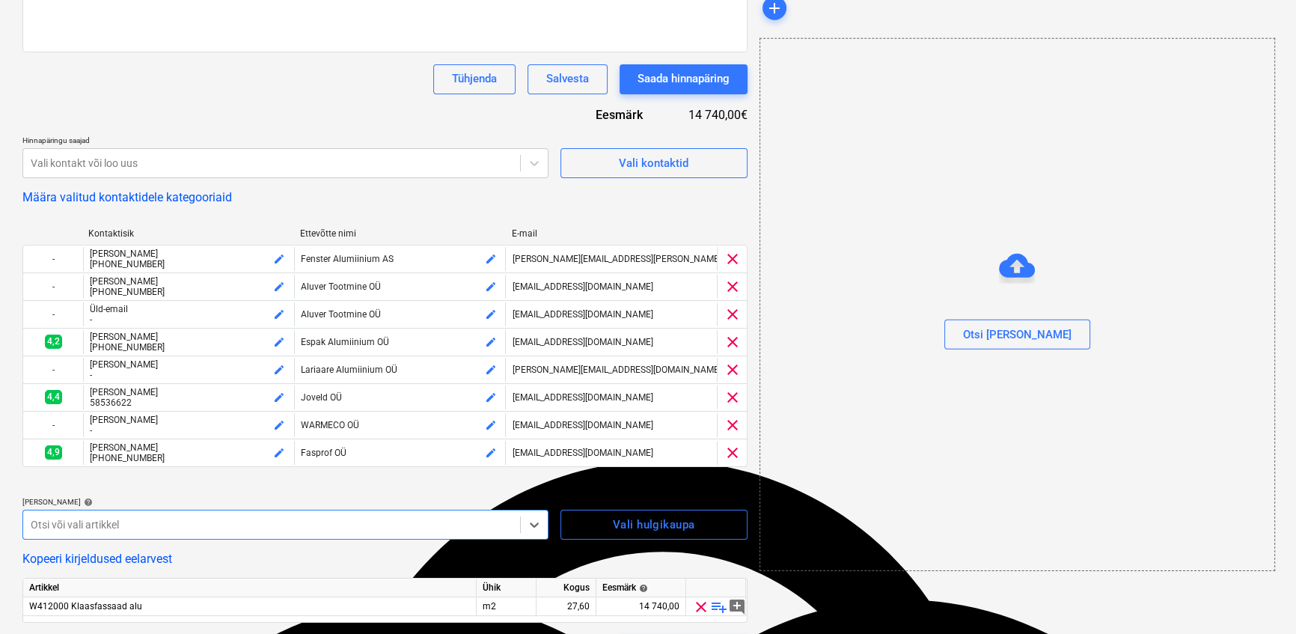
scroll to position [334, 0]
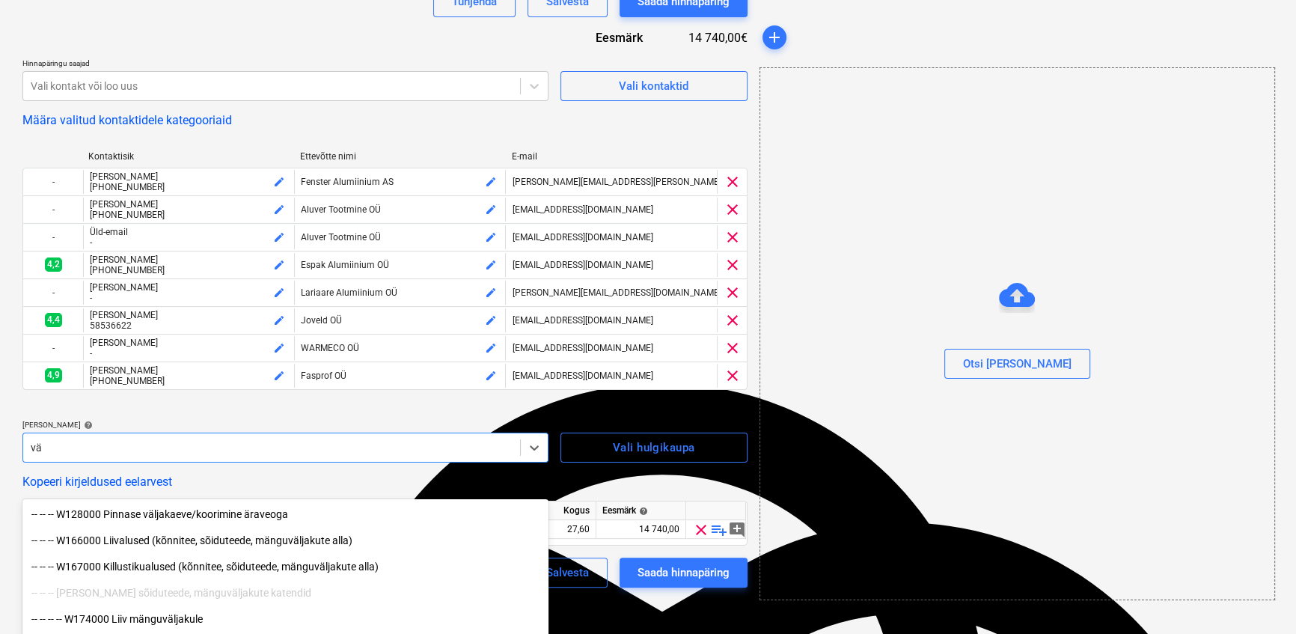
type input "v"
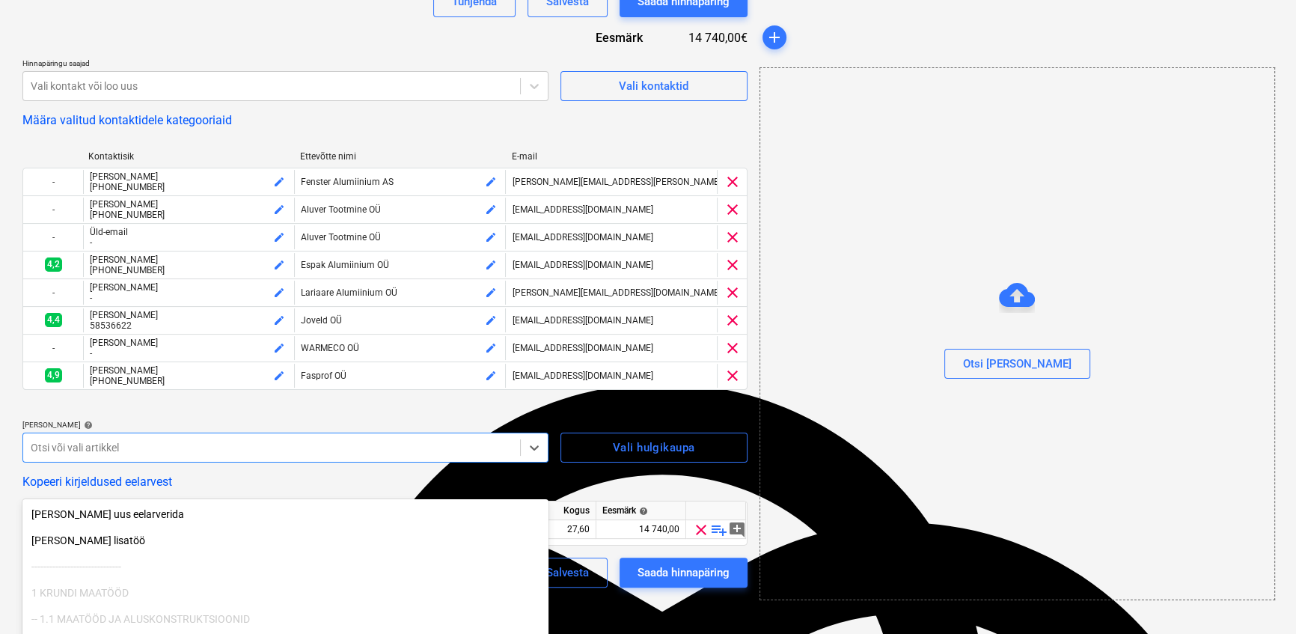
type input "v"
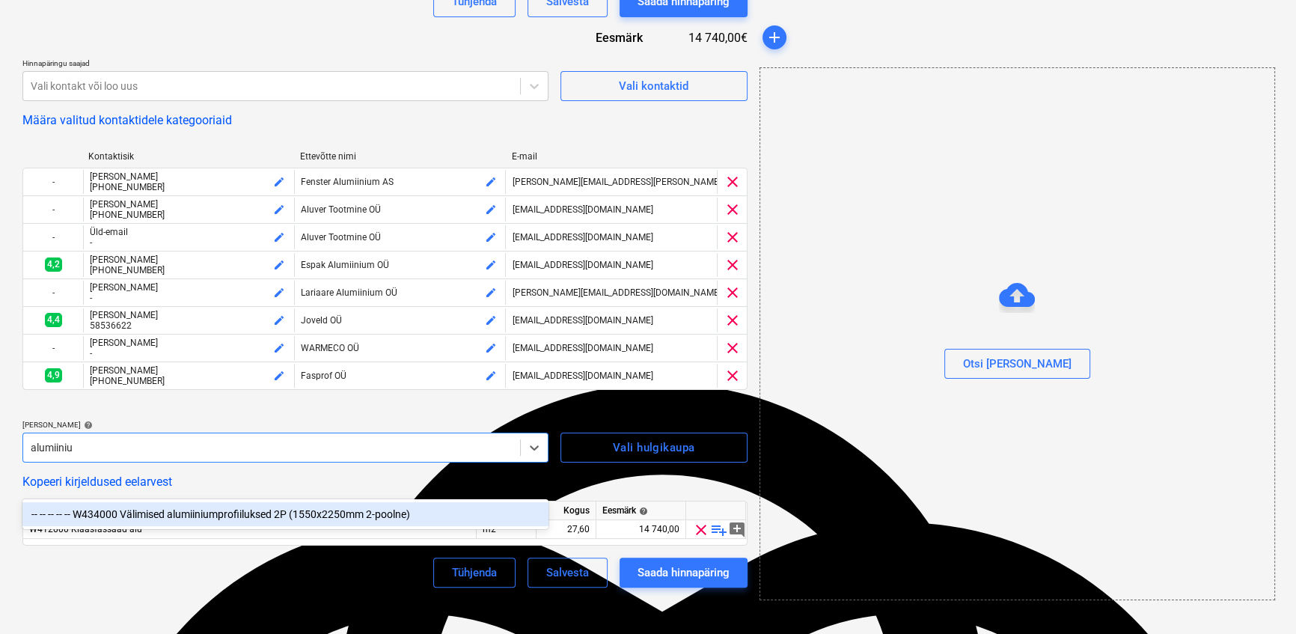
type input "alumiinium"
click at [163, 516] on div "-- -- -- -- -- W434000 Välimised alumiiniumprofiiluksed 2P (1550x2250mm 2-pooln…" at bounding box center [285, 514] width 526 height 24
type textarea "x"
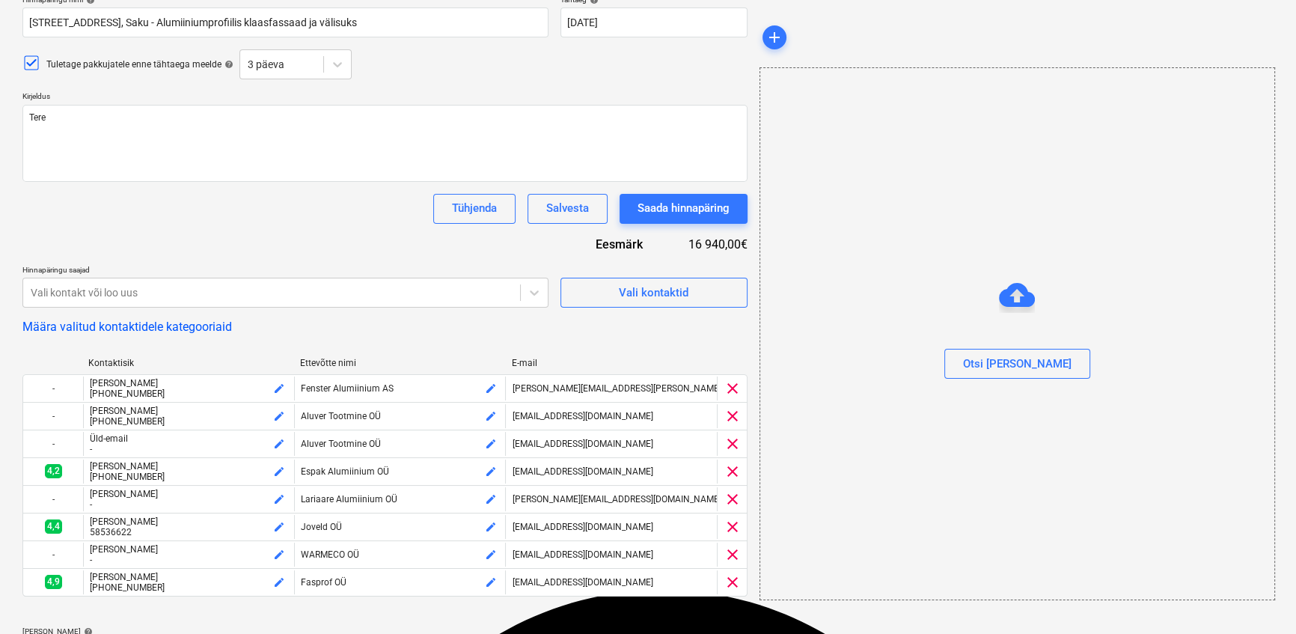
scroll to position [13, 0]
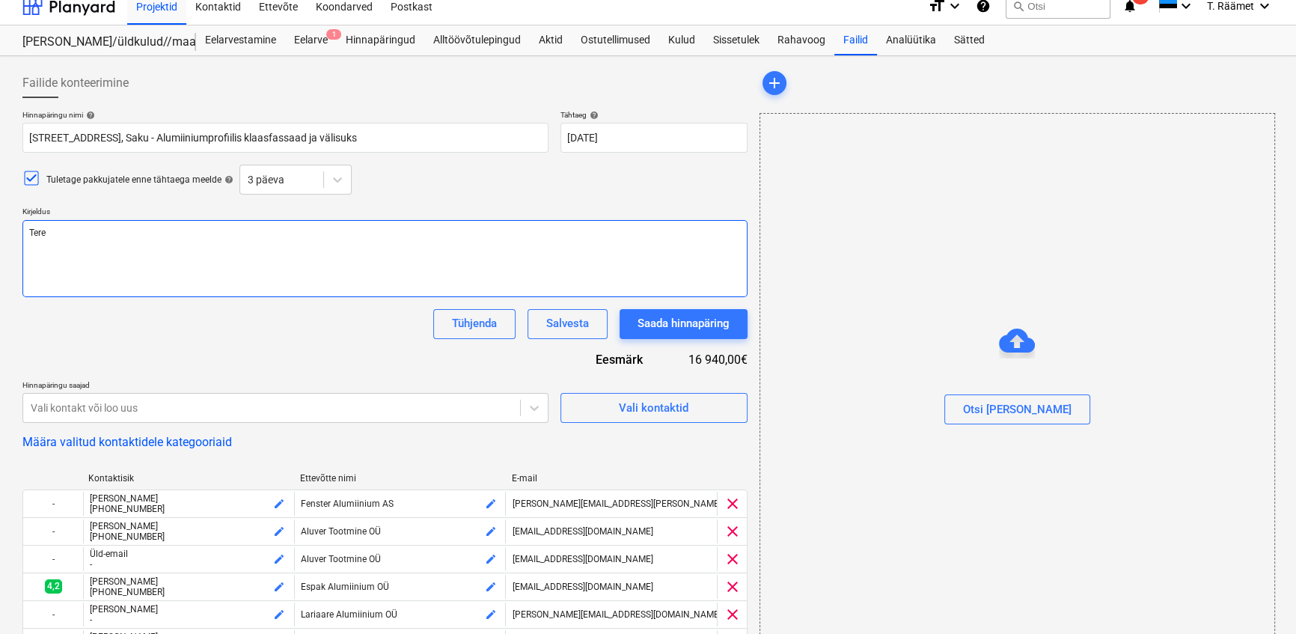
click at [73, 243] on textarea "Tere" at bounding box center [384, 258] width 725 height 77
type textarea "x"
type textarea "Tere!"
type textarea "x"
type textarea "Tere!"
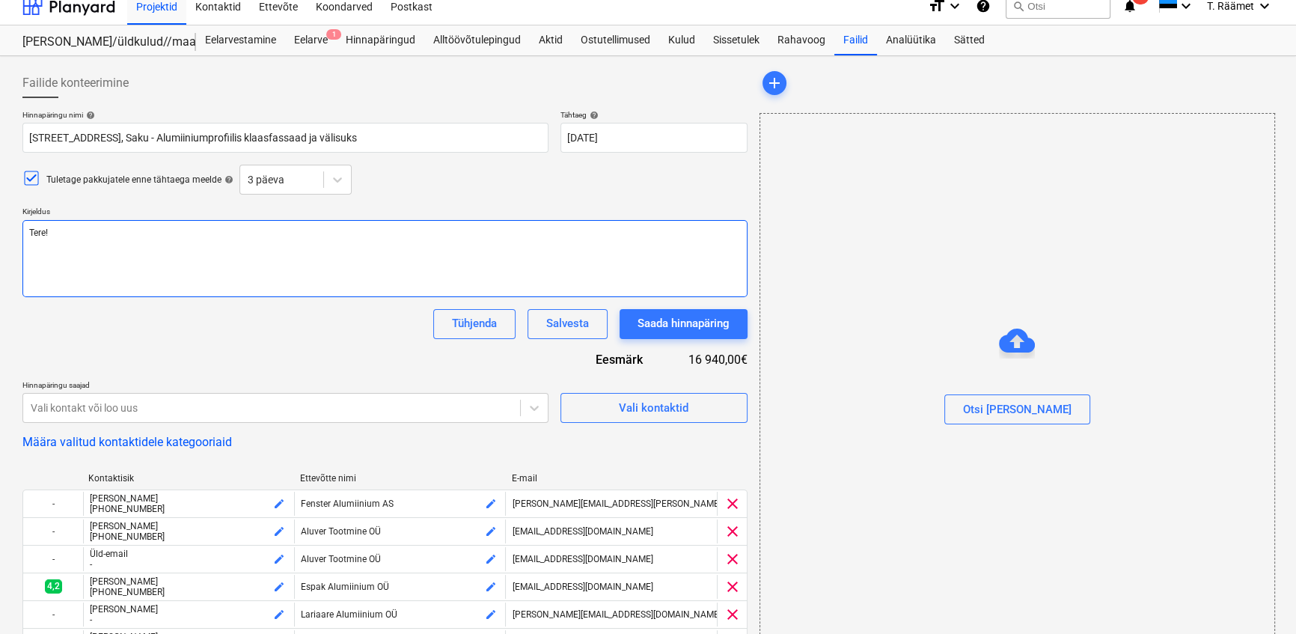
type textarea "x"
type textarea "Tere! P"
type textarea "x"
type textarea "Tere! Pa"
type textarea "x"
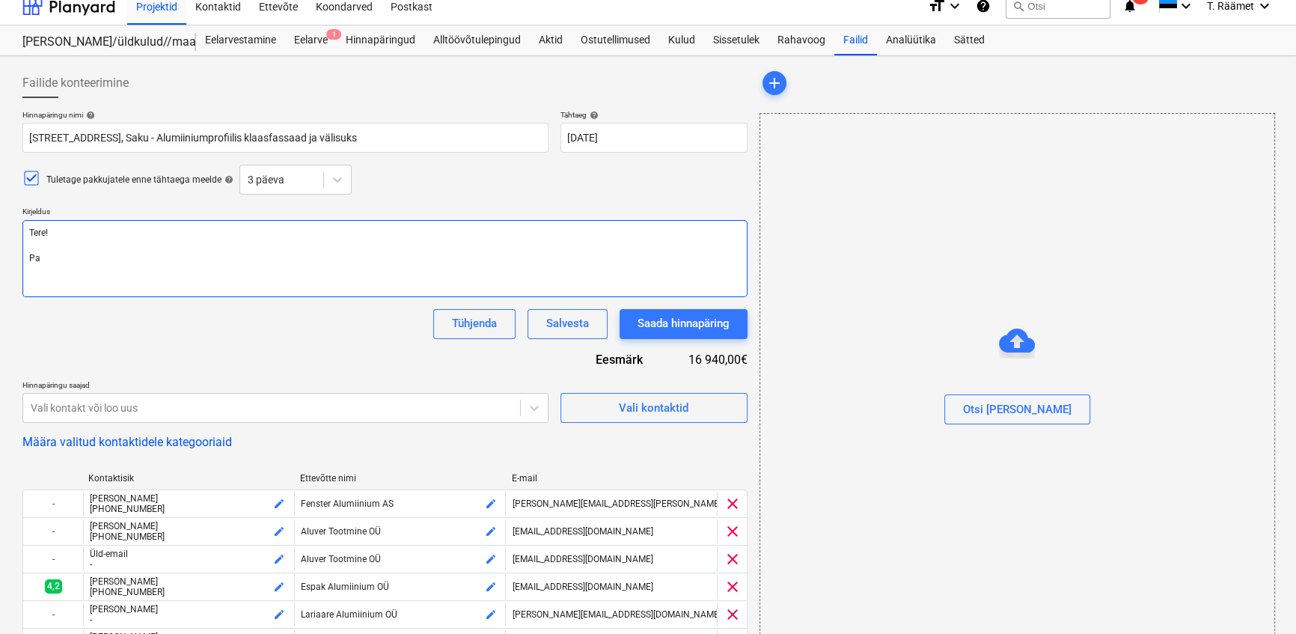
type textarea "Tere! Pal"
type textarea "x"
type textarea "Tere! [GEOGRAPHIC_DATA]"
type textarea "x"
type textarea "Tere! [GEOGRAPHIC_DATA]"
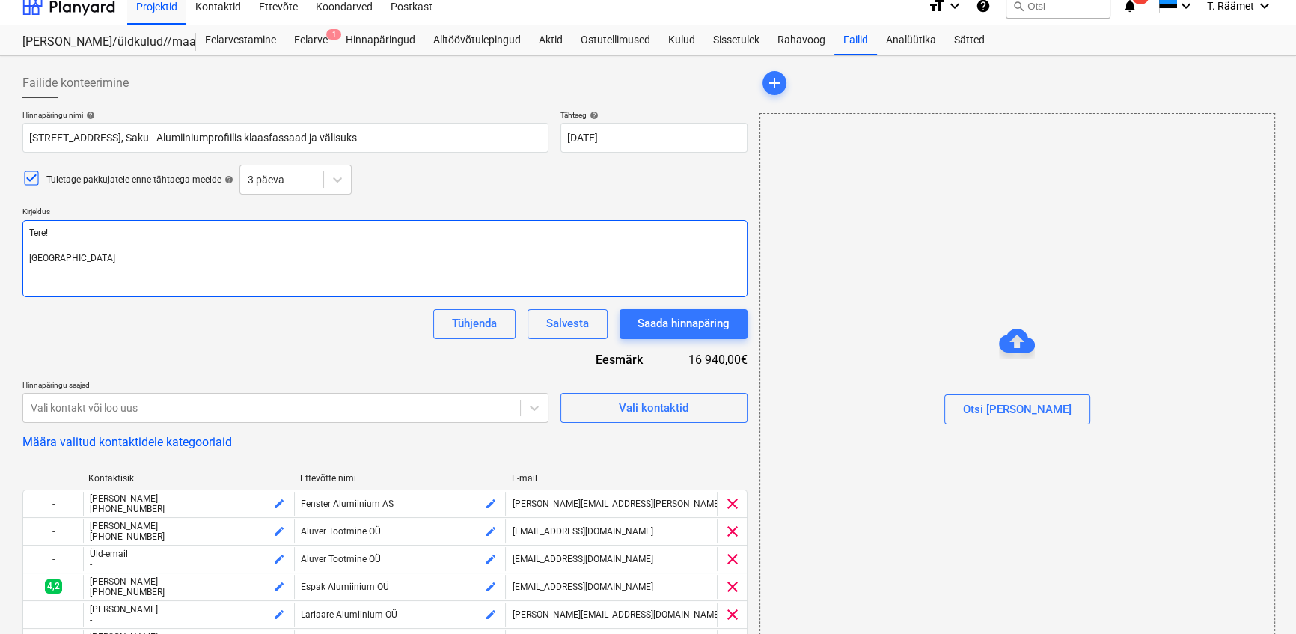
type textarea "x"
type textarea "Tere! Palun hi"
type textarea "x"
type textarea "Tere! Palun hin"
type textarea "x"
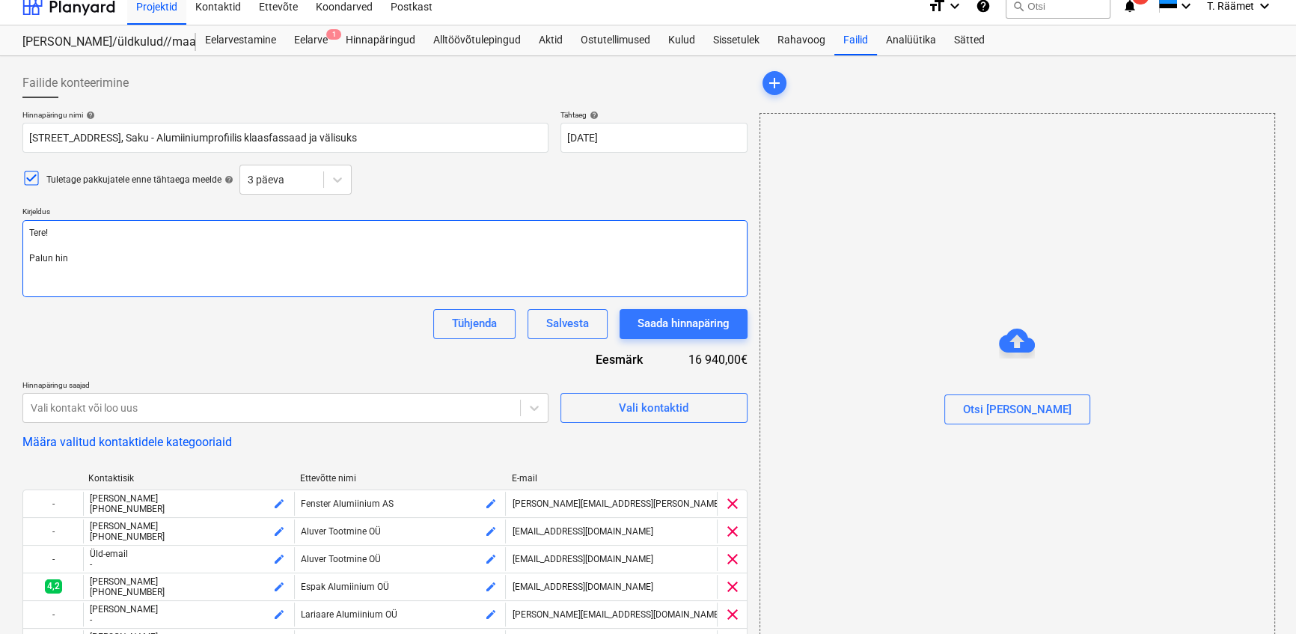
type textarea "Tere! [PERSON_NAME]"
type textarea "x"
type textarea "Tere! Palun hinnap"
type textarea "x"
type textarea "Tere! Palun hinnapa"
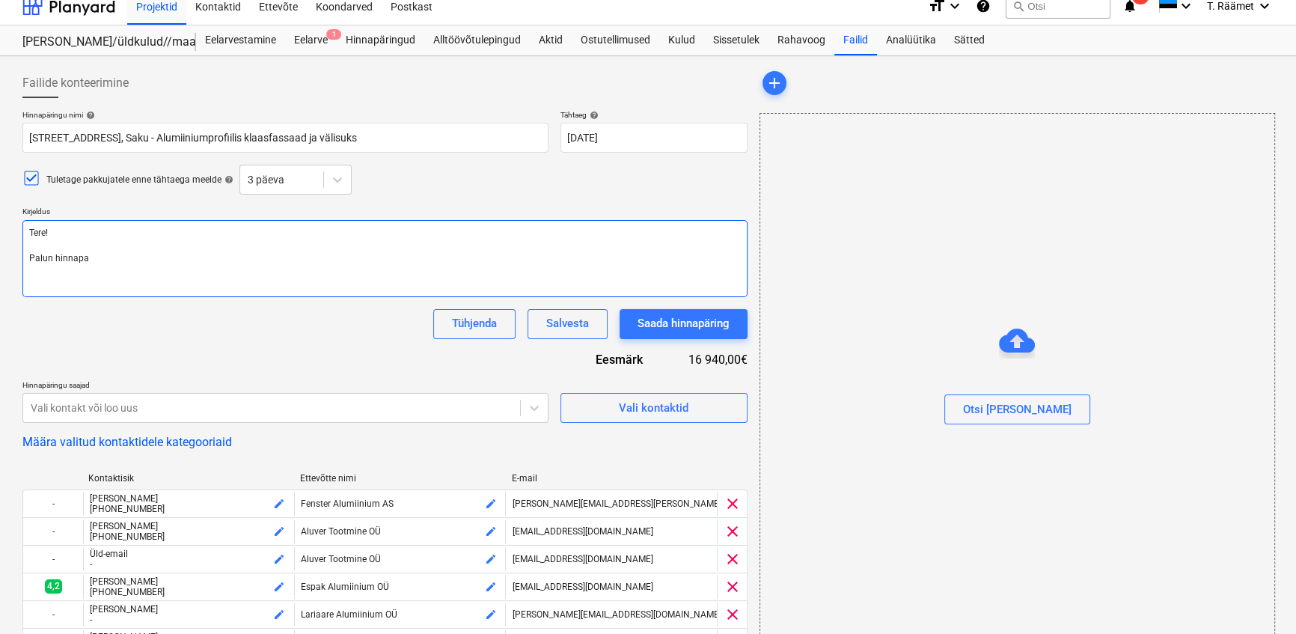
type textarea "x"
type textarea "Tere! Palun hinnapak"
type textarea "x"
type textarea "Tere! Palun hinnapakk"
type textarea "x"
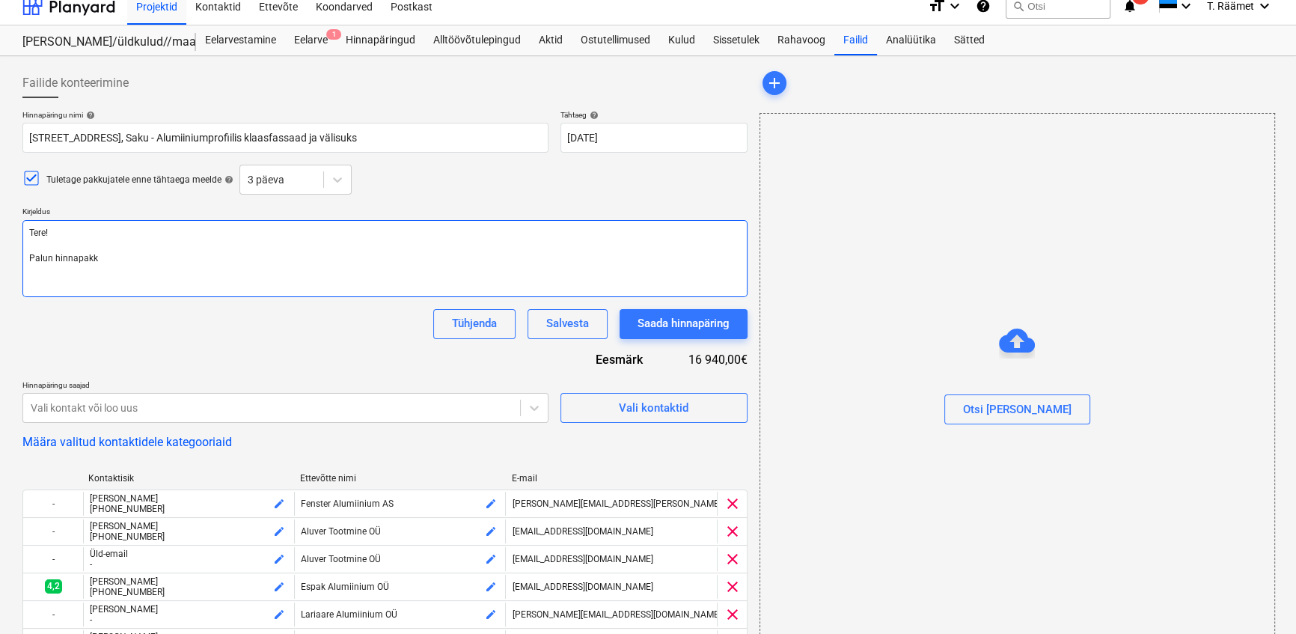
type textarea "Tere! Palun hinnapakku"
type textarea "x"
type textarea "Tere! Palun hinnapakkumis"
type textarea "x"
type textarea "Tere! Palun hinnapakkumist"
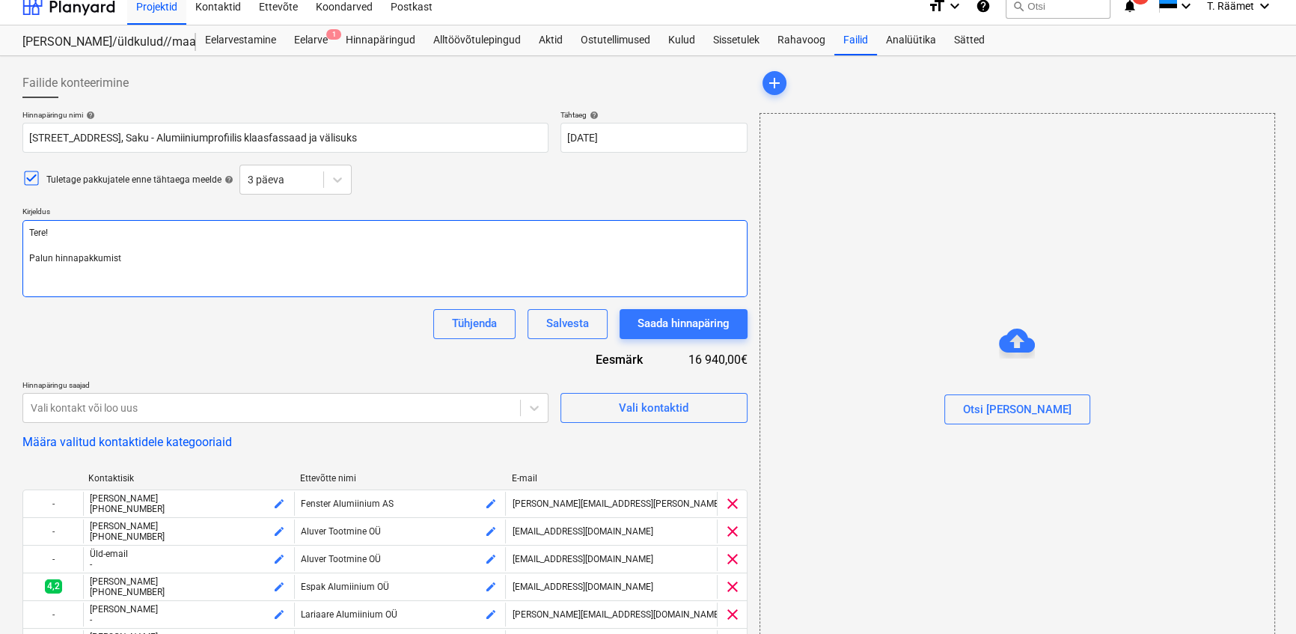
type textarea "x"
type textarea "Tere! Palun hinnapakkumist"
type textarea "x"
type textarea "Tere! Palun hinnapakkumist S"
click at [230, 258] on textarea "Tere! Palun hinnapakkumist Sakus, Soo te 5 korterelamu klaasfassaadile [PERSON_…" at bounding box center [384, 258] width 725 height 77
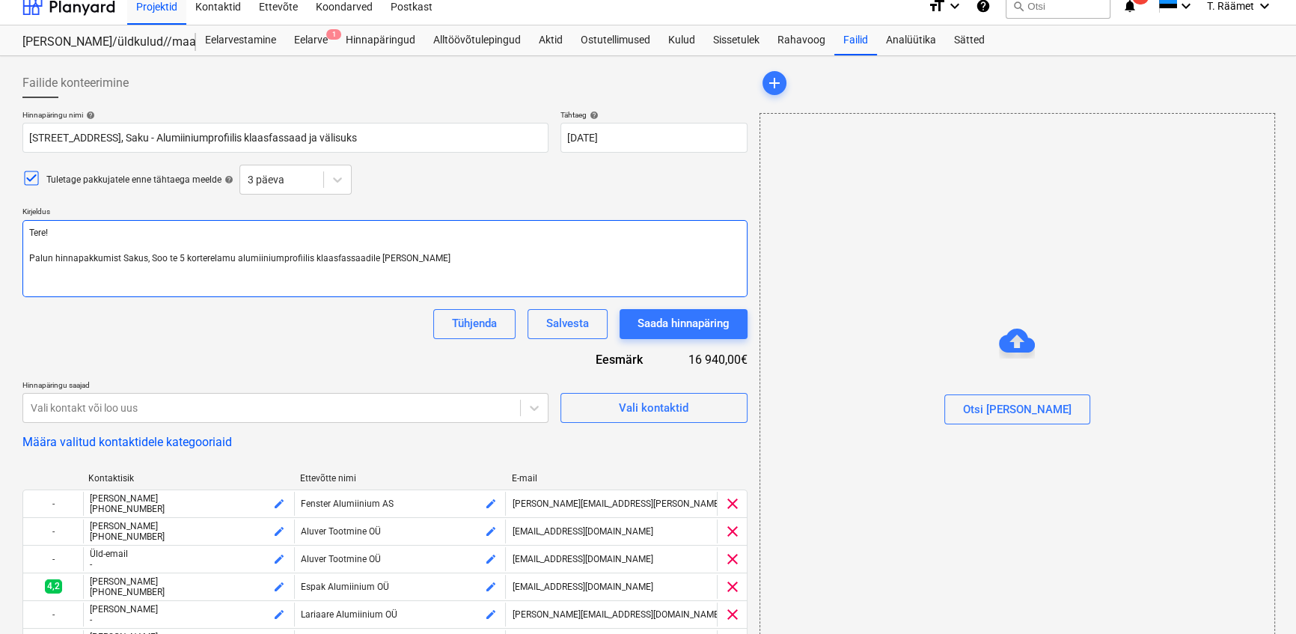
click at [379, 257] on textarea "Tere! Palun hinnapakkumist Sakus, Soo te 5 korterelamu alumiiniumprofiilis klaa…" at bounding box center [384, 258] width 725 height 77
click at [383, 262] on textarea "Tere! Palun hinnapakkumist Sakus, Soo te 5 korterelamu alumiiniumprofiilis klaa…" at bounding box center [384, 258] width 725 height 77
click at [156, 273] on textarea "Tere! Palun hinnapakkumist Sakus, Soo te 5 korterelamu alumiiniumprofiilis klaa…" at bounding box center [384, 258] width 725 height 77
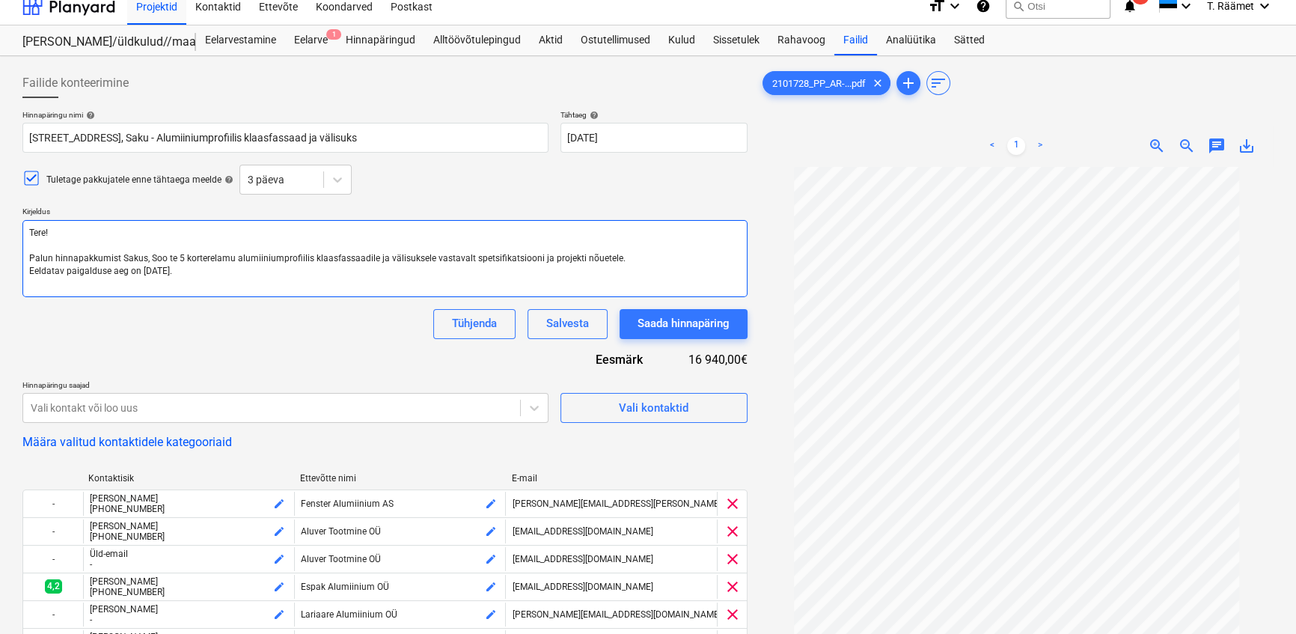
click at [632, 258] on textarea "Tere! Palun hinnapakkumist Sakus, Soo te 5 korterelamu alumiiniumprofiilis klaa…" at bounding box center [384, 258] width 725 height 77
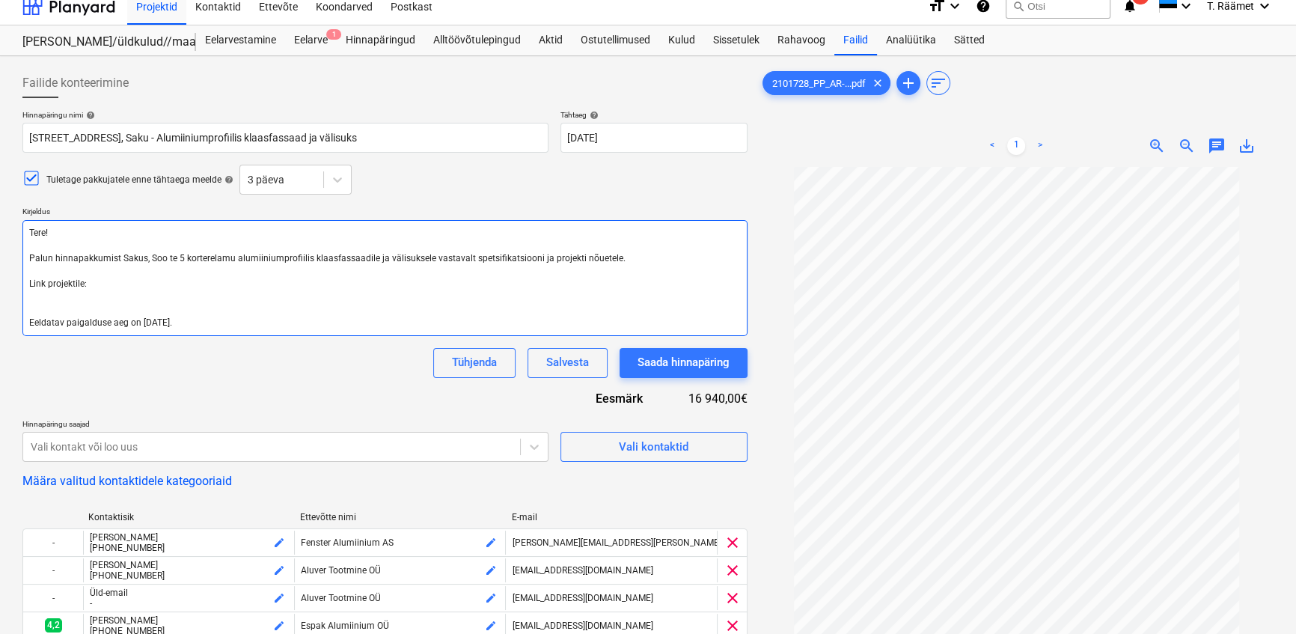
click at [109, 286] on textarea "Tere! Palun hinnapakkumist Sakus, Soo te 5 korterelamu alumiiniumprofiilis klaa…" at bounding box center [384, 278] width 725 height 116
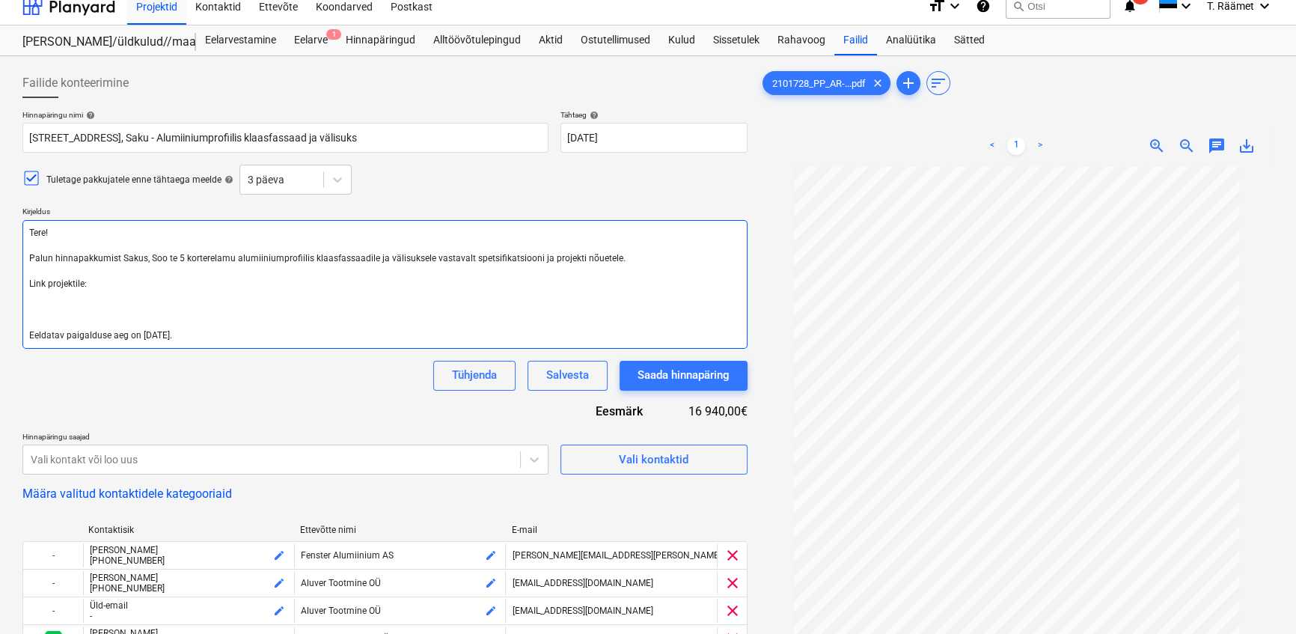
paste textarea "[URL][DOMAIN_NAME]"
click at [81, 284] on textarea "Tere! Palun hinnapakkumist Sakus, Soo te 5 korterelamu alumiiniumprofiilis klaa…" at bounding box center [384, 284] width 725 height 129
click at [46, 283] on textarea "Tere! Palun hinnapakkumist Sakus, Soo te 5 korterelamu alumiiniumprofiilis klaa…" at bounding box center [384, 284] width 725 height 129
click at [28, 299] on textarea "Tere! Palun hinnapakkumist Sakus, Soo te 5 korterelamu alumiiniumprofiilis klaa…" at bounding box center [384, 284] width 725 height 129
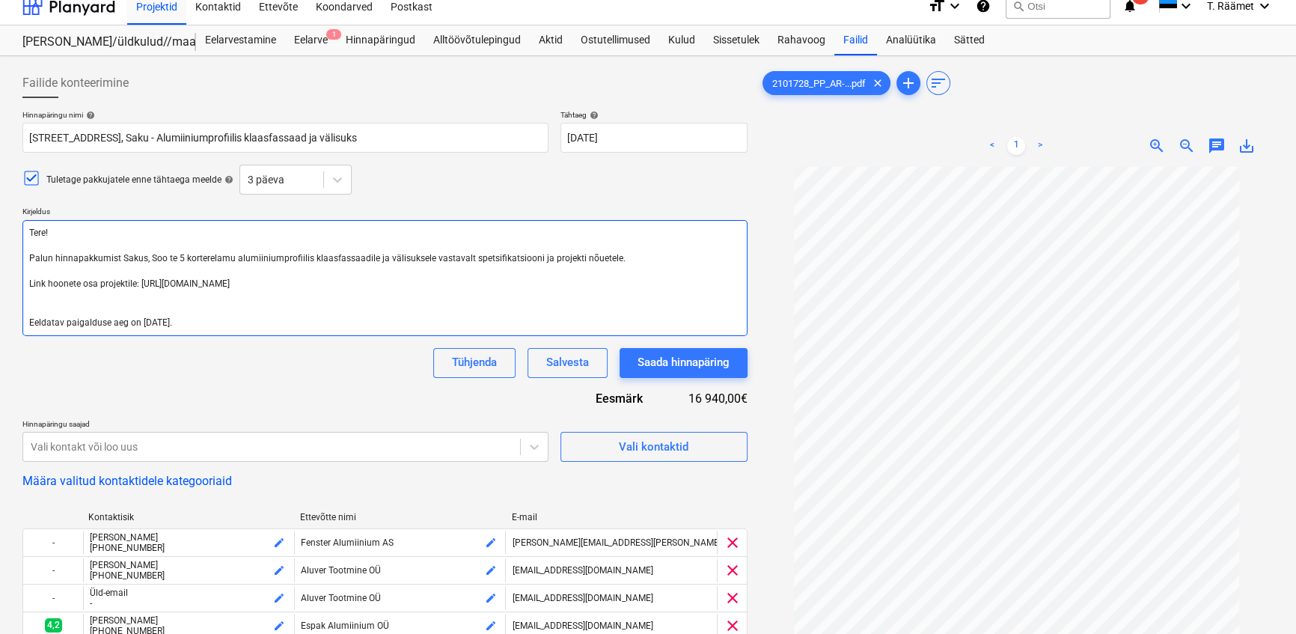
click at [492, 285] on textarea "Tere! Palun hinnapakkumist Sakus, Soo te 5 korterelamu alumiiniumprofiilis klaa…" at bounding box center [384, 278] width 725 height 116
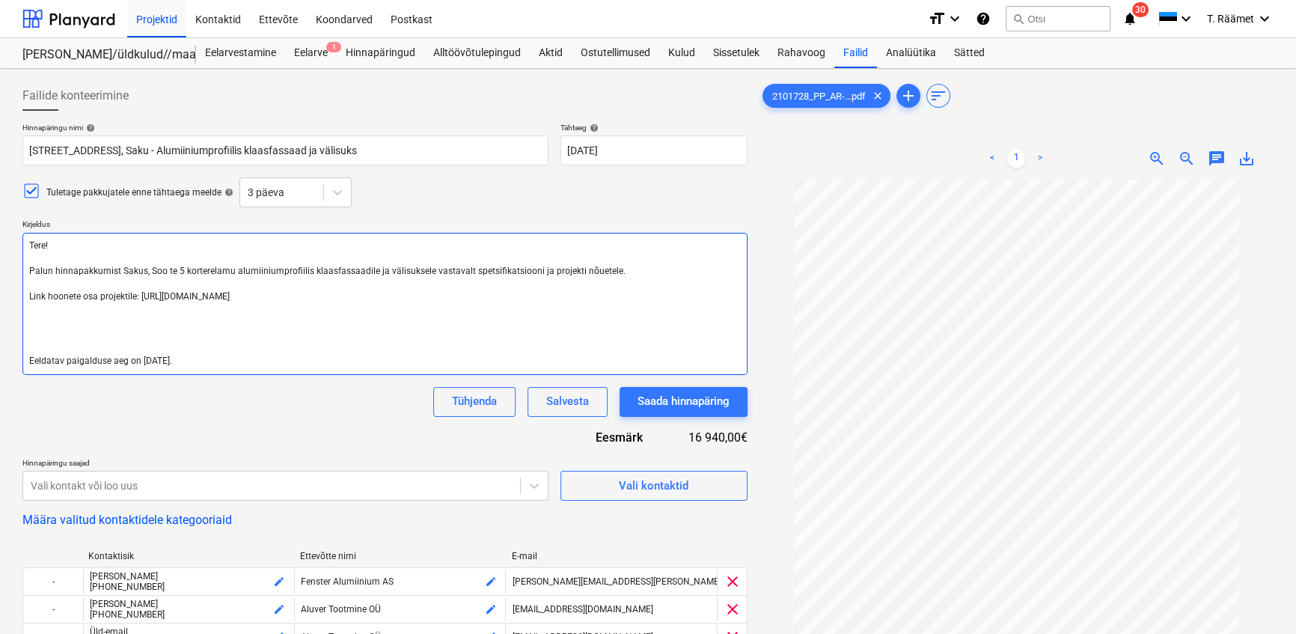
click at [216, 361] on textarea "Tere! Palun hinnapakkumist Sakus, Soo te 5 korterelamu alumiiniumprofiilis klaa…" at bounding box center [384, 304] width 725 height 142
drag, startPoint x: 48, startPoint y: 318, endPoint x: 42, endPoint y: 337, distance: 19.6
click at [42, 337] on textarea "Tere! Palun hinnapakkumist Sakus, Soo te 5 korterelamu alumiiniumprofiilis klaa…" at bounding box center [384, 304] width 725 height 142
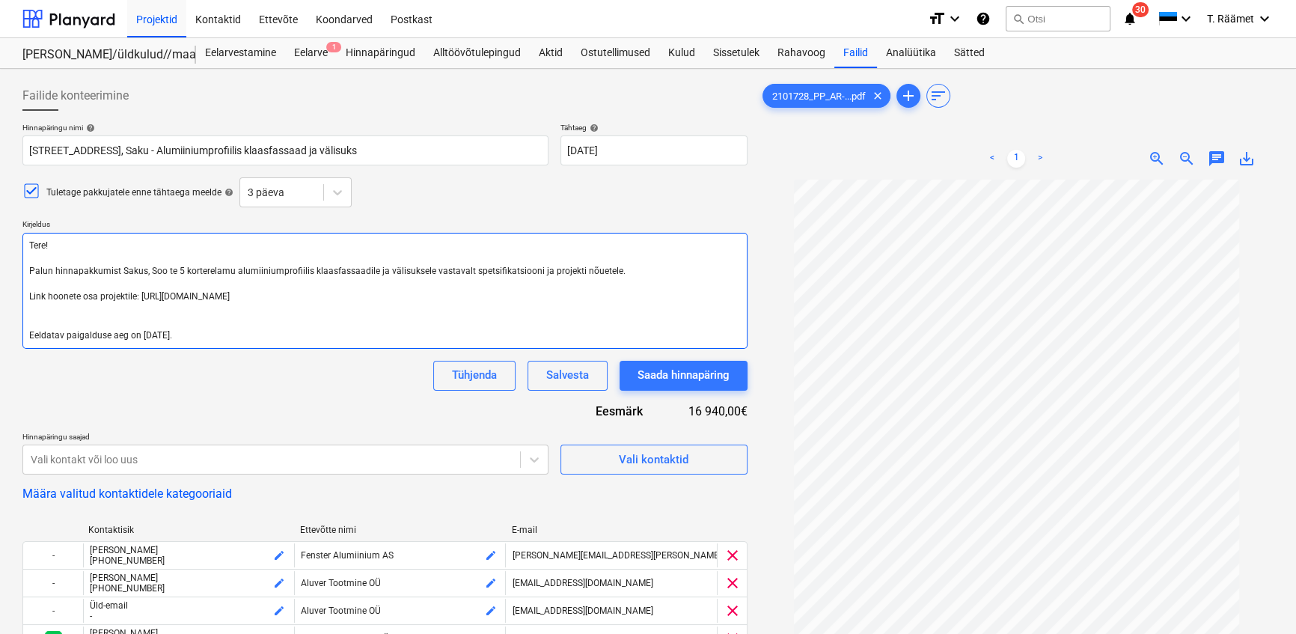
click at [220, 336] on textarea "Tere! Palun hinnapakkumist Sakus, Soo te 5 korterelamu alumiiniumprofiilis klaa…" at bounding box center [384, 291] width 725 height 116
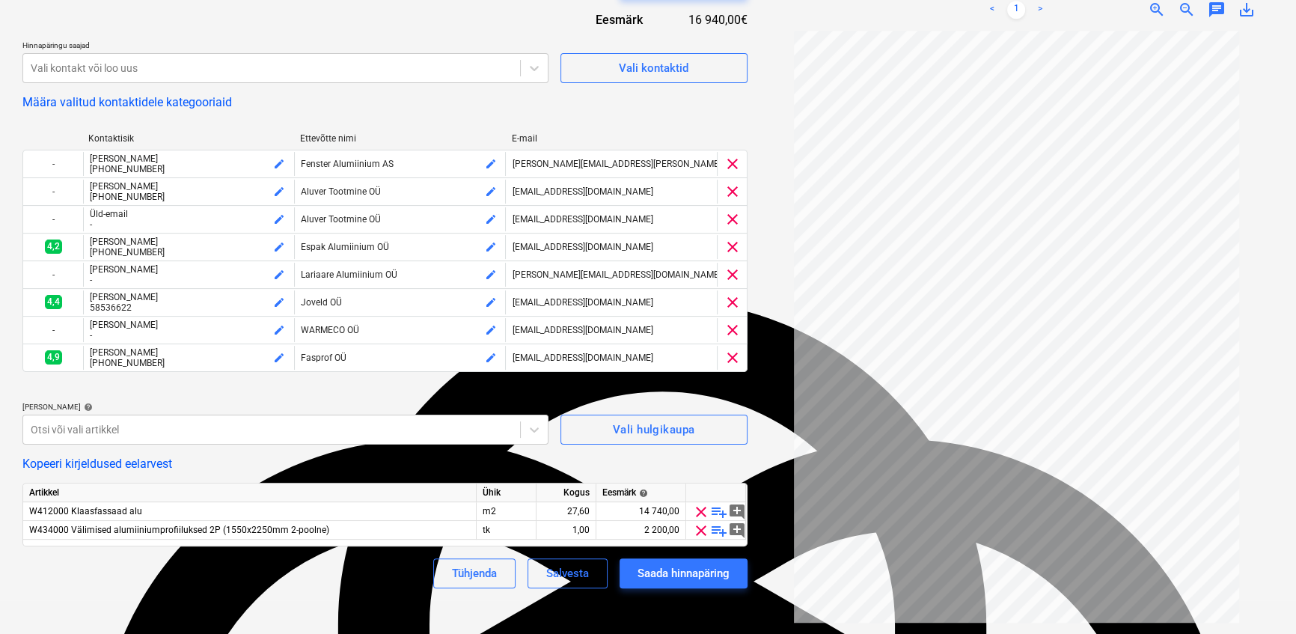
scroll to position [418, 0]
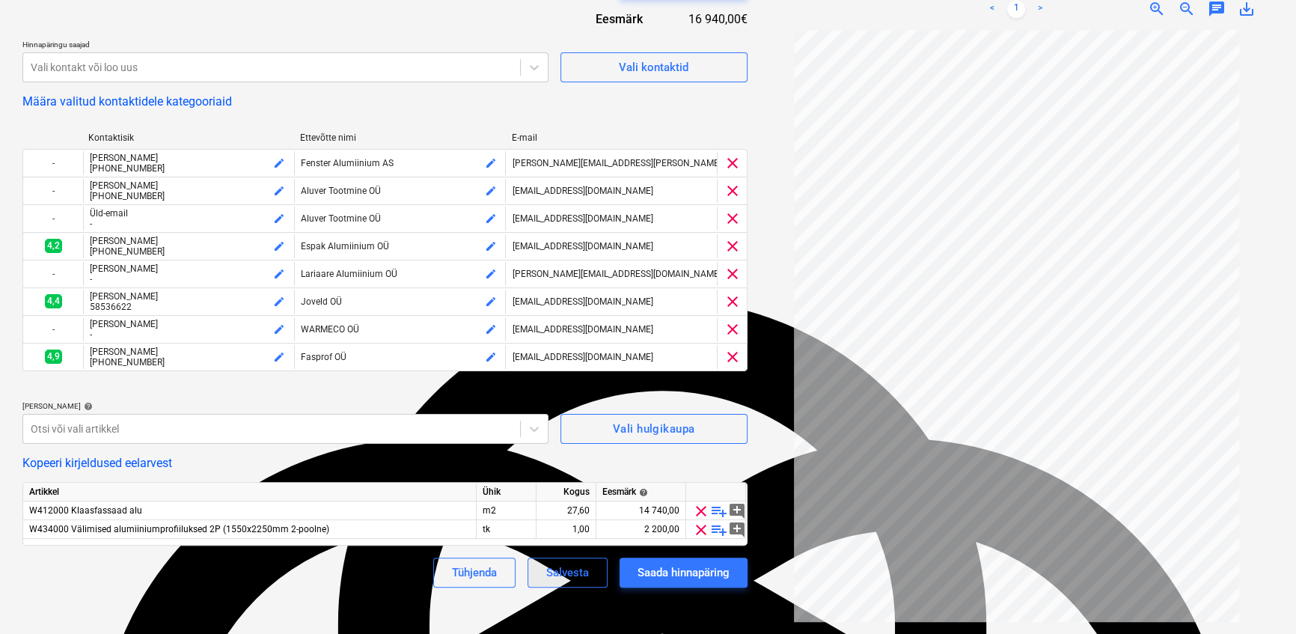
click at [571, 582] on div "Salvesta" at bounding box center [567, 572] width 43 height 19
